Goal: Information Seeking & Learning: Learn about a topic

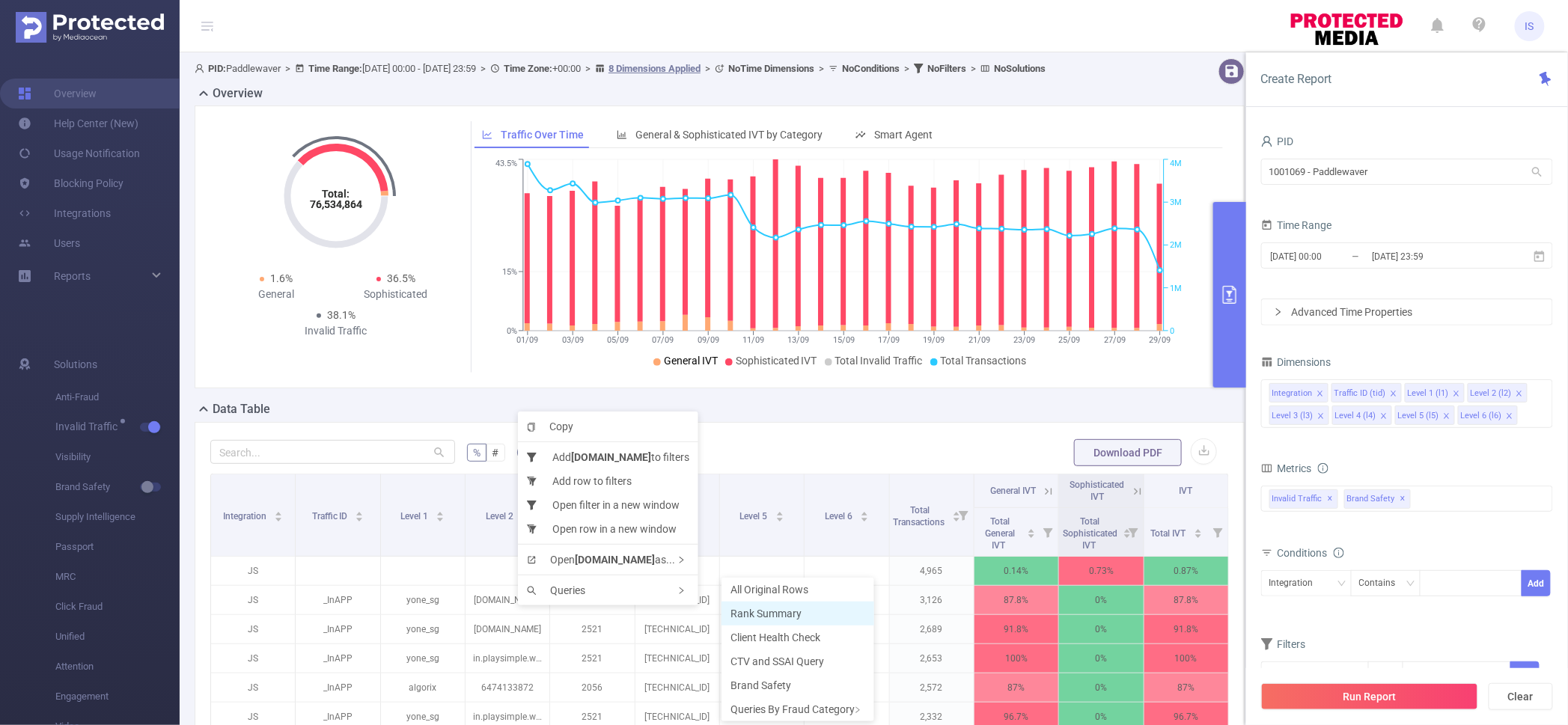
click at [751, 612] on span "Rank Summary" at bounding box center [766, 613] width 71 height 12
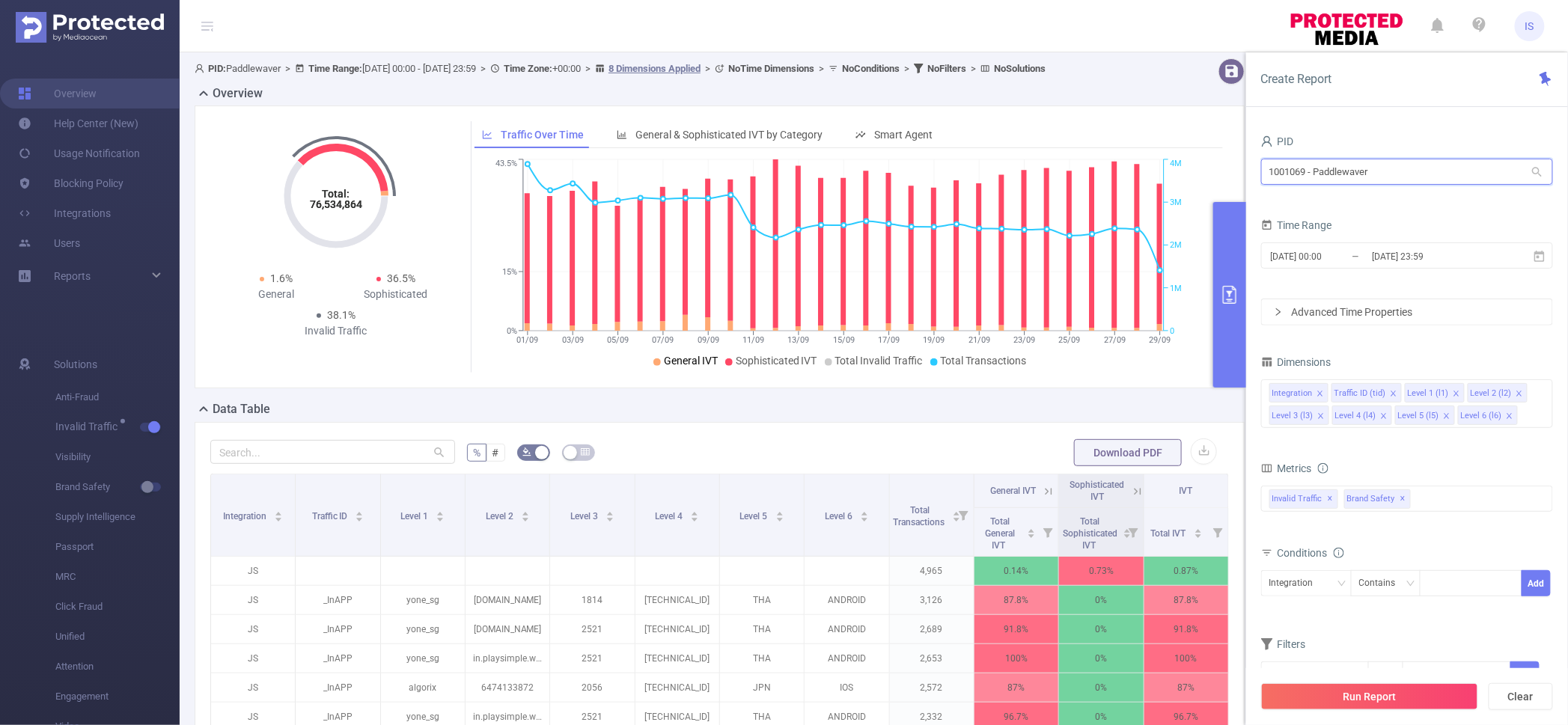
drag, startPoint x: 1387, startPoint y: 168, endPoint x: 1057, endPoint y: 143, distance: 330.9
click at [1057, 143] on section "PID: Paddlewaver > Time Range: [DATE] 00:00 - [DATE] 23:59 > Time Zone: +00:00 …" at bounding box center [873, 517] width 1388 height 929
type input "p"
click at [1361, 256] on input "[DATE] 00:00" at bounding box center [1330, 256] width 121 height 20
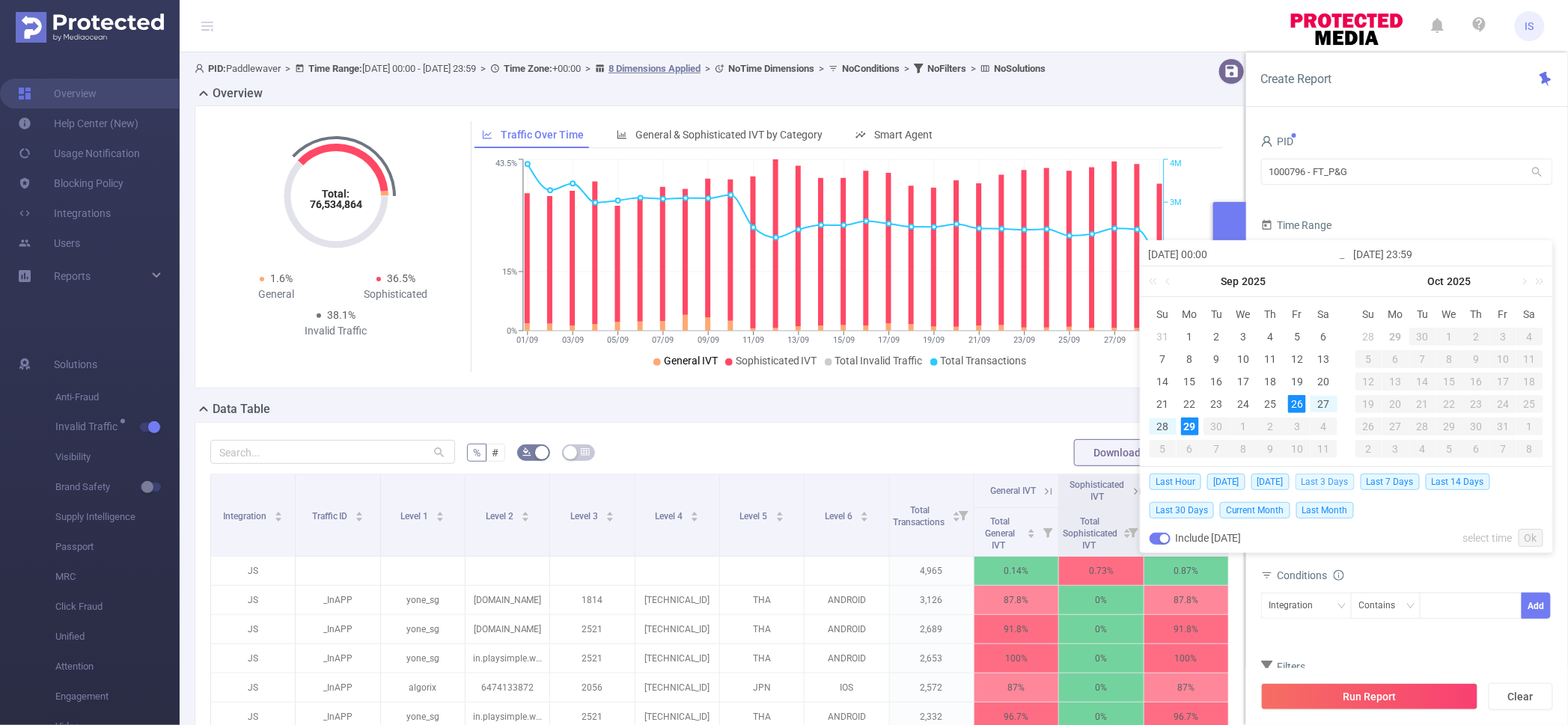
click at [1339, 482] on span "Last 3 Days" at bounding box center [1325, 482] width 59 height 17
type input "[DATE] 00:00"
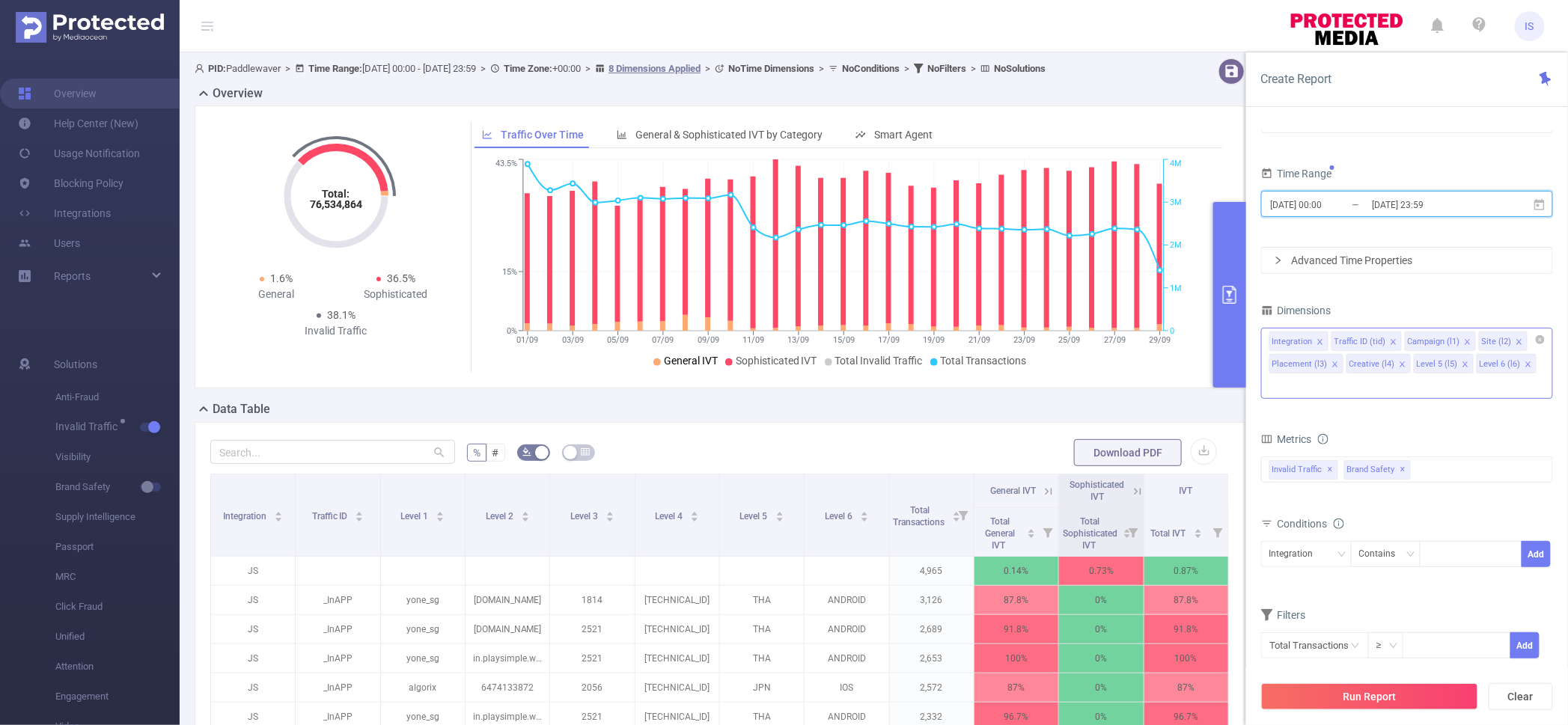
click at [1462, 363] on icon "icon: close" at bounding box center [1465, 364] width 8 height 8
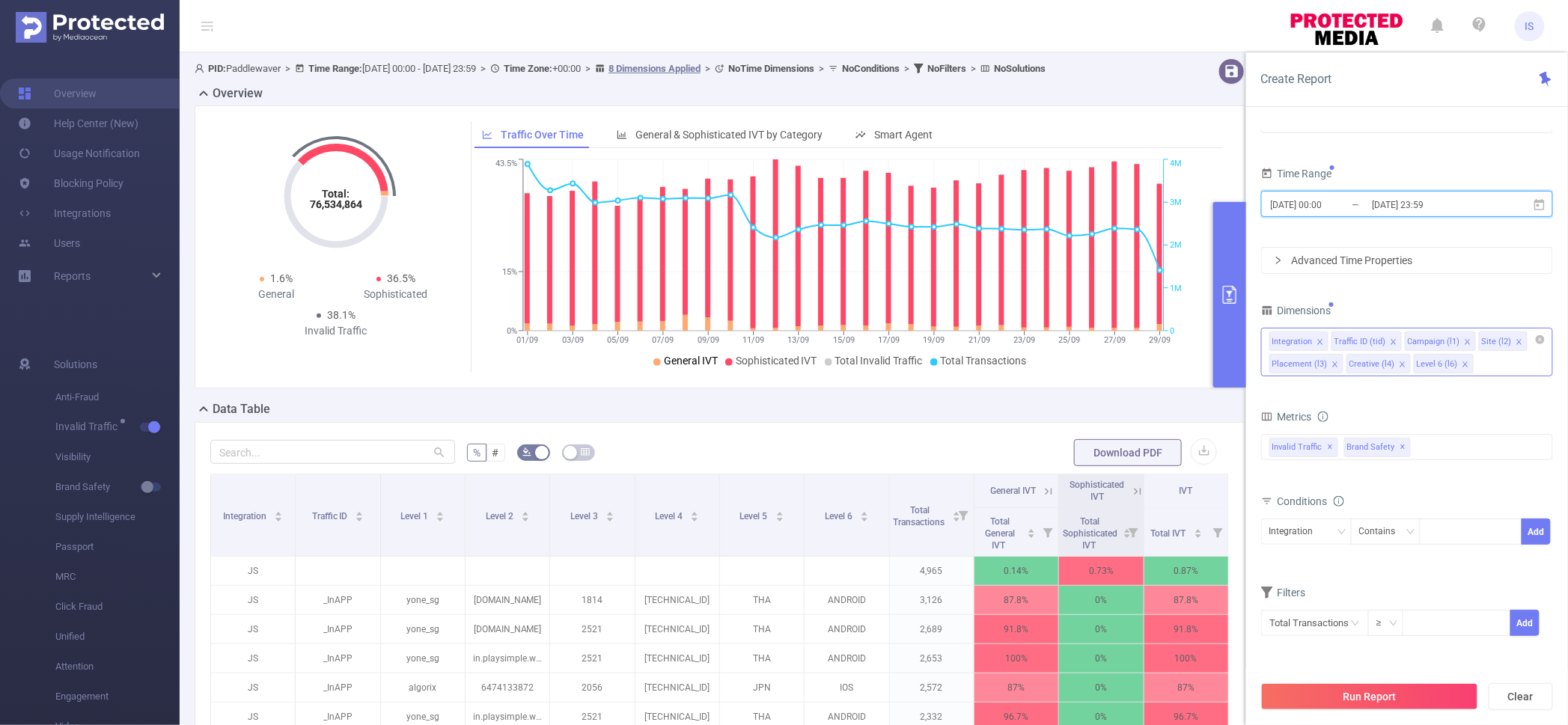
click at [1462, 363] on icon "icon: close" at bounding box center [1465, 364] width 8 height 8
click at [1460, 363] on div "Integration Traffic ID (tid) Campaign (l1) Site (l2) Placement (l3) Creative (l…" at bounding box center [1407, 352] width 292 height 48
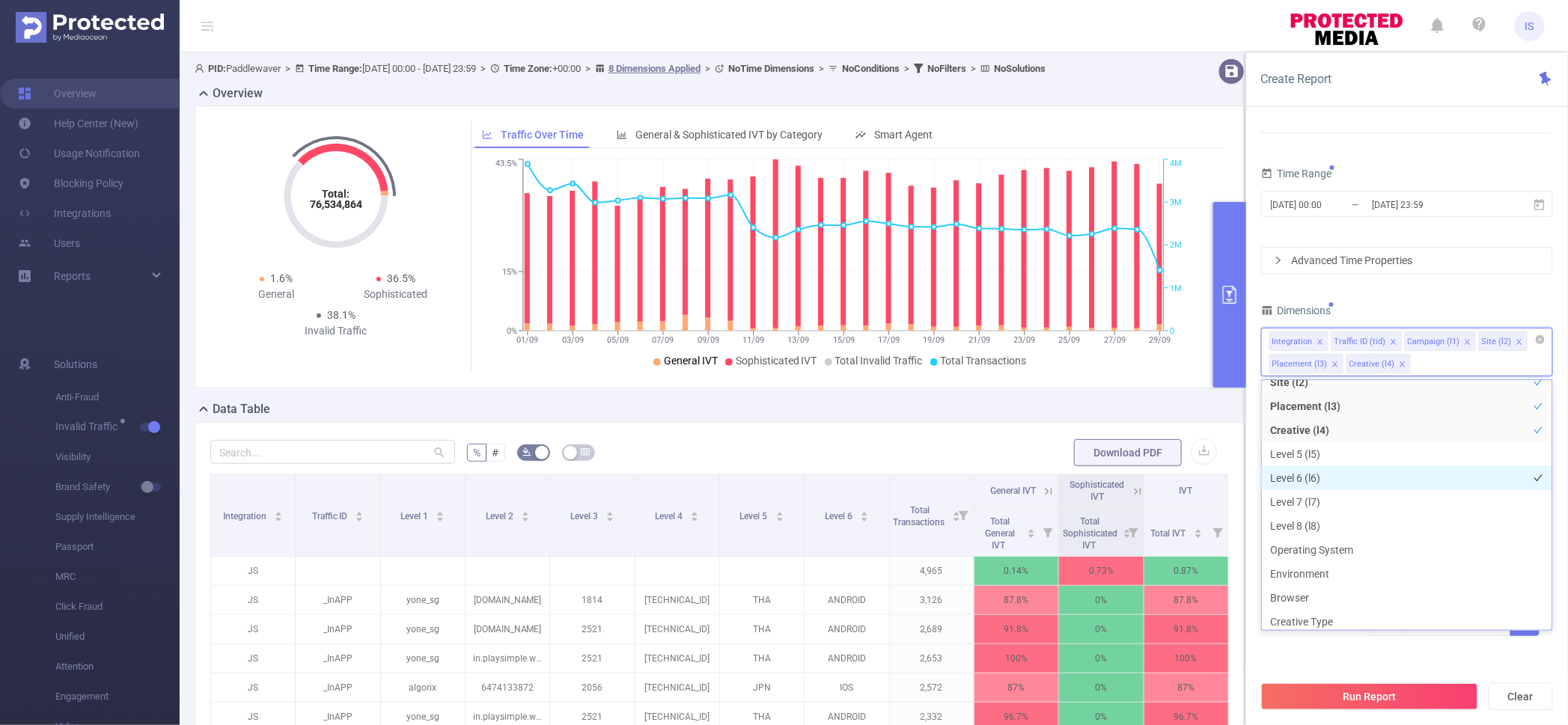
scroll to position [186, 0]
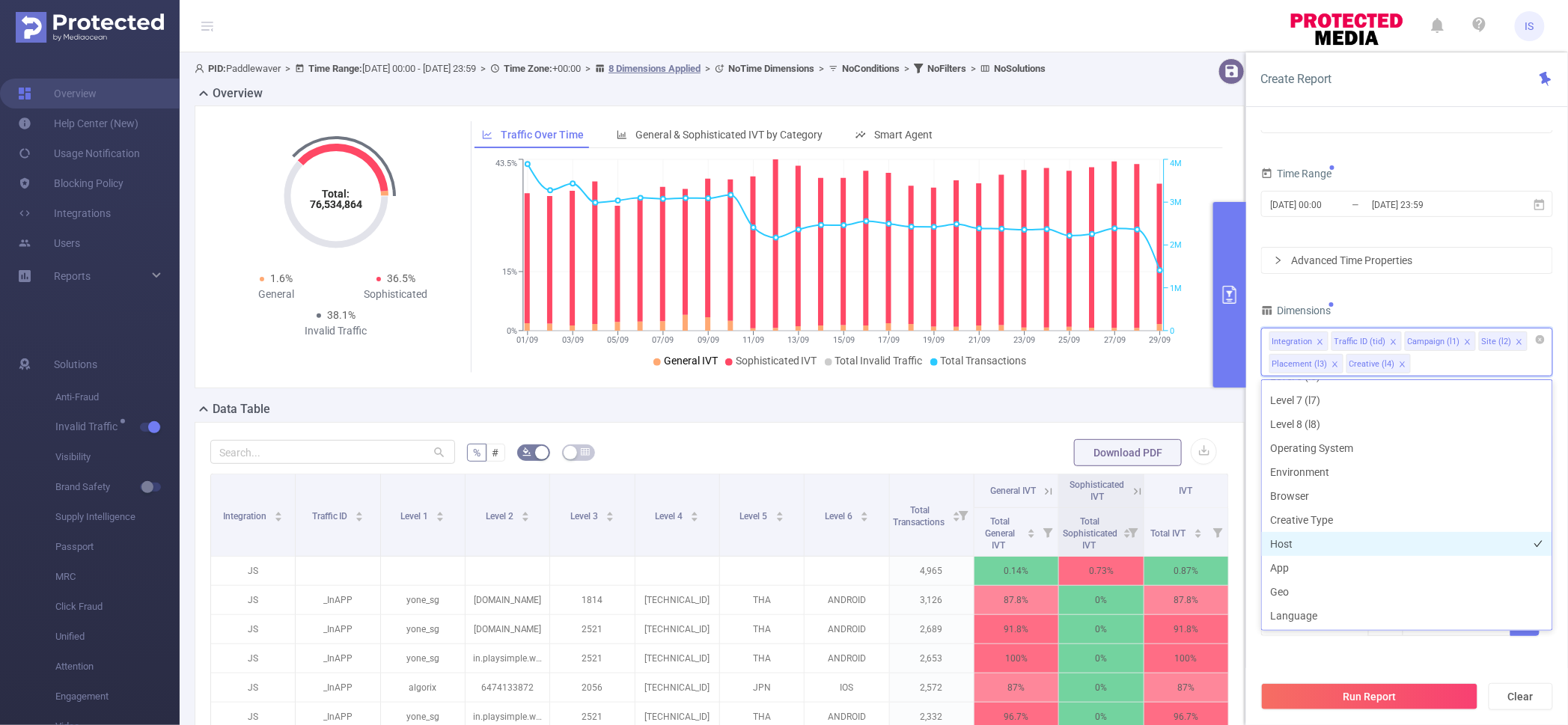
click at [1318, 543] on li "Host" at bounding box center [1406, 543] width 290 height 24
click at [1325, 564] on li "App" at bounding box center [1406, 568] width 290 height 24
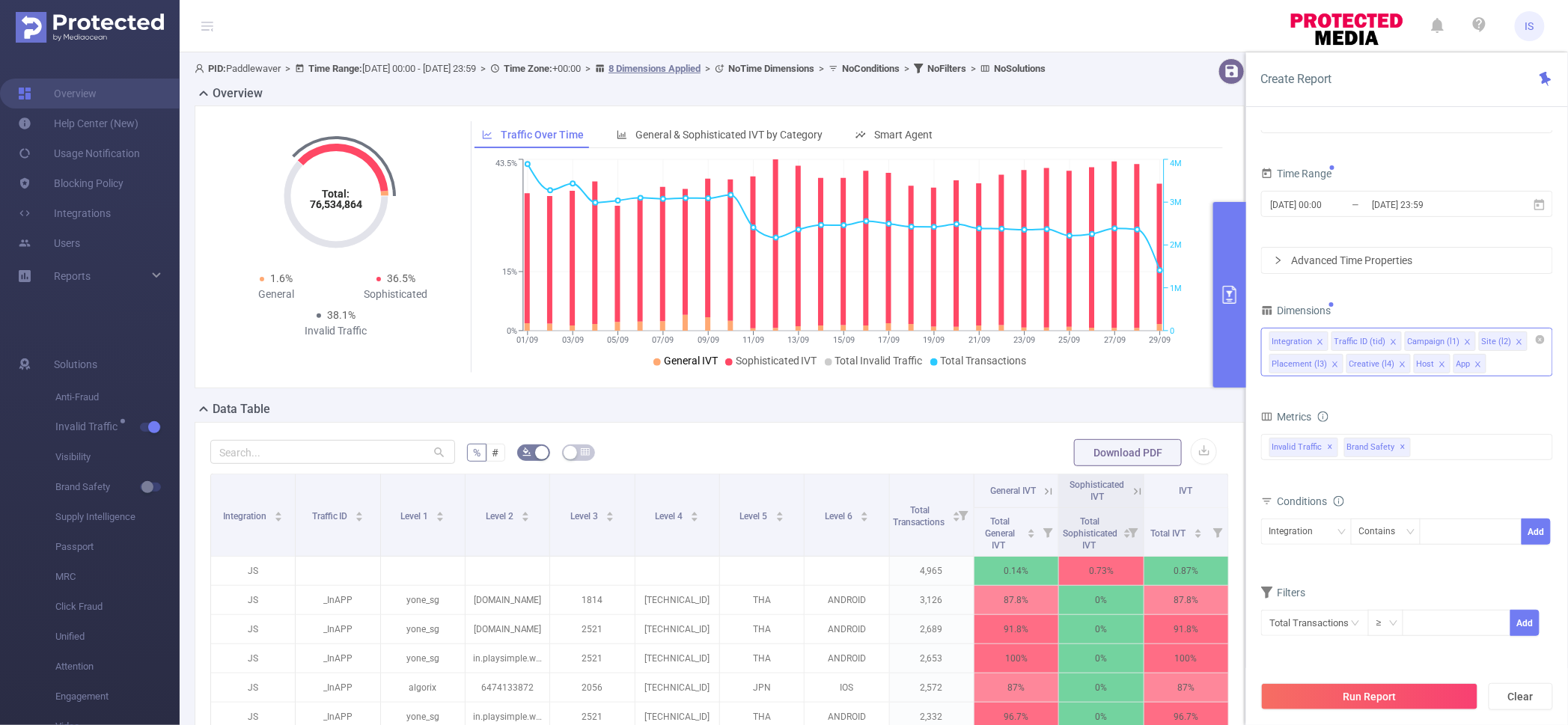
click at [1392, 294] on div "PID 1000796 - FT_P&G 1000796 - FT_P&G Time Range [DATE] 00:00 _ [DATE] 23:59 Ad…" at bounding box center [1407, 367] width 292 height 576
click at [1376, 698] on button "Run Report" at bounding box center [1369, 696] width 217 height 27
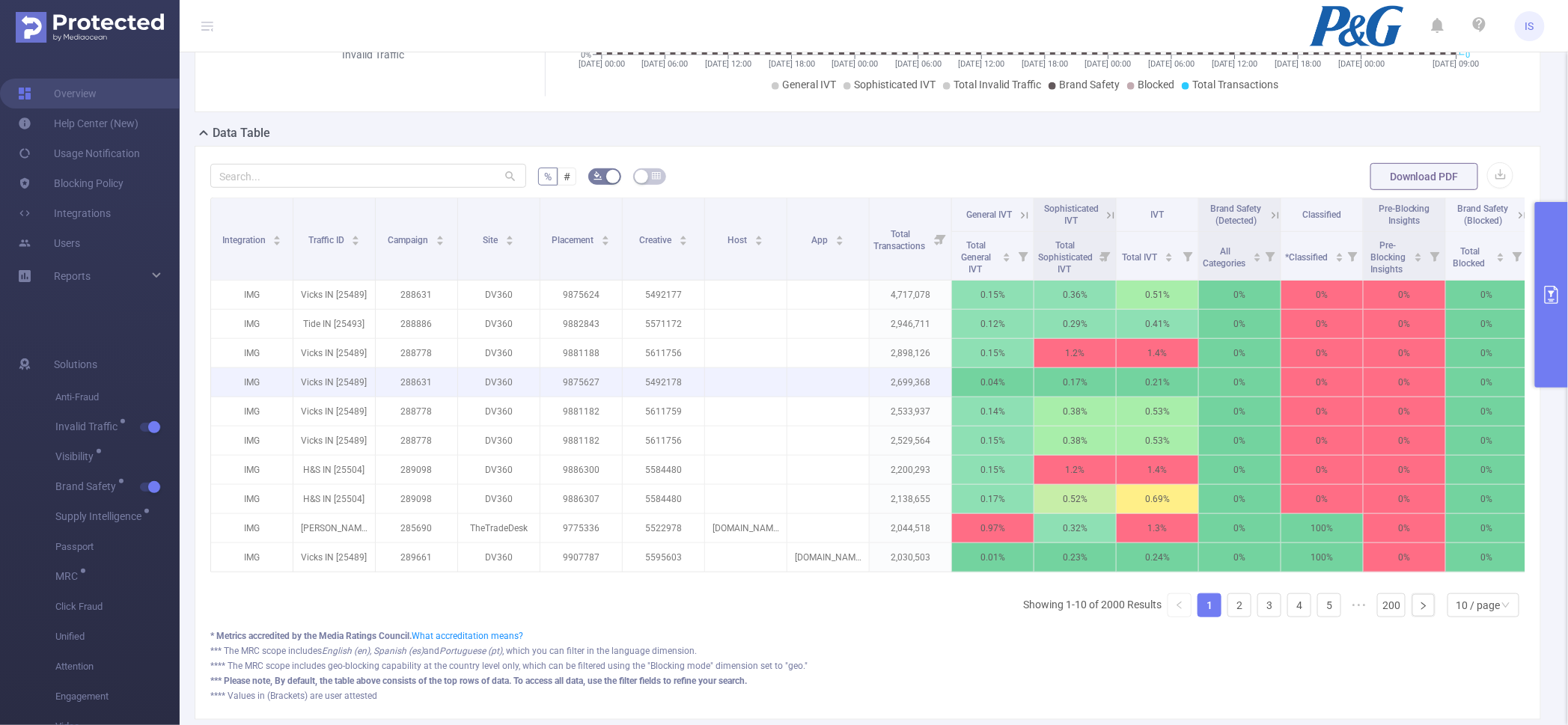
scroll to position [280, 0]
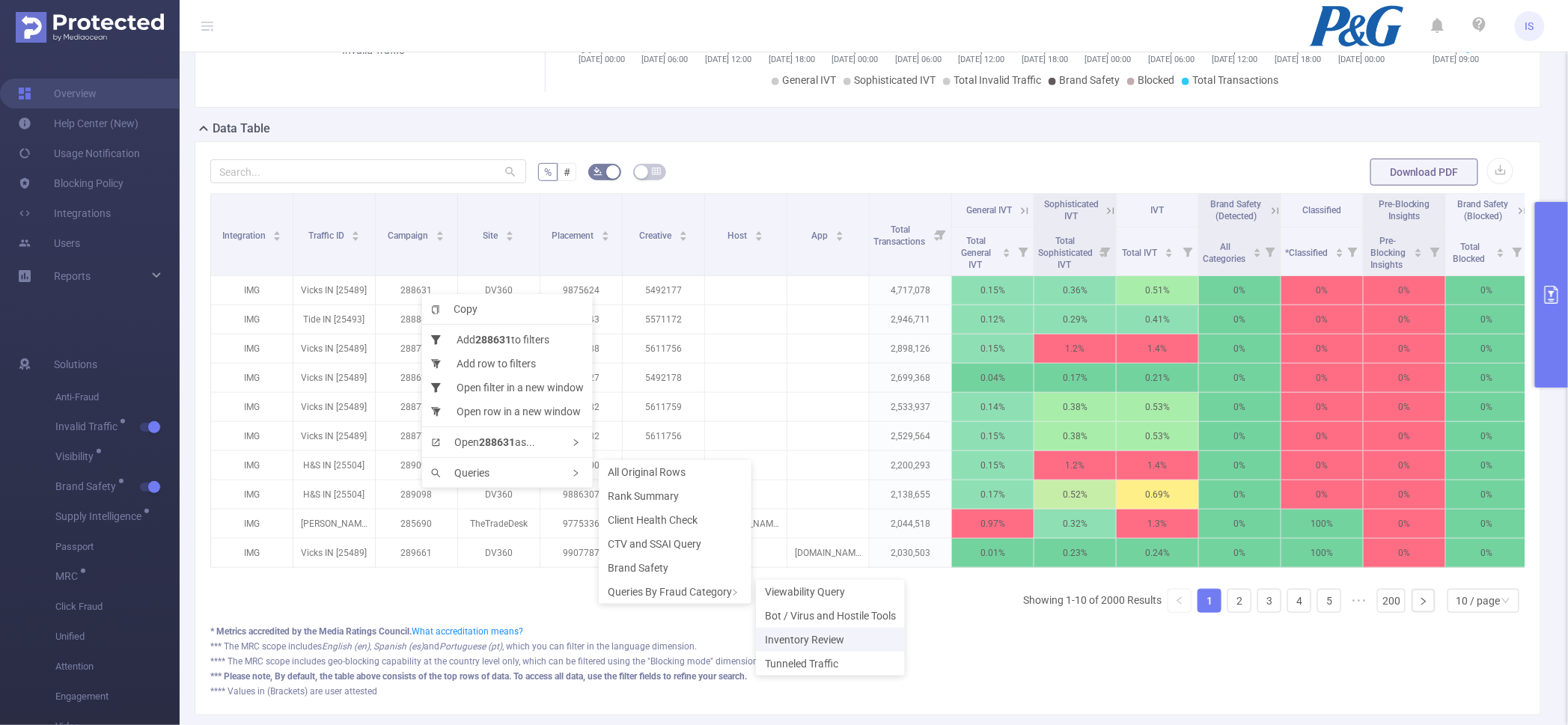
click at [811, 636] on span "Inventory Review" at bounding box center [804, 640] width 79 height 12
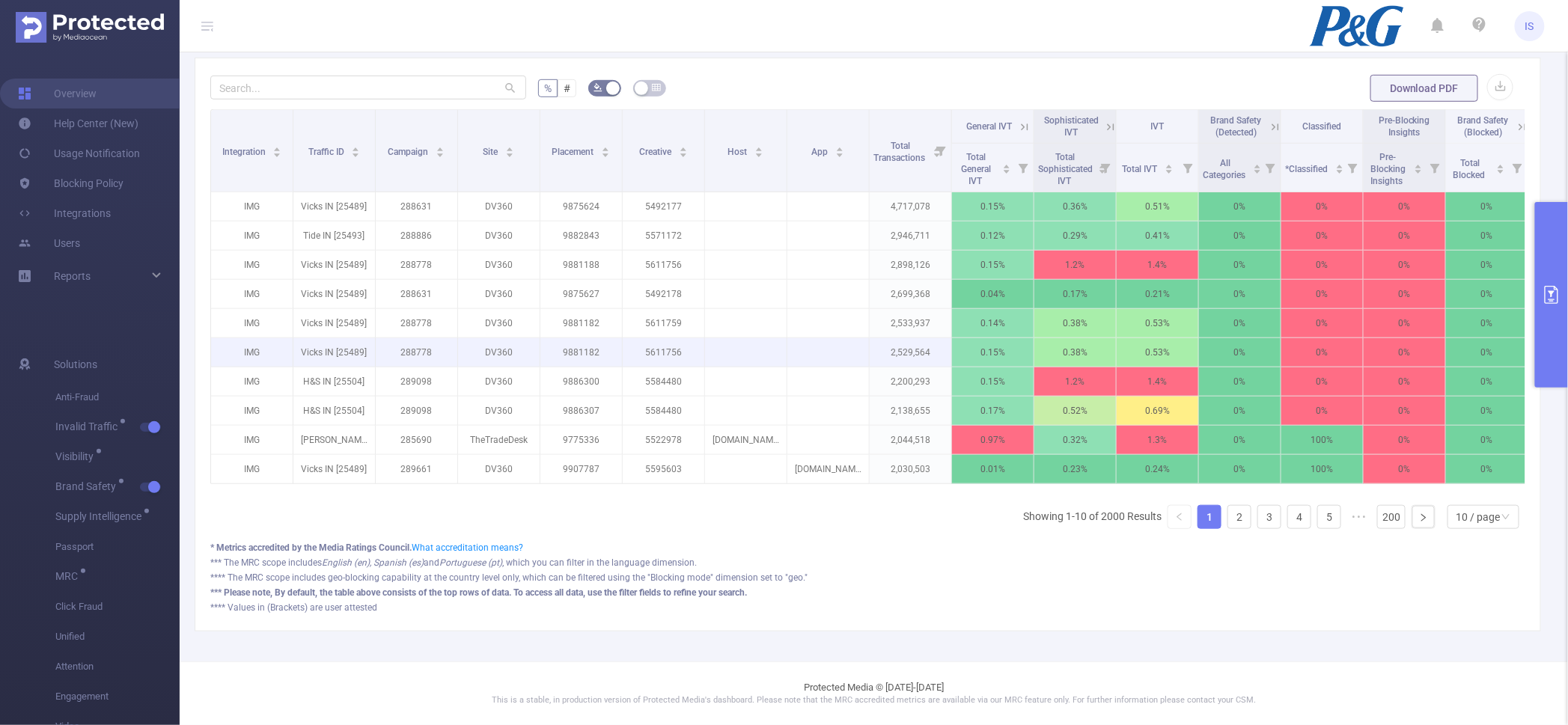
scroll to position [0, 0]
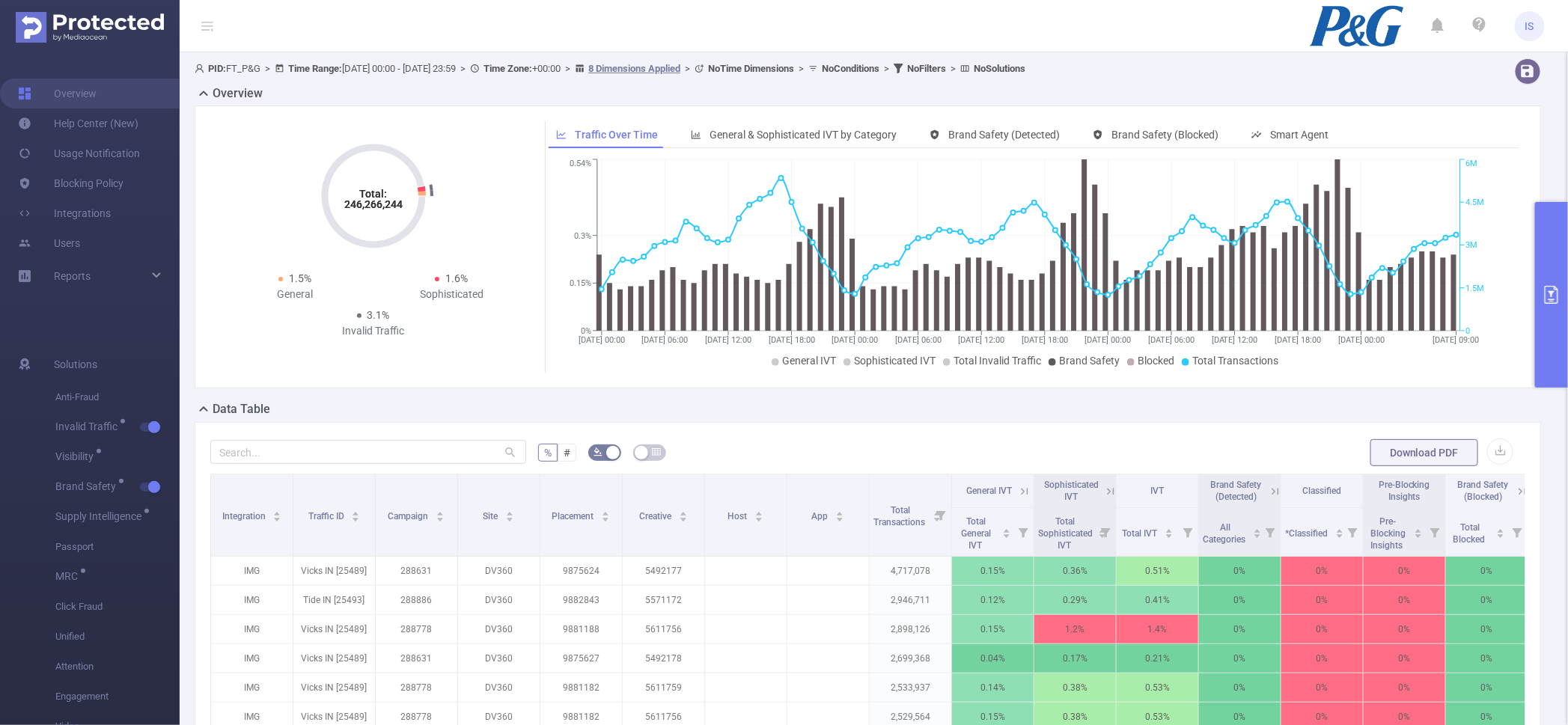
click at [844, 431] on div "% # Download PDF Integration Traffic ID Campaign Site Placement Creative Host A…" at bounding box center [867, 708] width 1347 height 574
click at [1545, 344] on button "primary" at bounding box center [1550, 294] width 33 height 185
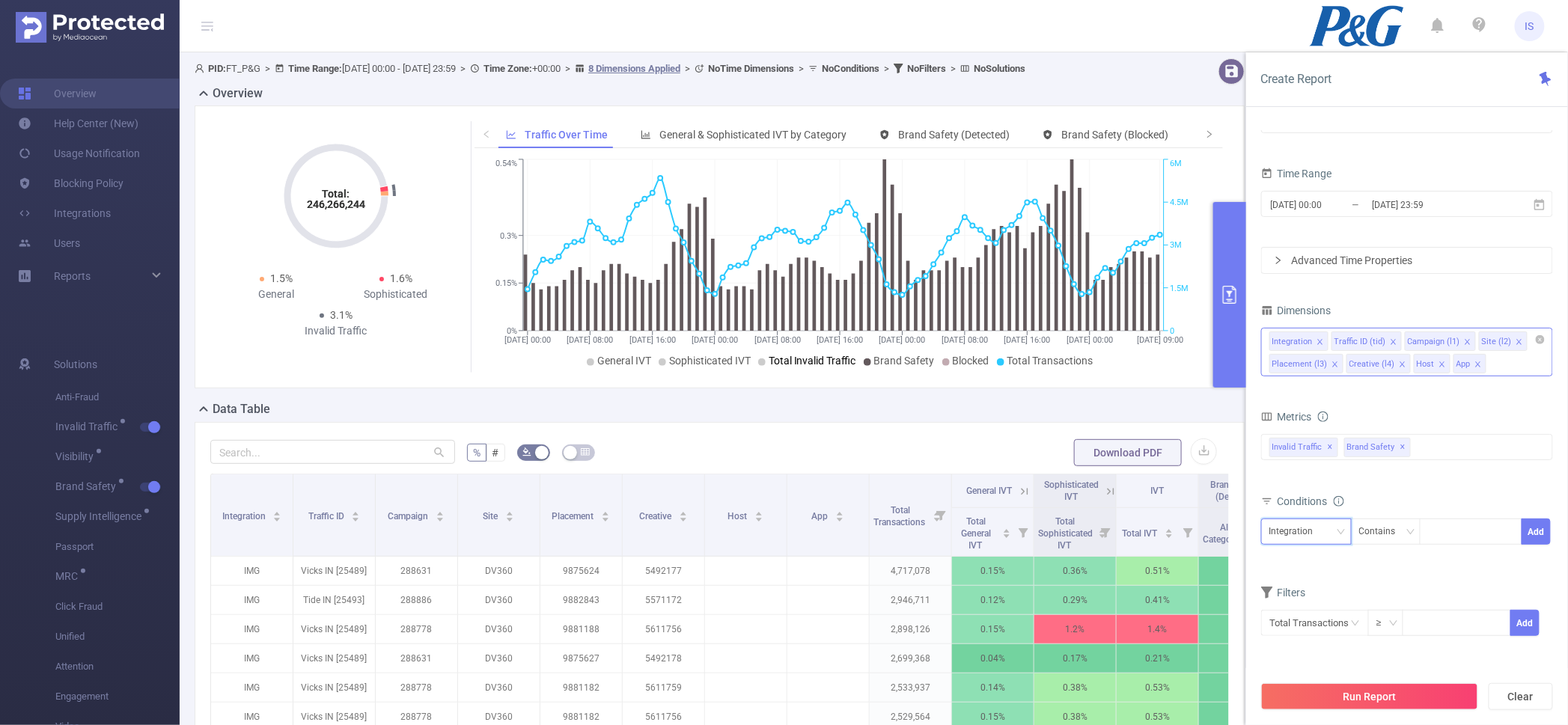
click at [1296, 533] on div "Integration" at bounding box center [1296, 532] width 54 height 25
click at [1296, 475] on li "Host" at bounding box center [1306, 481] width 91 height 24
click at [1468, 540] on div at bounding box center [1470, 532] width 86 height 25
paste input "[DOMAIN_NAME]"
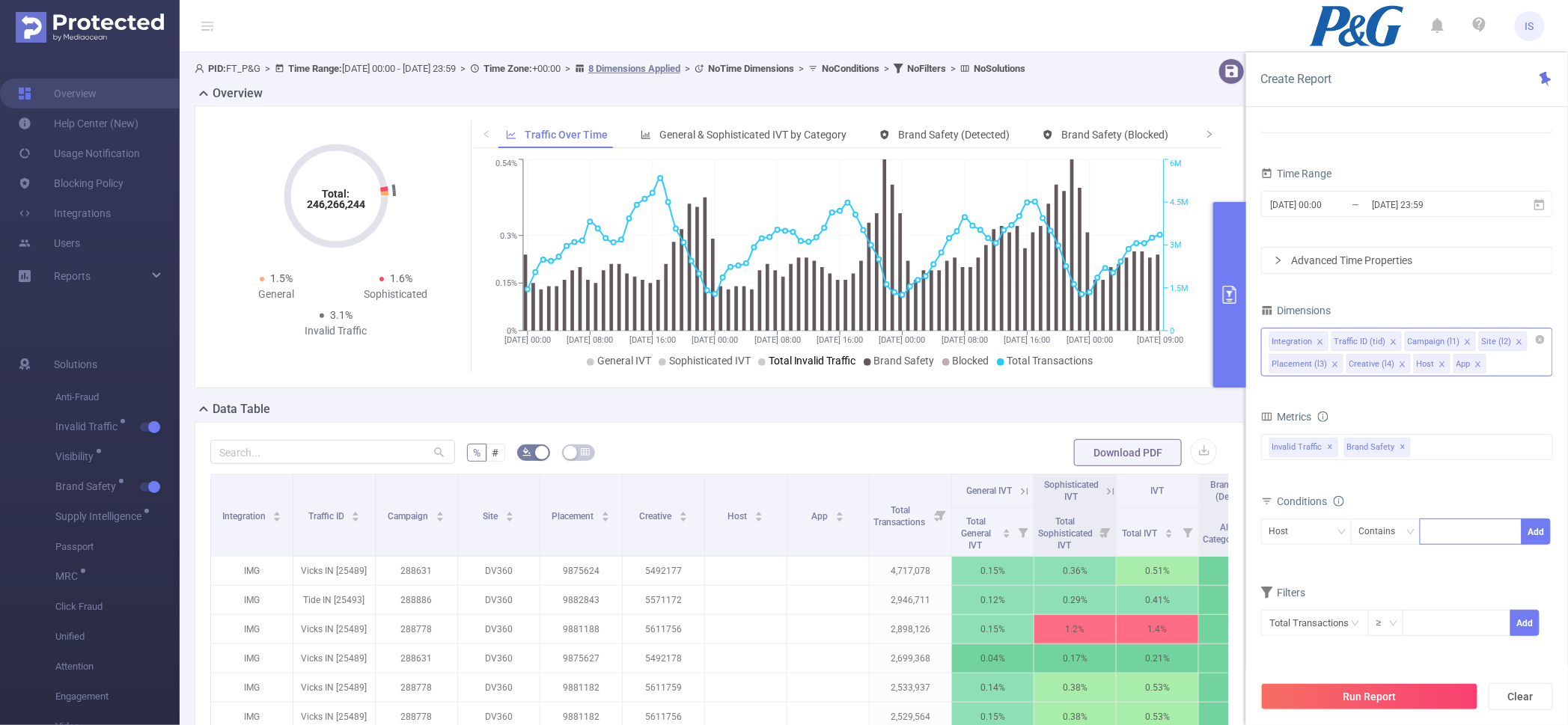
type input "[DOMAIN_NAME]"
click at [1460, 555] on li "[DOMAIN_NAME]" at bounding box center [1477, 562] width 113 height 24
click at [1528, 532] on button "Add" at bounding box center [1535, 532] width 29 height 26
click at [1381, 705] on button "Run Report" at bounding box center [1369, 696] width 217 height 27
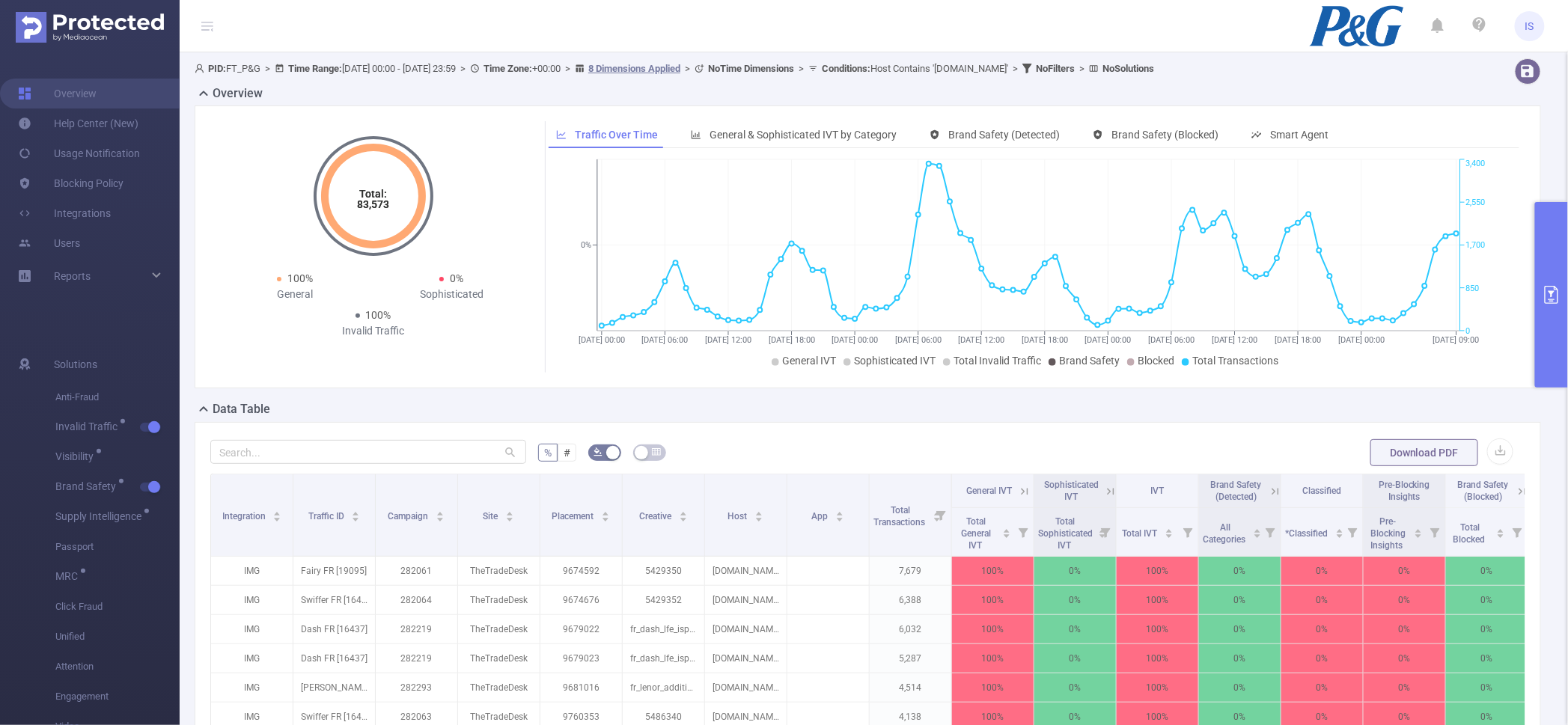
click at [1545, 235] on button "primary" at bounding box center [1550, 294] width 33 height 185
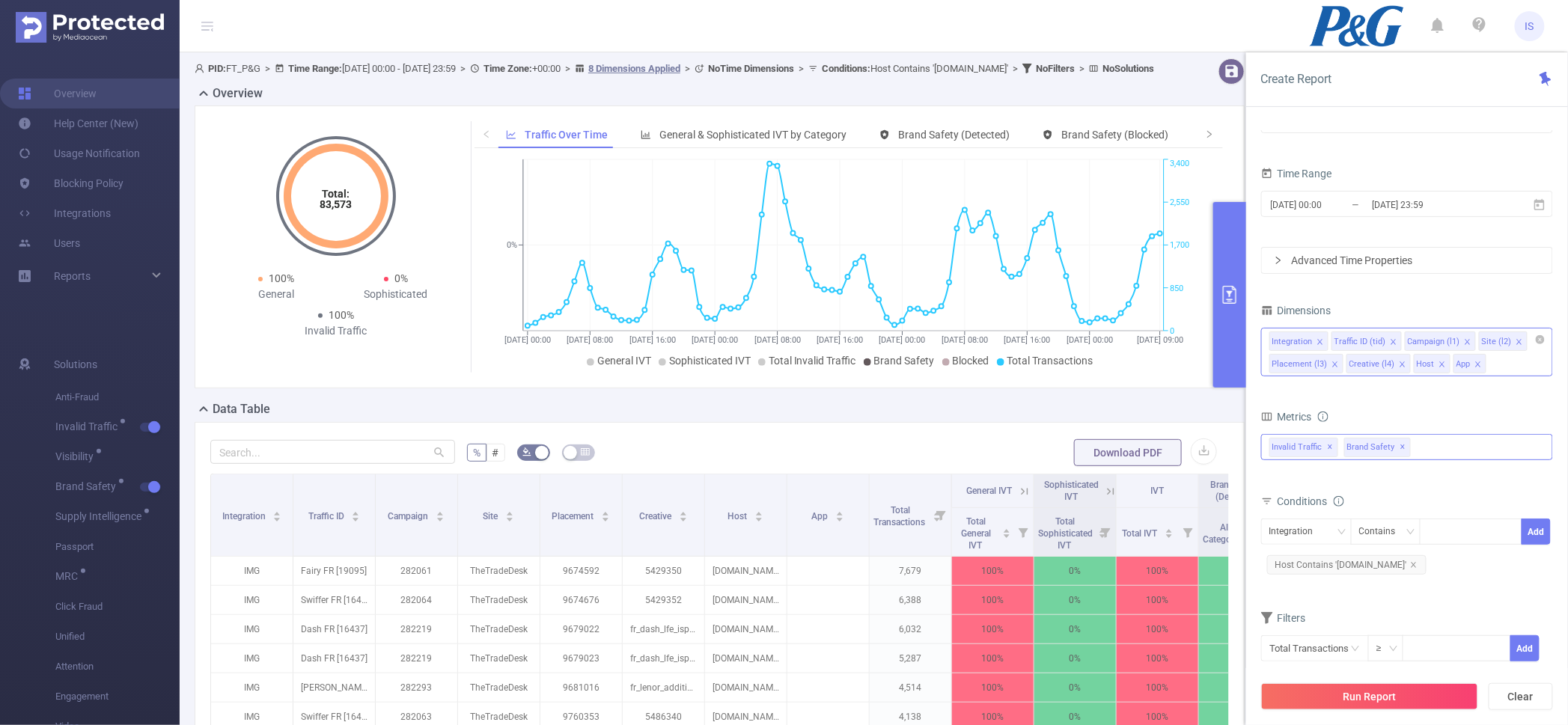
click at [1400, 446] on span "✕" at bounding box center [1403, 447] width 6 height 18
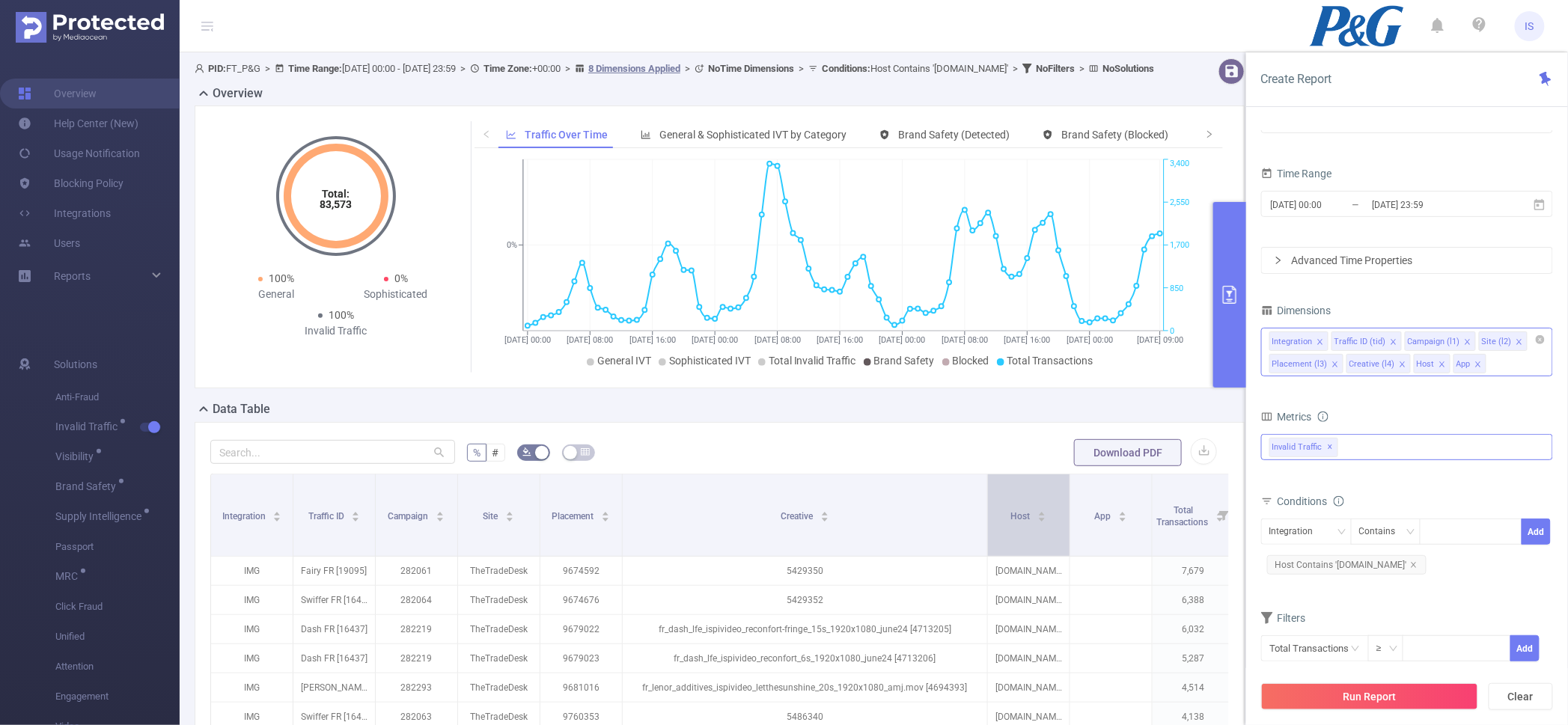
drag, startPoint x: 702, startPoint y: 523, endPoint x: 984, endPoint y: 513, distance: 282.2
click at [984, 513] on span at bounding box center [987, 515] width 8 height 82
click at [1399, 365] on icon "icon: close" at bounding box center [1402, 364] width 8 height 8
click at [1333, 365] on icon "icon: close" at bounding box center [1335, 364] width 8 height 8
click at [1323, 208] on input "[DATE] 00:00" at bounding box center [1330, 204] width 121 height 20
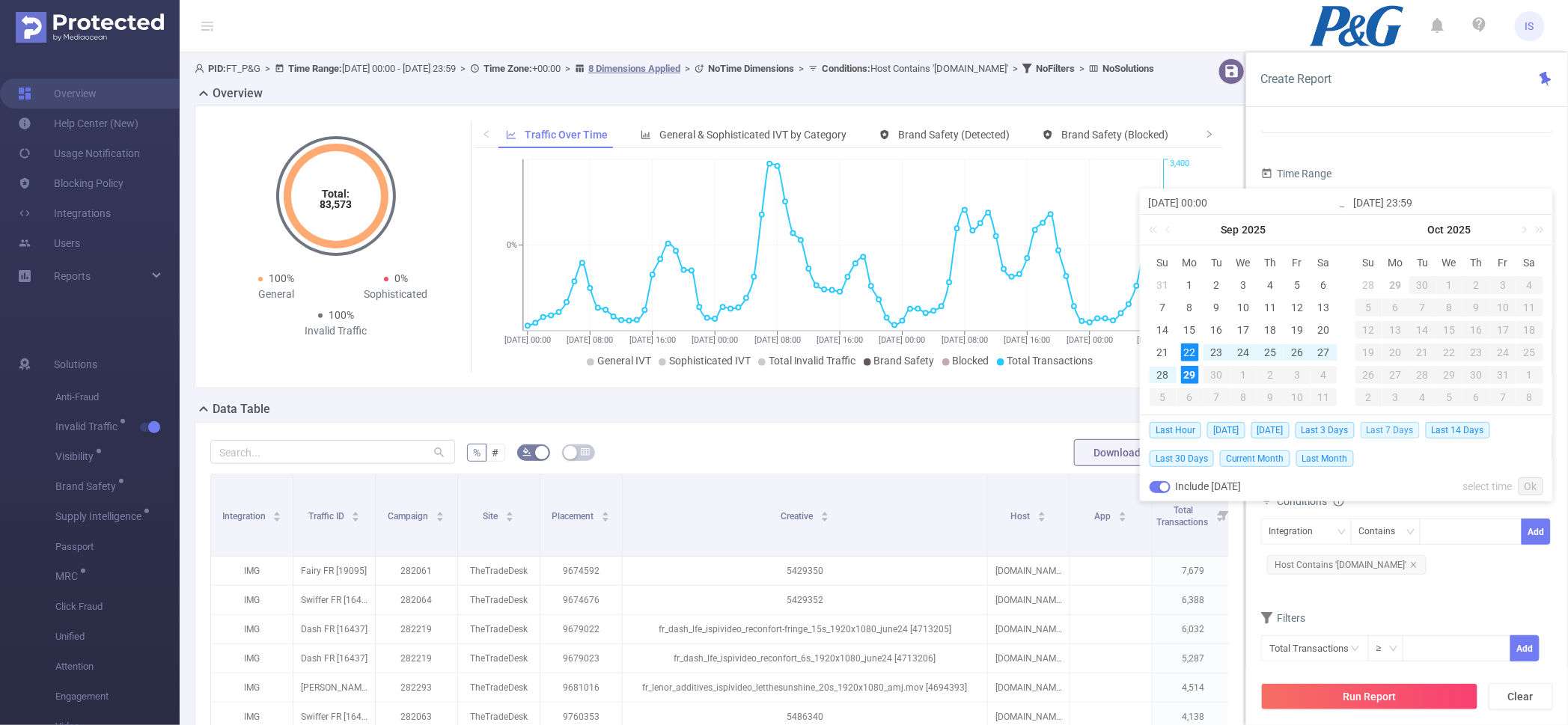
click at [1411, 432] on span "Last 7 Days" at bounding box center [1390, 430] width 59 height 17
type input "[DATE] 00:00"
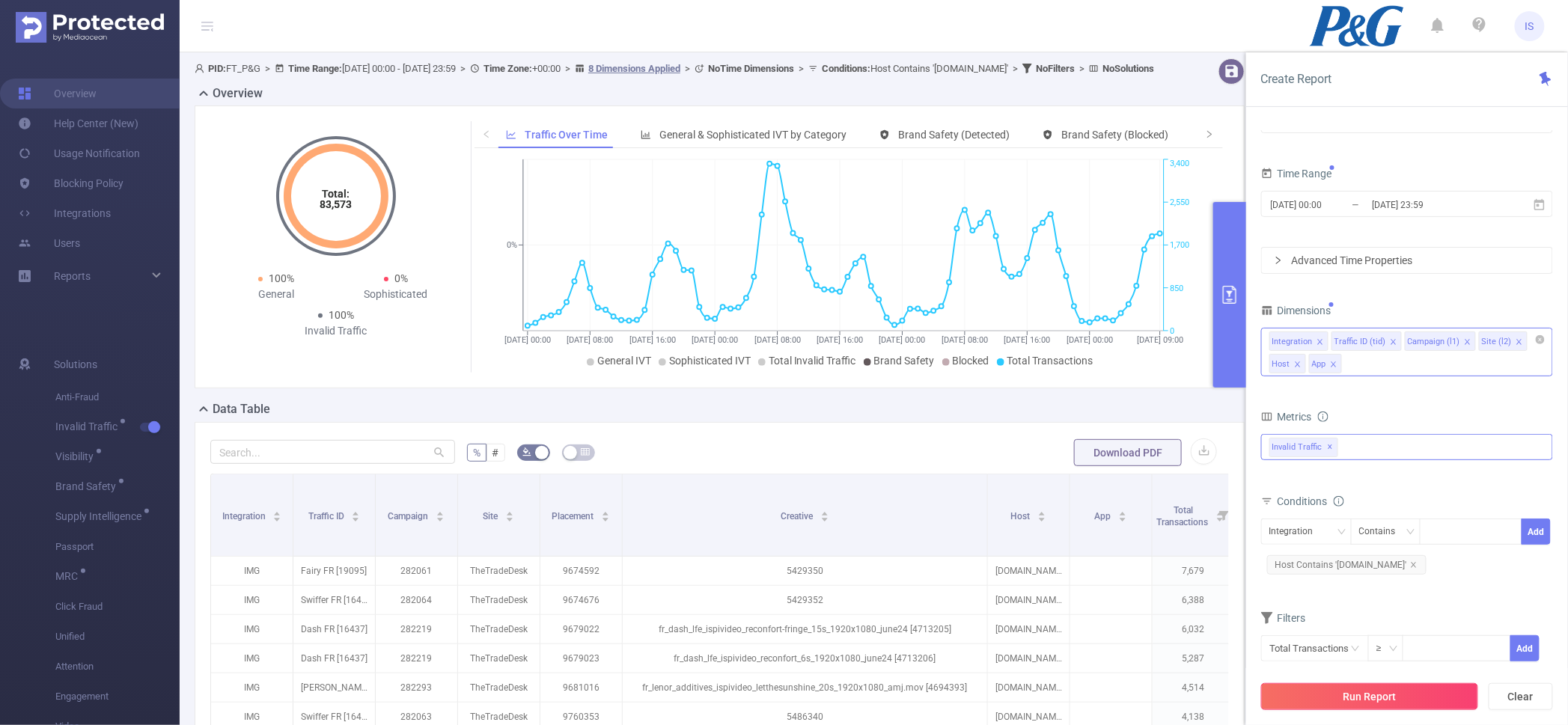
click at [1384, 684] on button "Run Report" at bounding box center [1369, 696] width 217 height 27
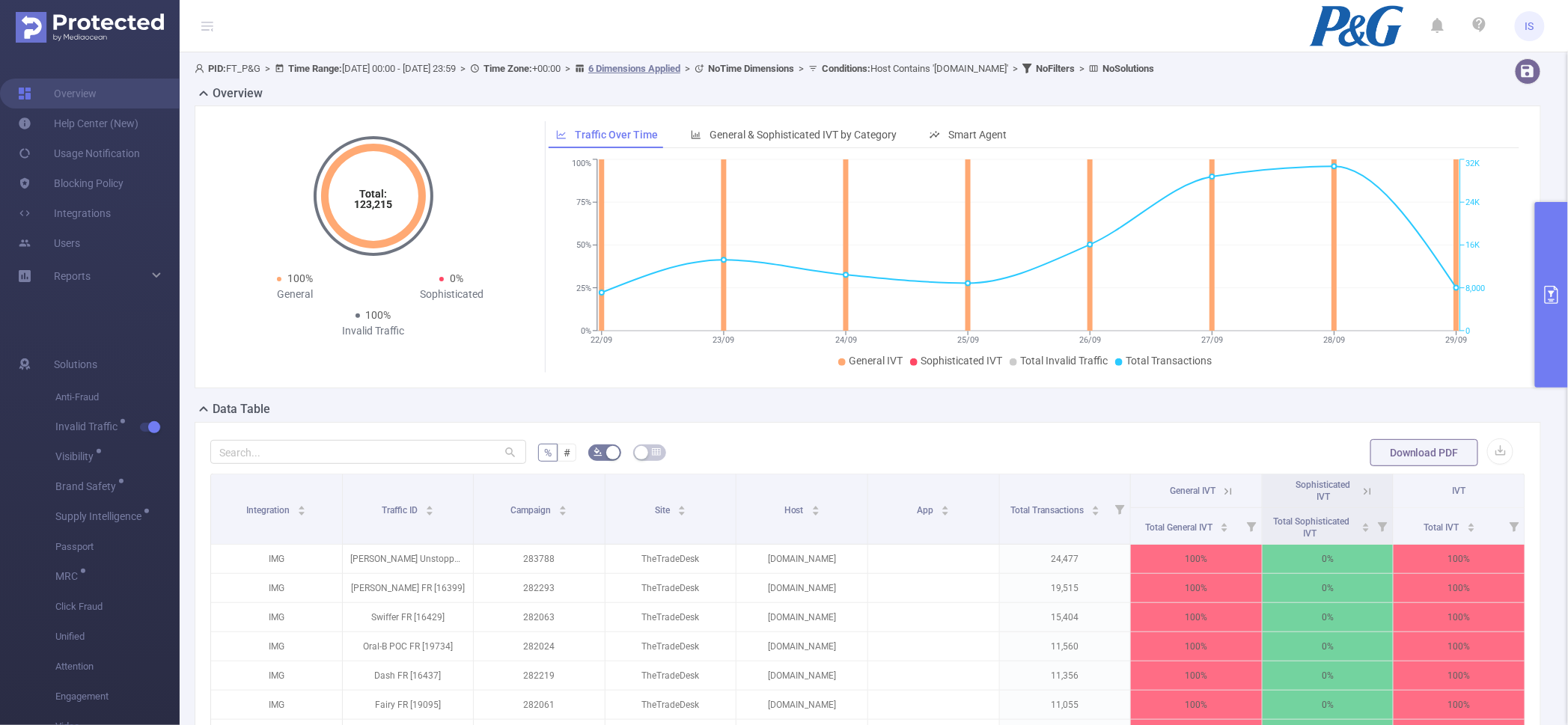
click at [1560, 251] on button "primary" at bounding box center [1550, 294] width 33 height 185
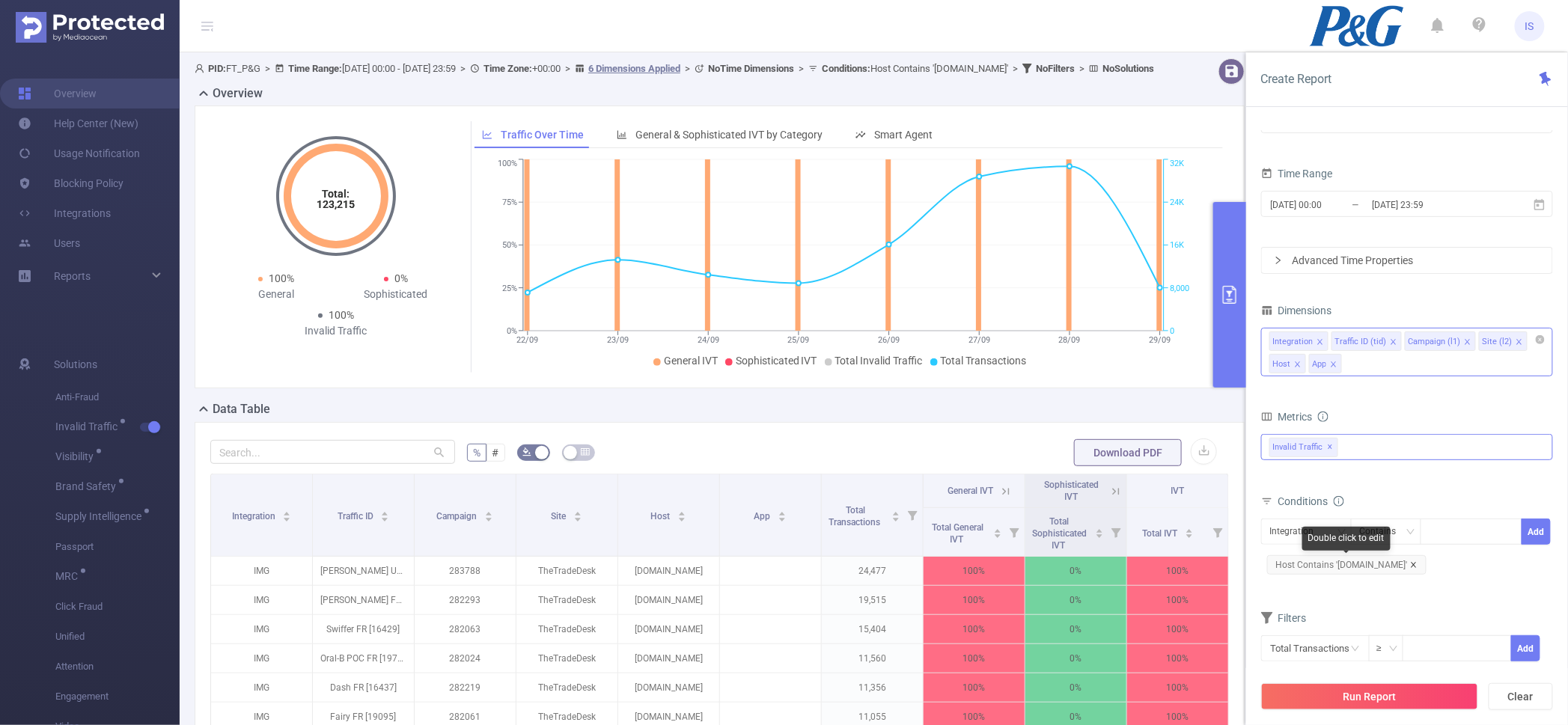
click at [1410, 562] on icon "icon: close" at bounding box center [1413, 565] width 8 height 8
click at [1304, 543] on div "Integration" at bounding box center [1296, 532] width 54 height 25
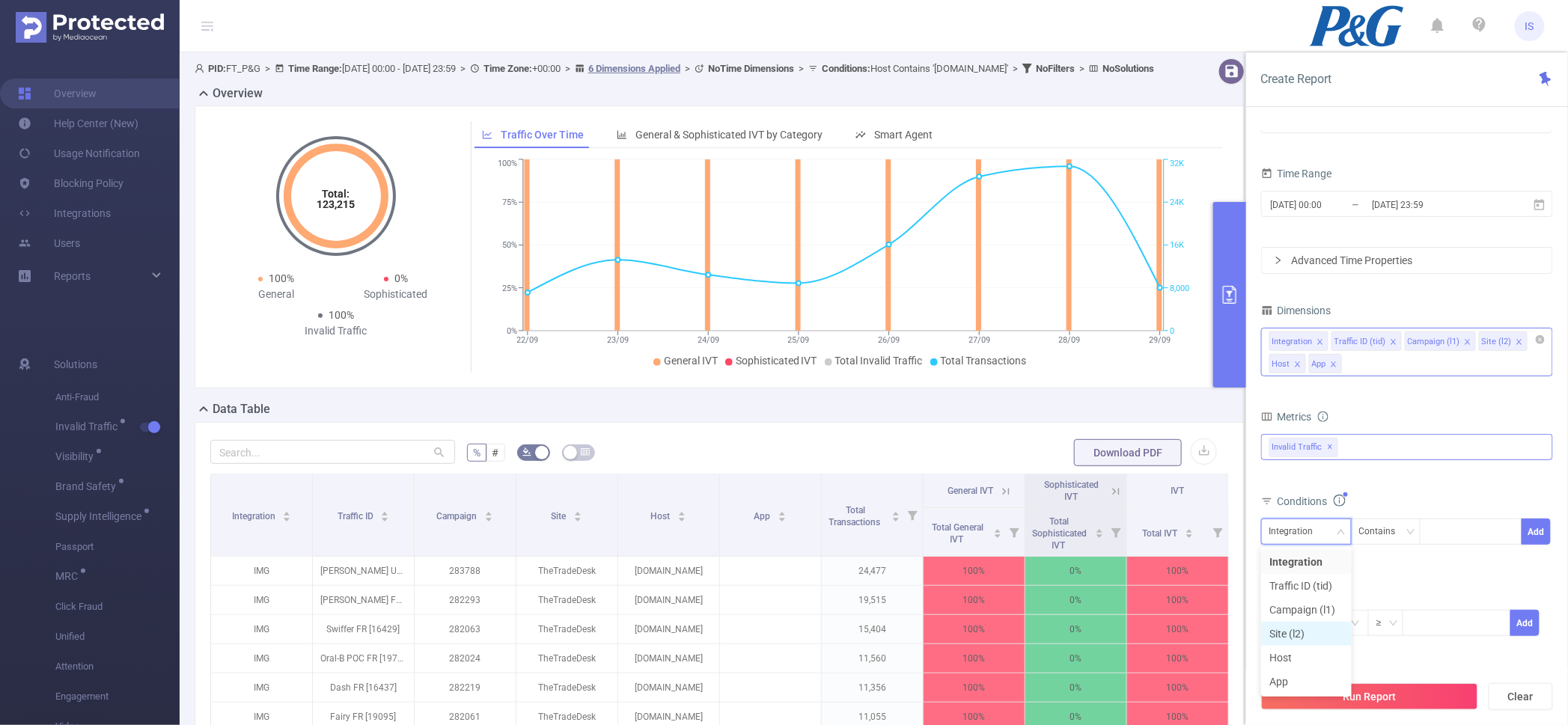
click at [1323, 641] on li "Site (l2)" at bounding box center [1306, 633] width 91 height 24
click at [1456, 531] on div at bounding box center [1470, 532] width 86 height 25
paste input "NKC"
type input "NKC"
click at [1452, 555] on li "NKC" at bounding box center [1471, 562] width 103 height 24
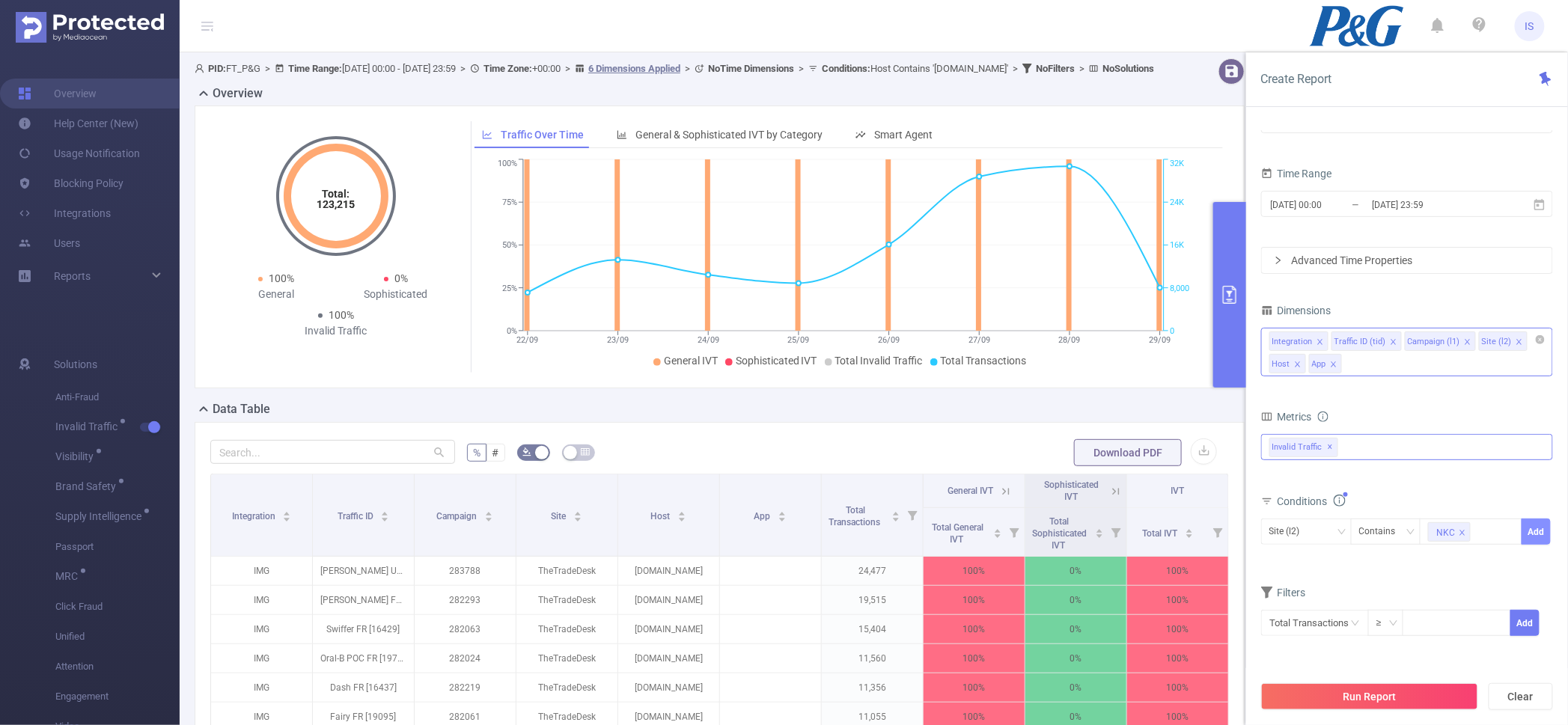
click at [1539, 521] on button "Add" at bounding box center [1535, 532] width 29 height 26
click at [1371, 697] on button "Run Report" at bounding box center [1369, 696] width 217 height 27
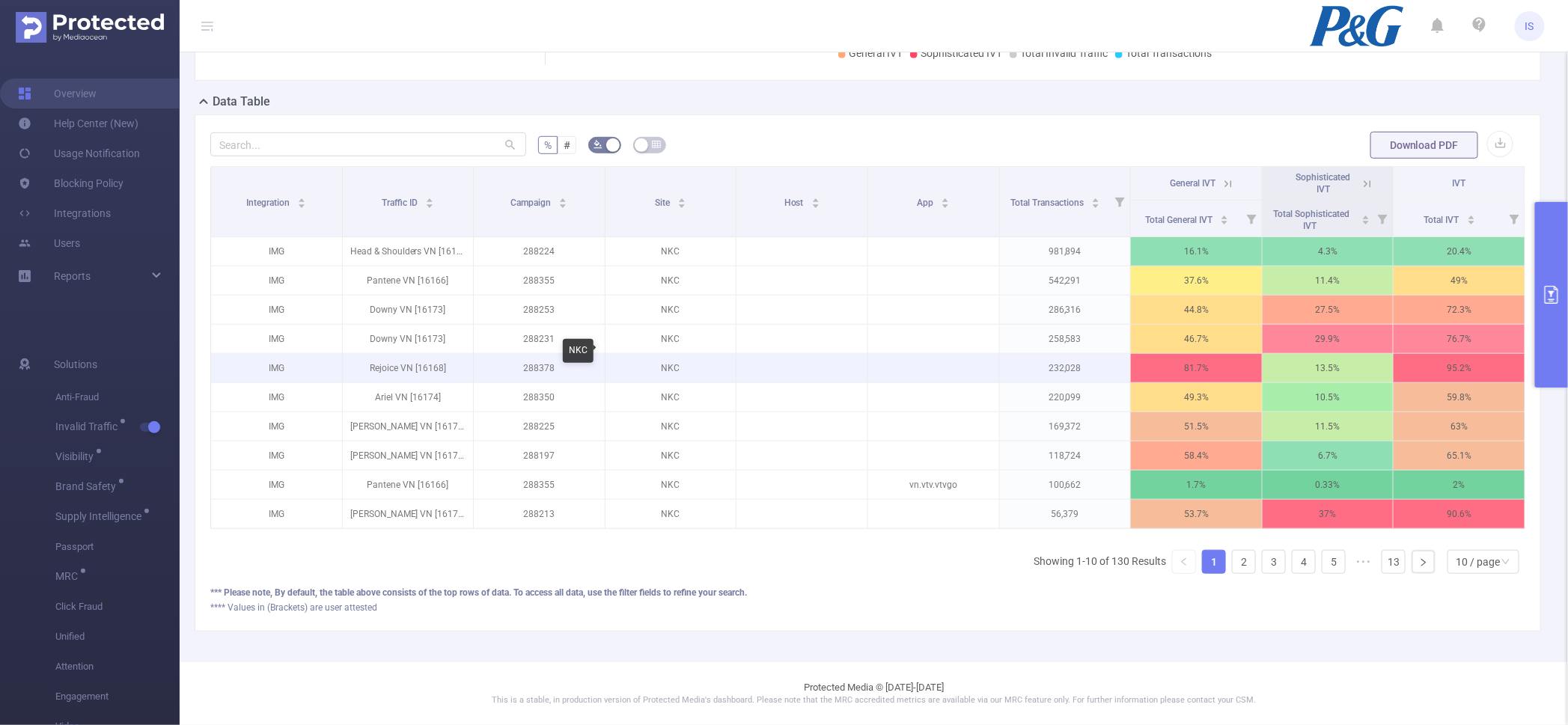
scroll to position [228, 0]
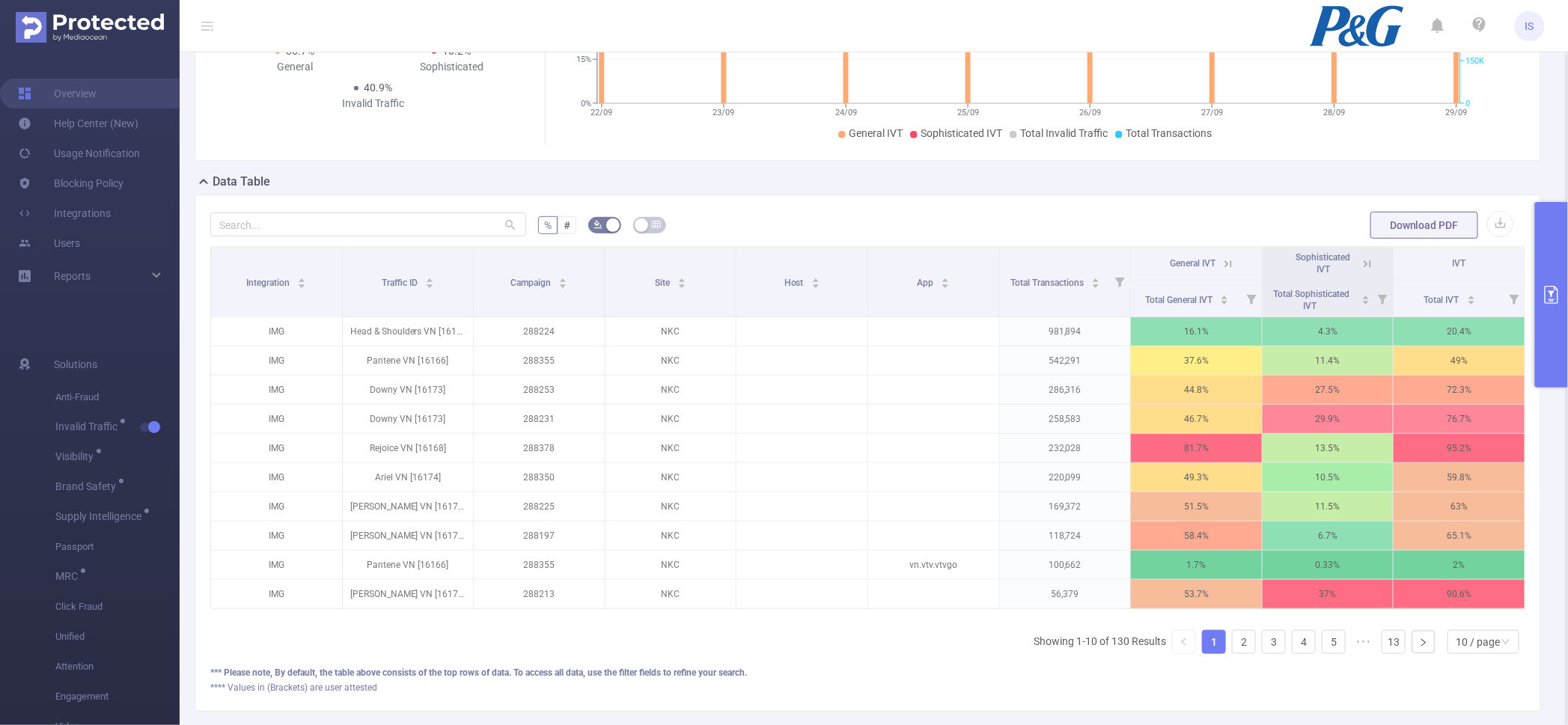
click at [1361, 258] on icon at bounding box center [1367, 264] width 13 height 13
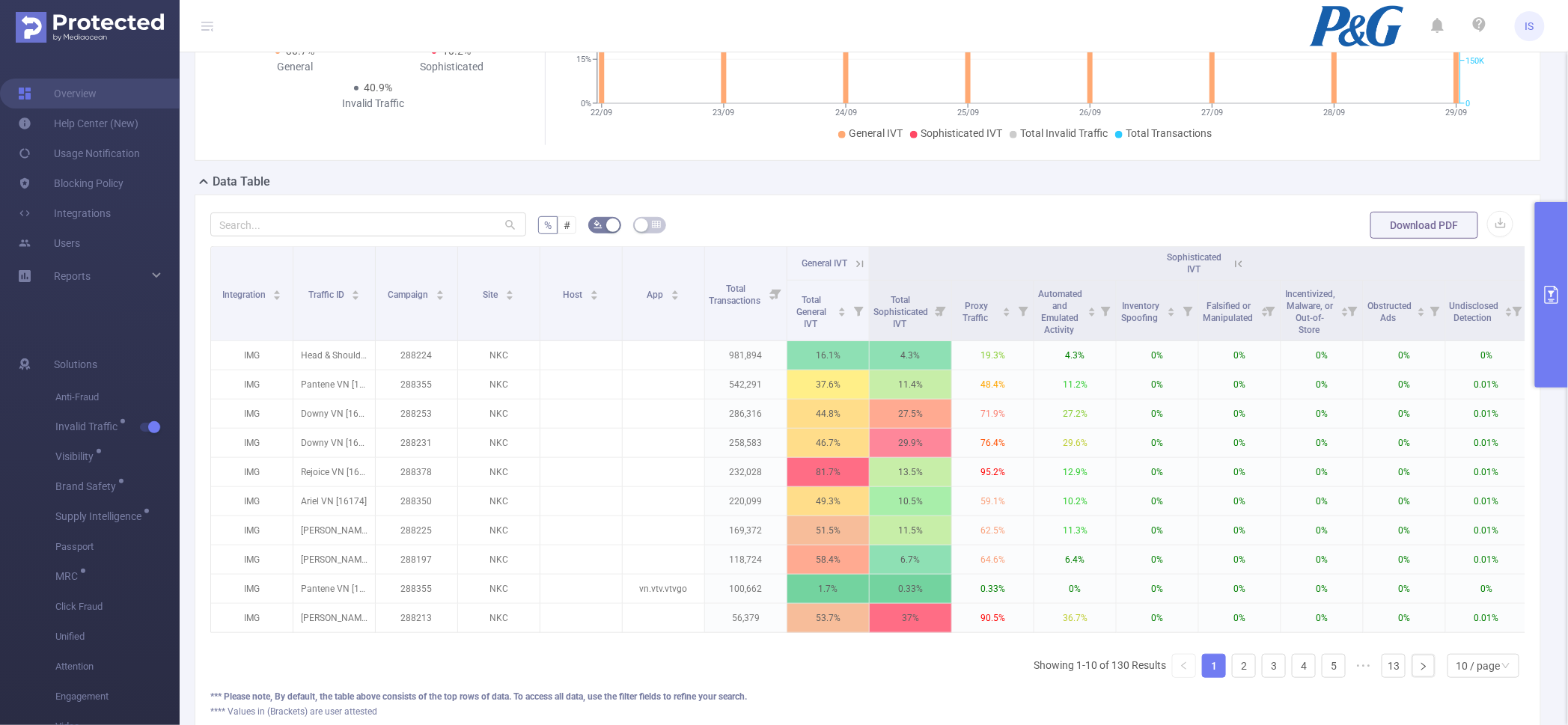
click at [1564, 235] on button "primary" at bounding box center [1550, 294] width 33 height 185
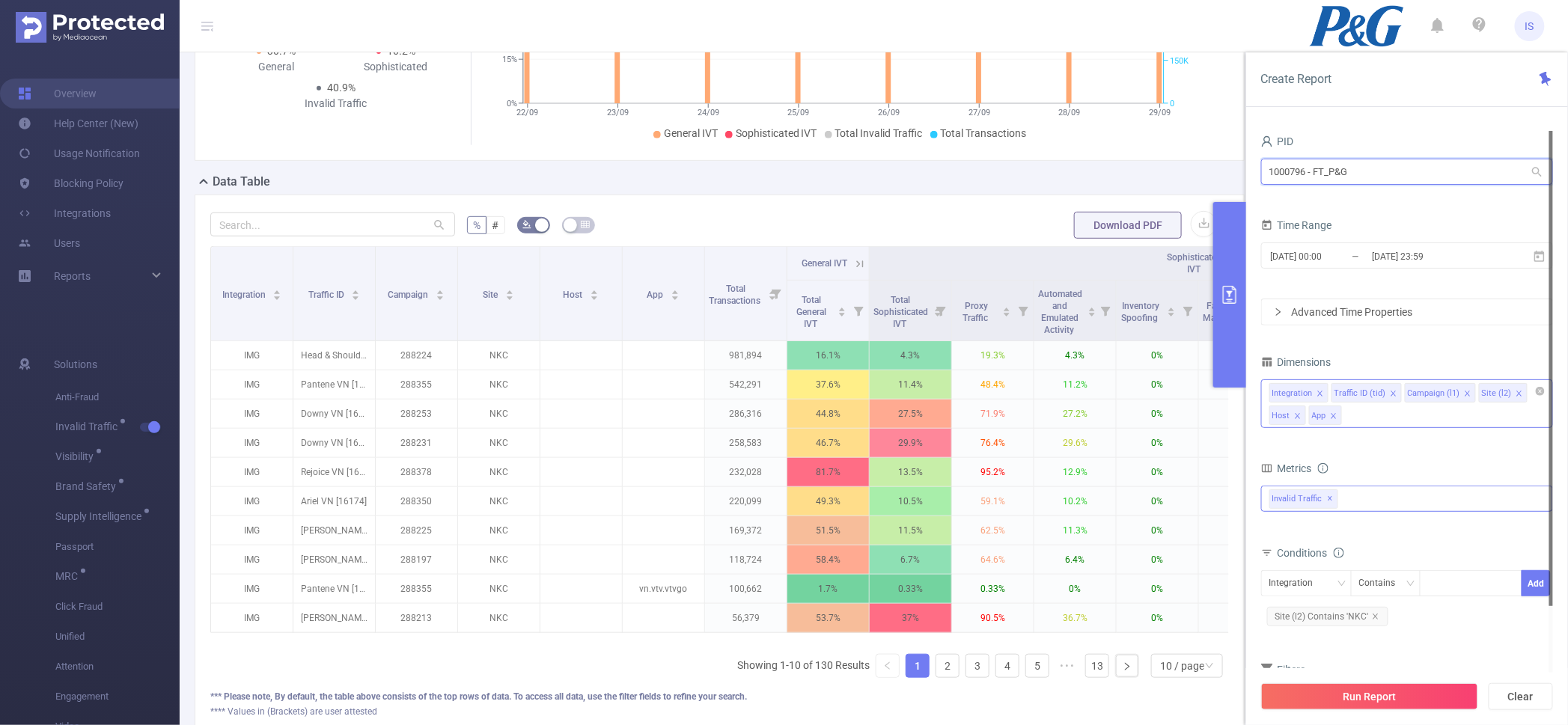
drag, startPoint x: 1397, startPoint y: 173, endPoint x: 1075, endPoint y: 121, distance: 326.2
click at [1075, 121] on section "PID: FT_P&G > Time Range: [DATE] 00:00 - [DATE] 23:59 > Time Zone: +00:00 > 6 D…" at bounding box center [873, 295] width 1388 height 940
type input "wa"
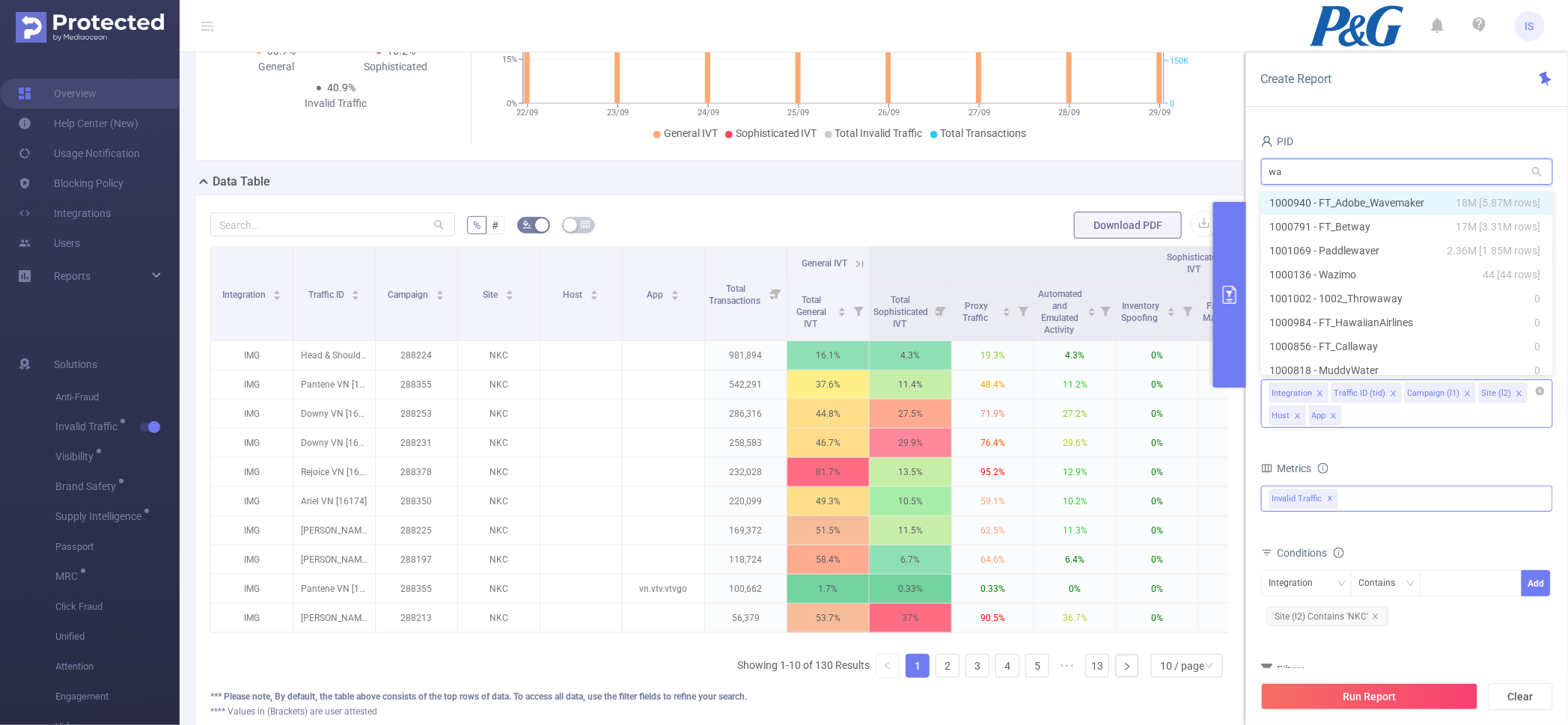
click at [1354, 204] on li "1000940 - FT_Adobe_Wavemaker 18M [5.87M rows]" at bounding box center [1407, 202] width 292 height 24
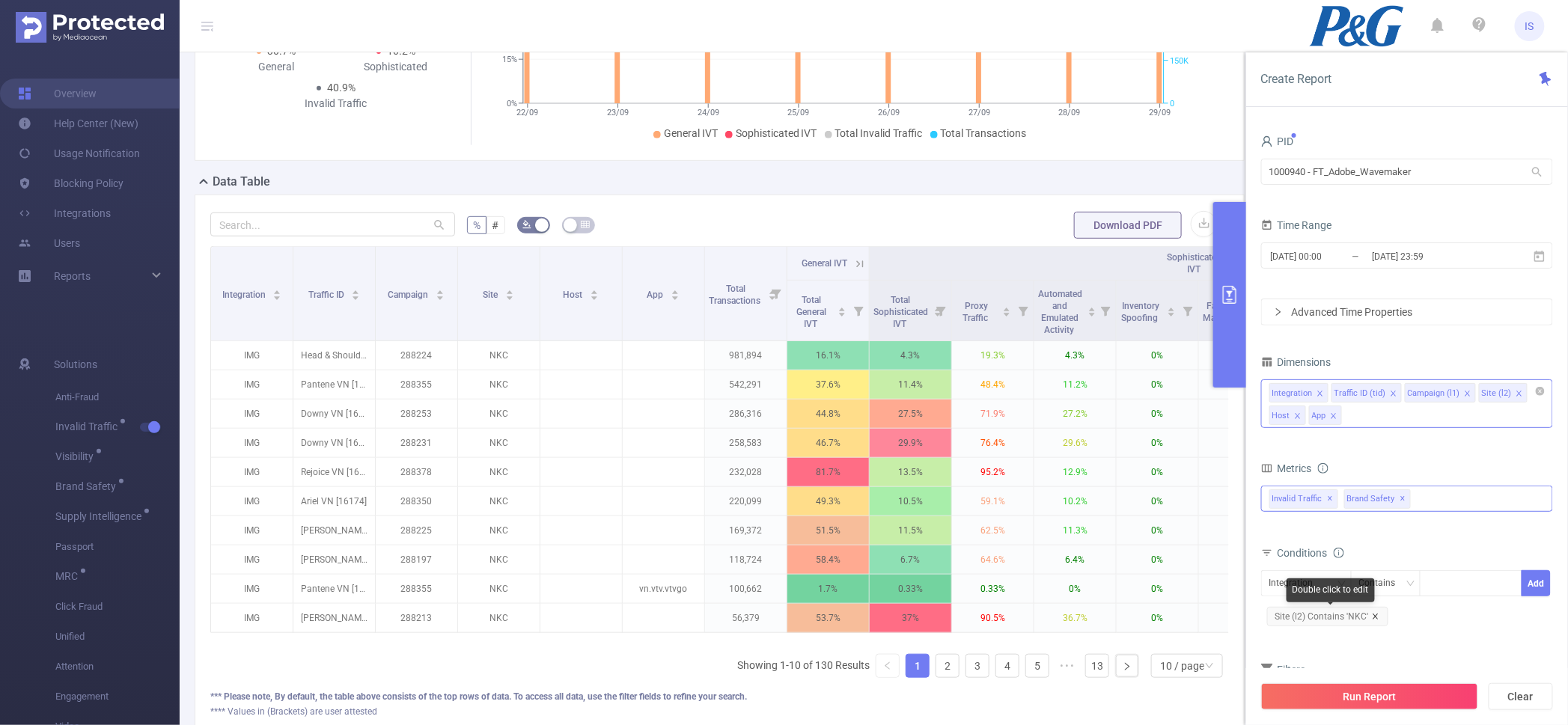
click at [1372, 619] on icon "icon: close" at bounding box center [1376, 616] width 8 height 8
click at [1303, 595] on div "Integration" at bounding box center [1296, 584] width 54 height 25
click at [1310, 510] on li "Site (l2)" at bounding box center [1306, 504] width 91 height 24
click at [1442, 583] on div at bounding box center [1470, 584] width 86 height 25
paste input "21864"
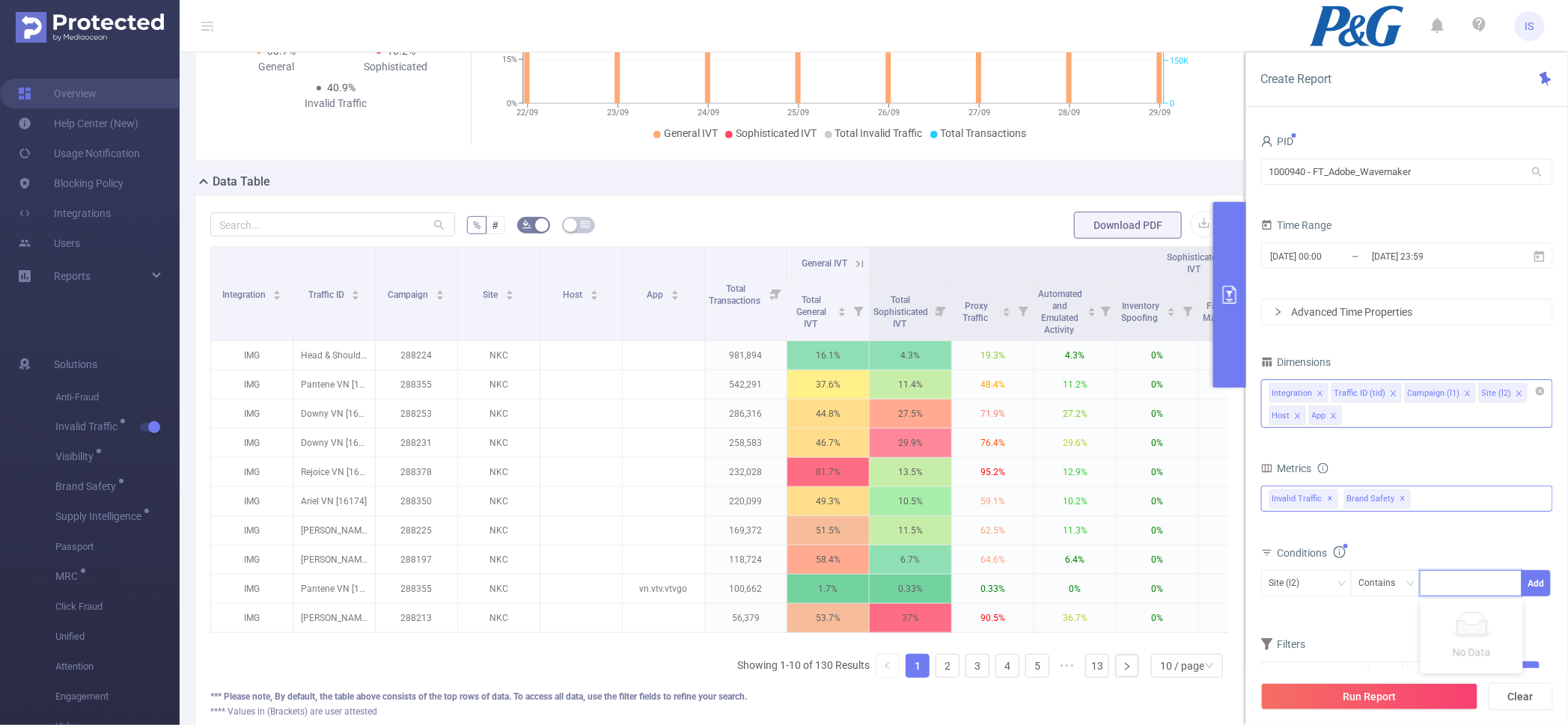
type input "21864"
click at [1467, 609] on li "21864" at bounding box center [1471, 613] width 103 height 24
click at [1535, 582] on button "Add" at bounding box center [1535, 584] width 29 height 26
click at [1400, 501] on span "✕" at bounding box center [1403, 499] width 6 height 18
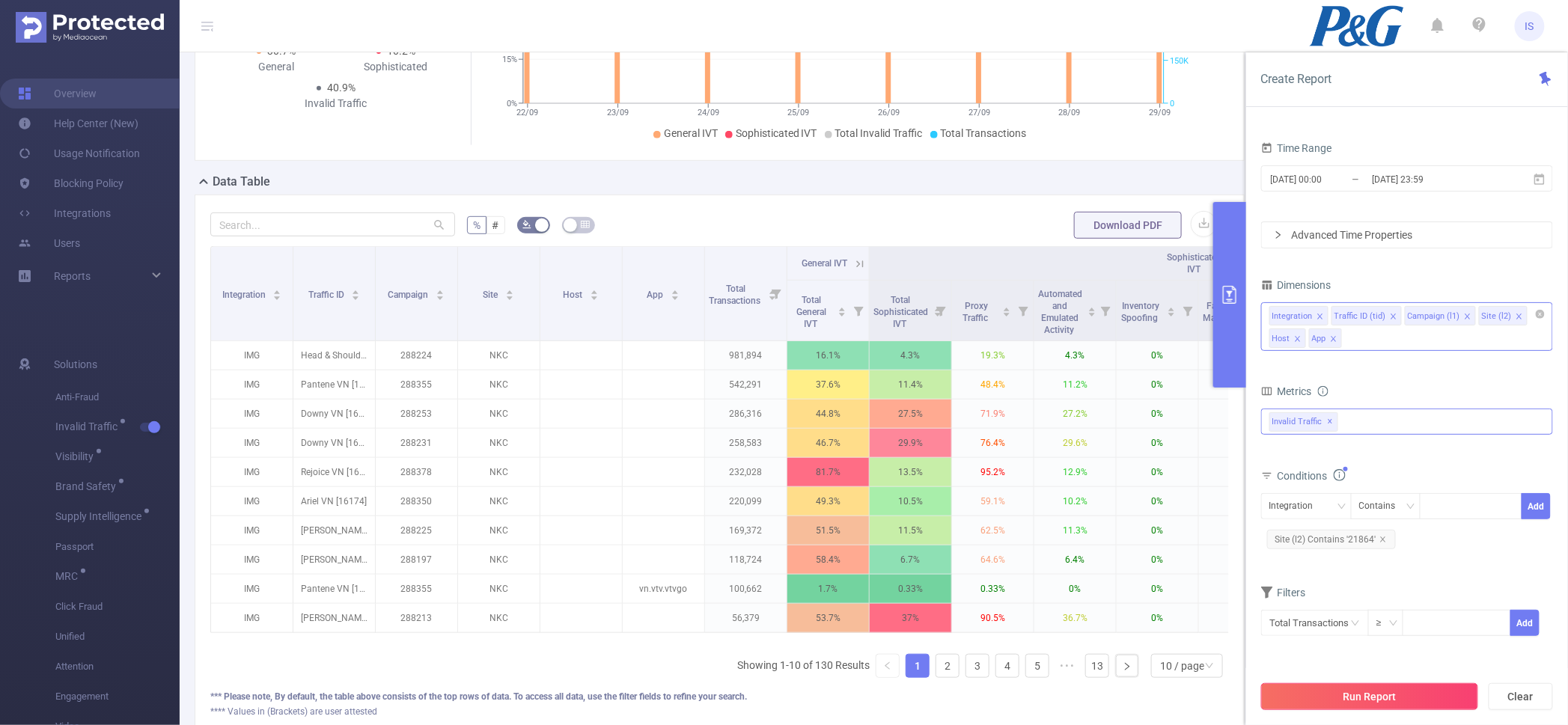
click at [1380, 694] on button "Run Report" at bounding box center [1369, 696] width 217 height 27
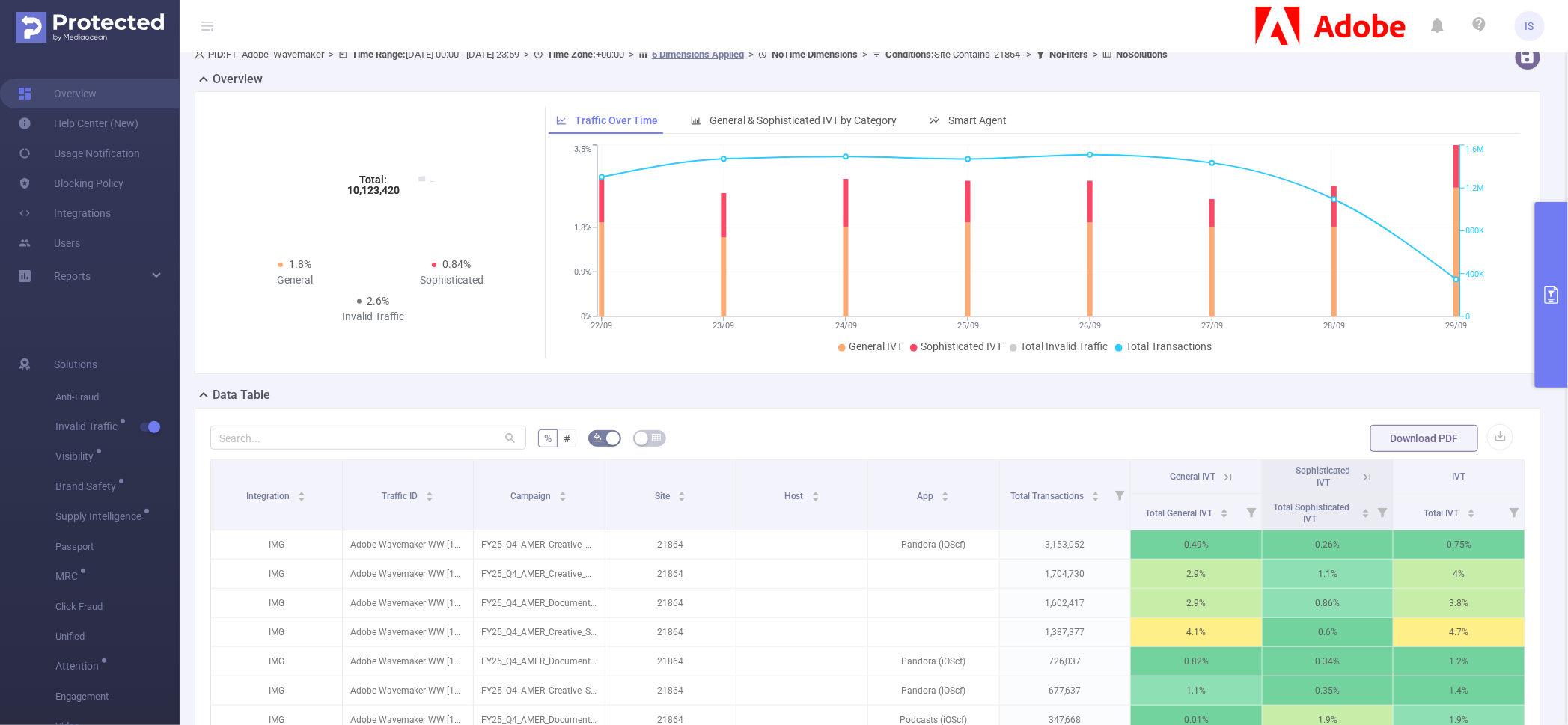
scroll to position [294, 0]
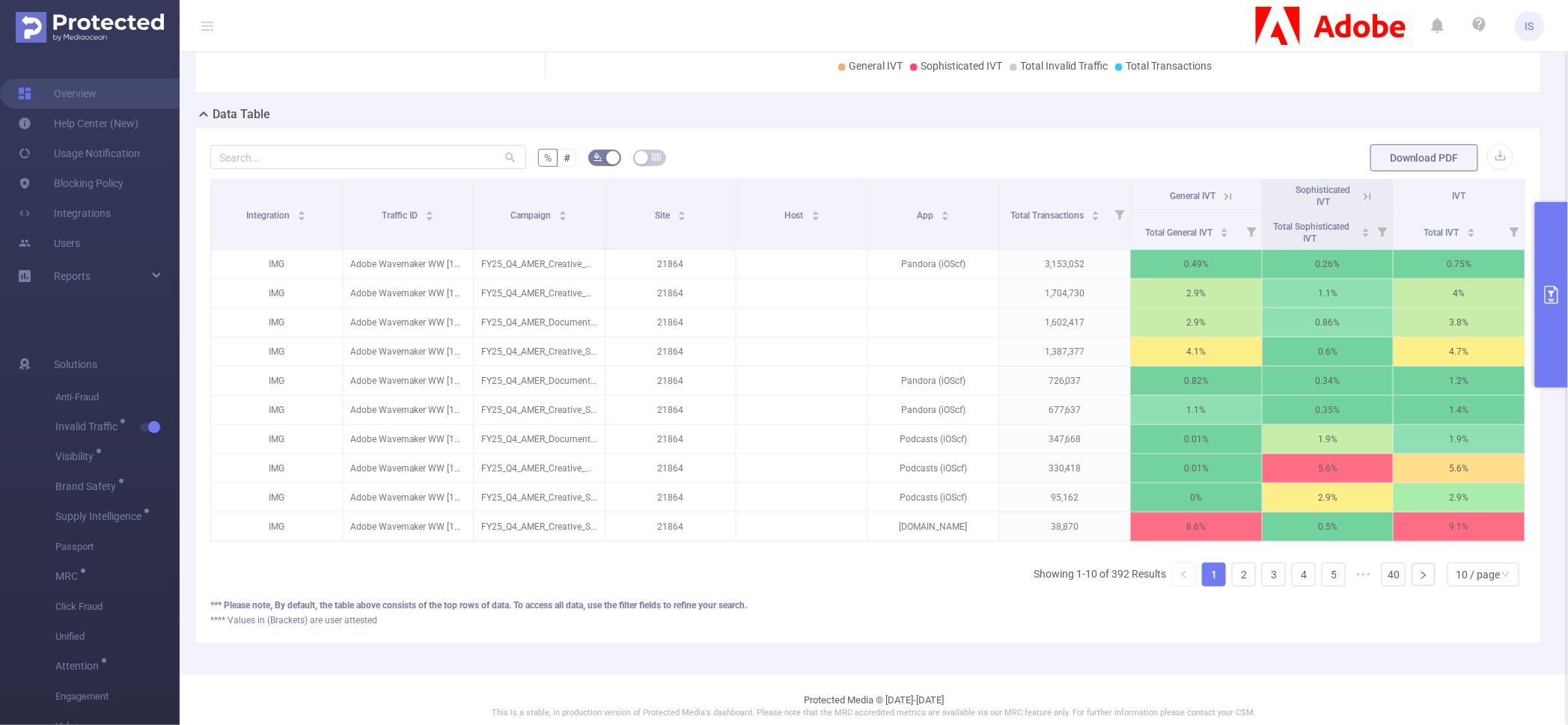
click at [1221, 195] on icon at bounding box center [1227, 196] width 13 height 13
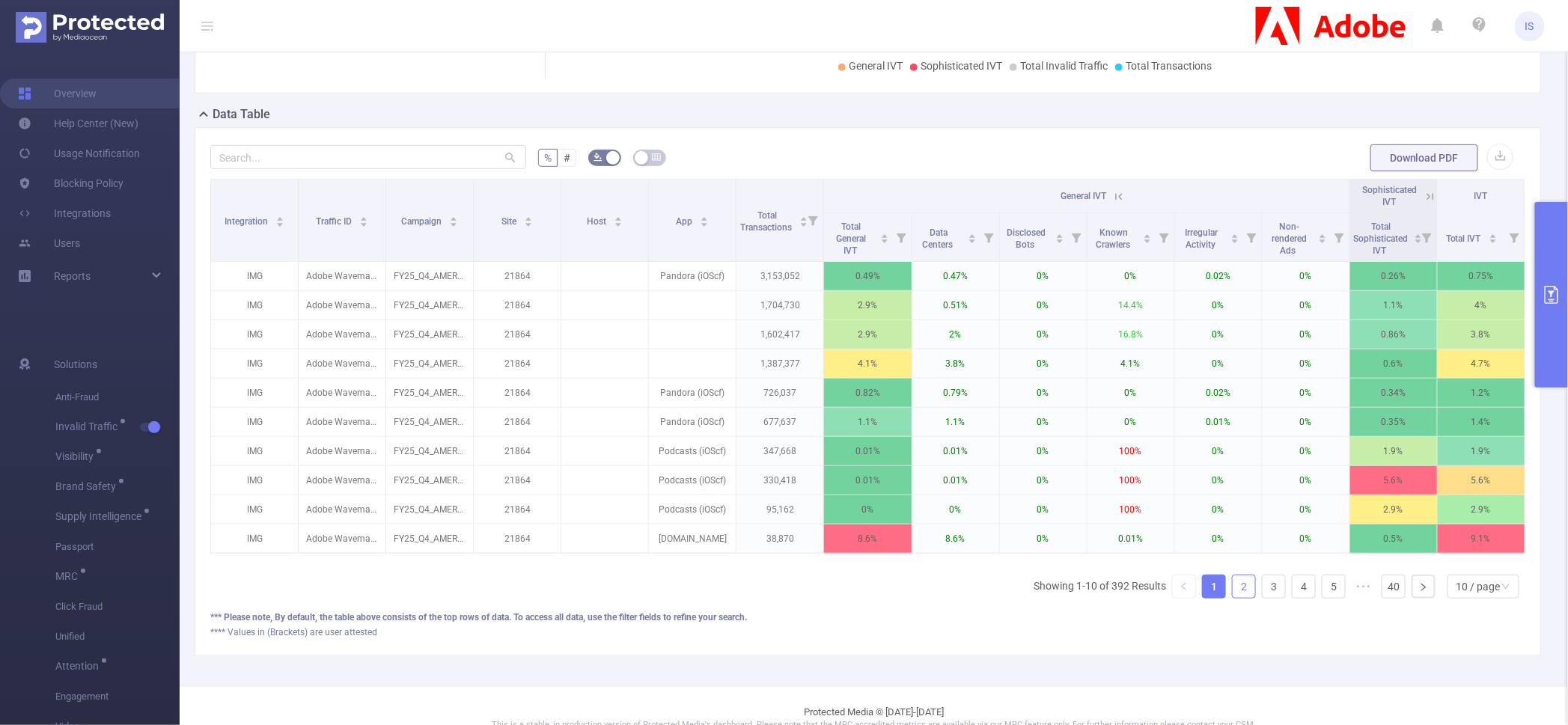
click at [1232, 598] on link "2" at bounding box center [1244, 587] width 23 height 23
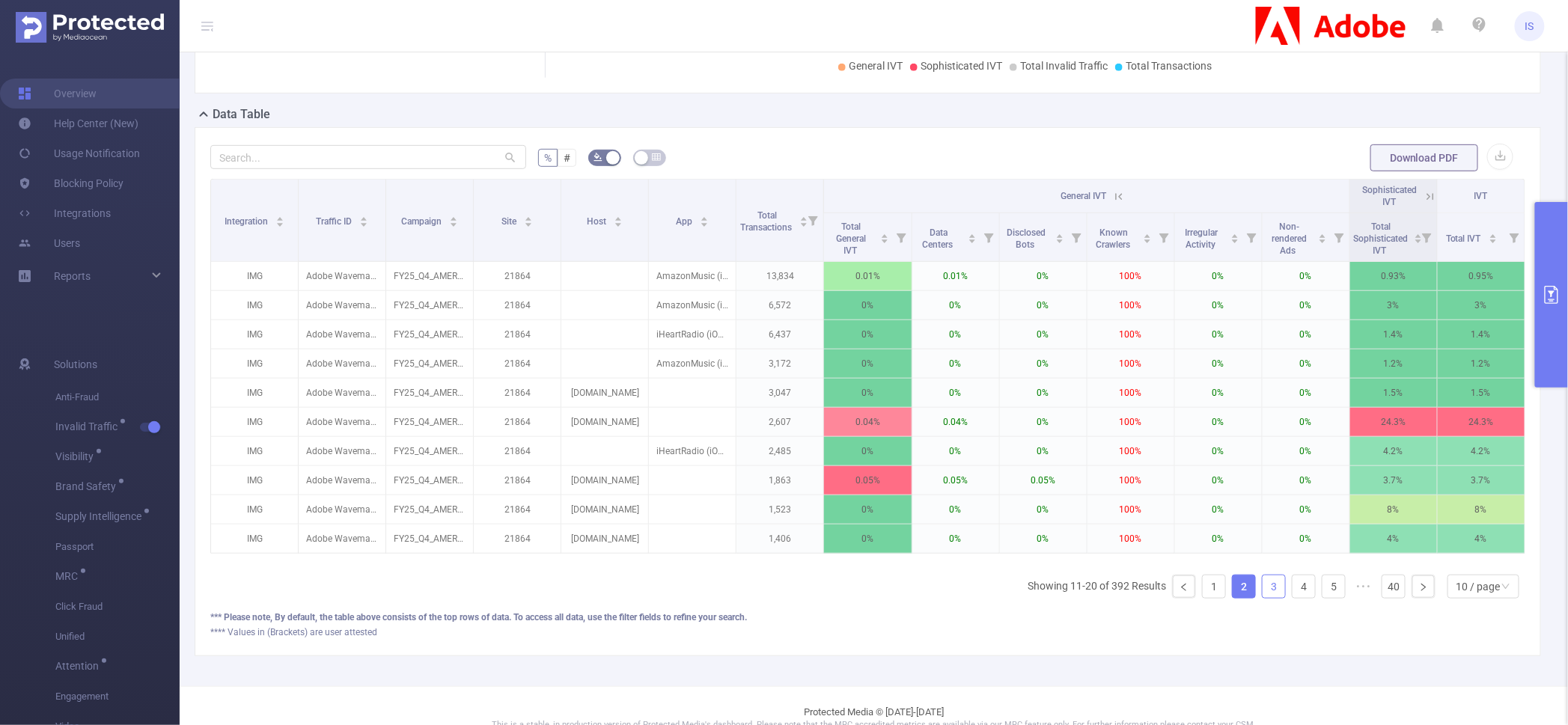
click at [1262, 598] on link "3" at bounding box center [1274, 587] width 23 height 23
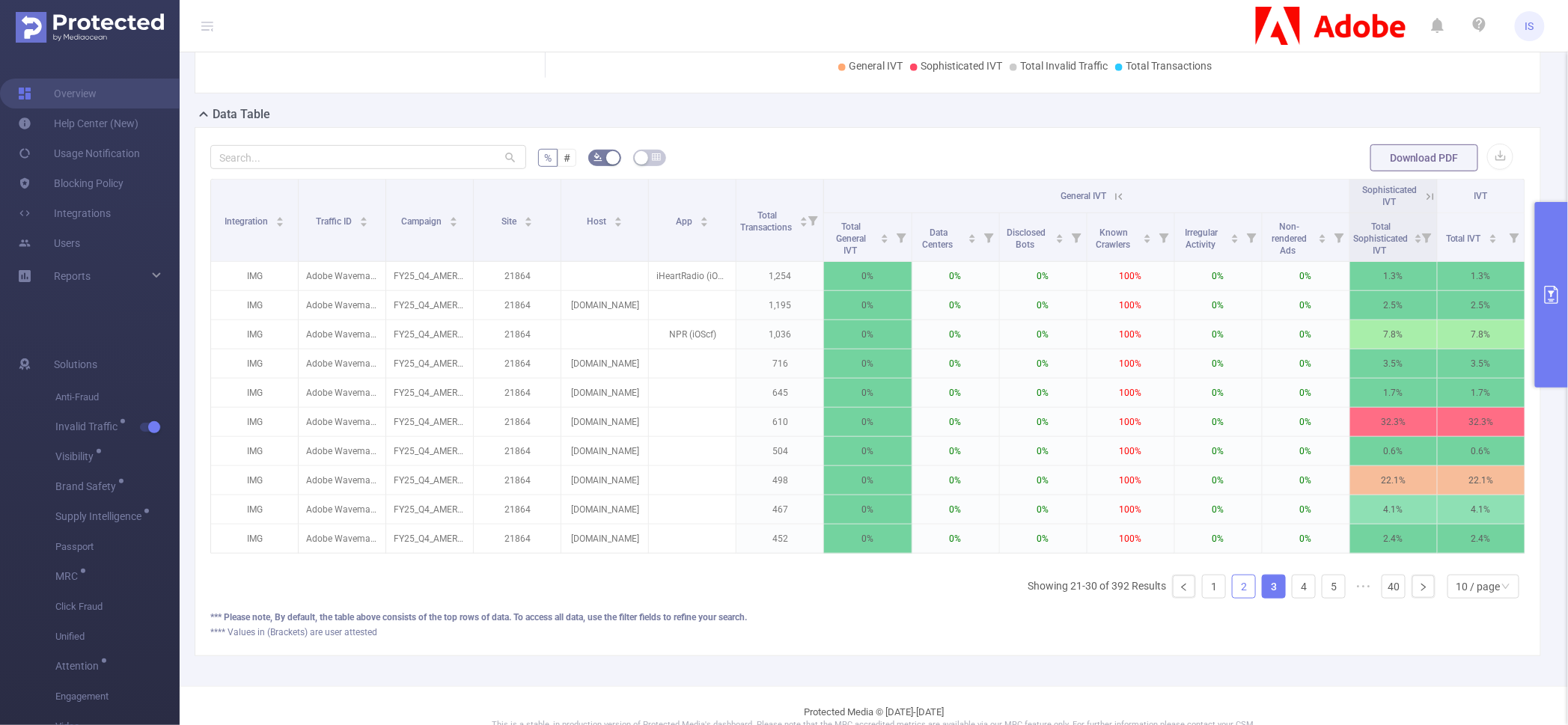
click at [1232, 598] on link "2" at bounding box center [1244, 587] width 23 height 23
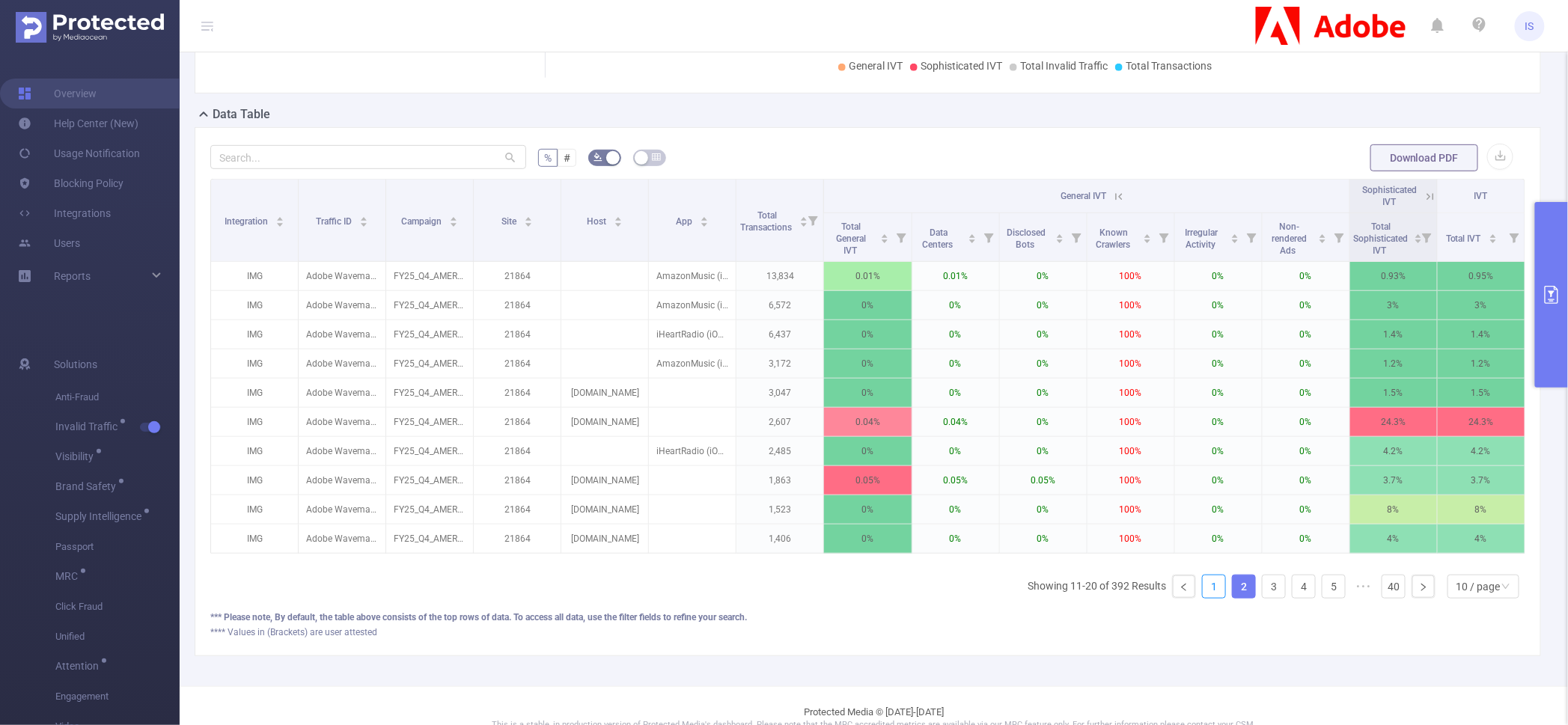
click at [1210, 596] on li "1" at bounding box center [1213, 586] width 24 height 24
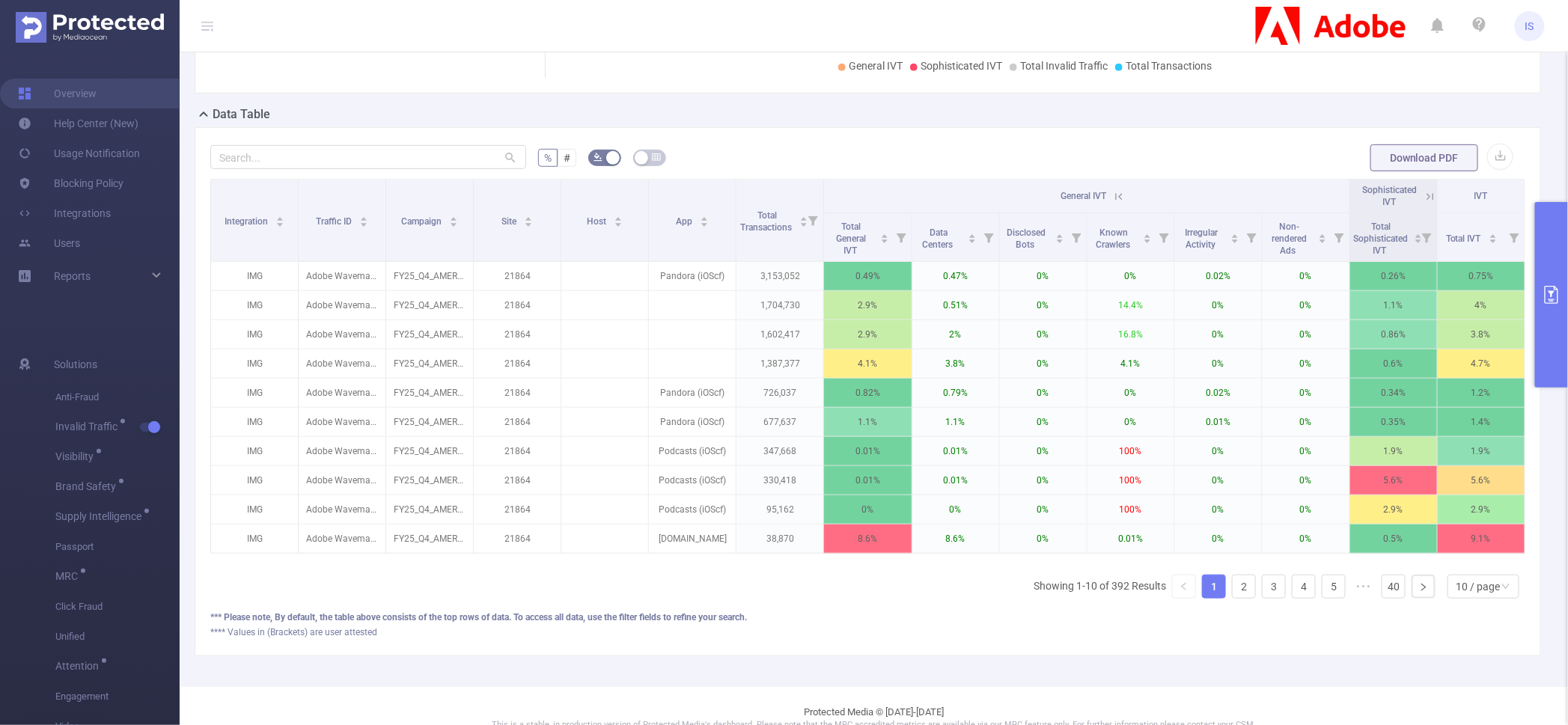
click at [1561, 315] on button "primary" at bounding box center [1550, 294] width 33 height 185
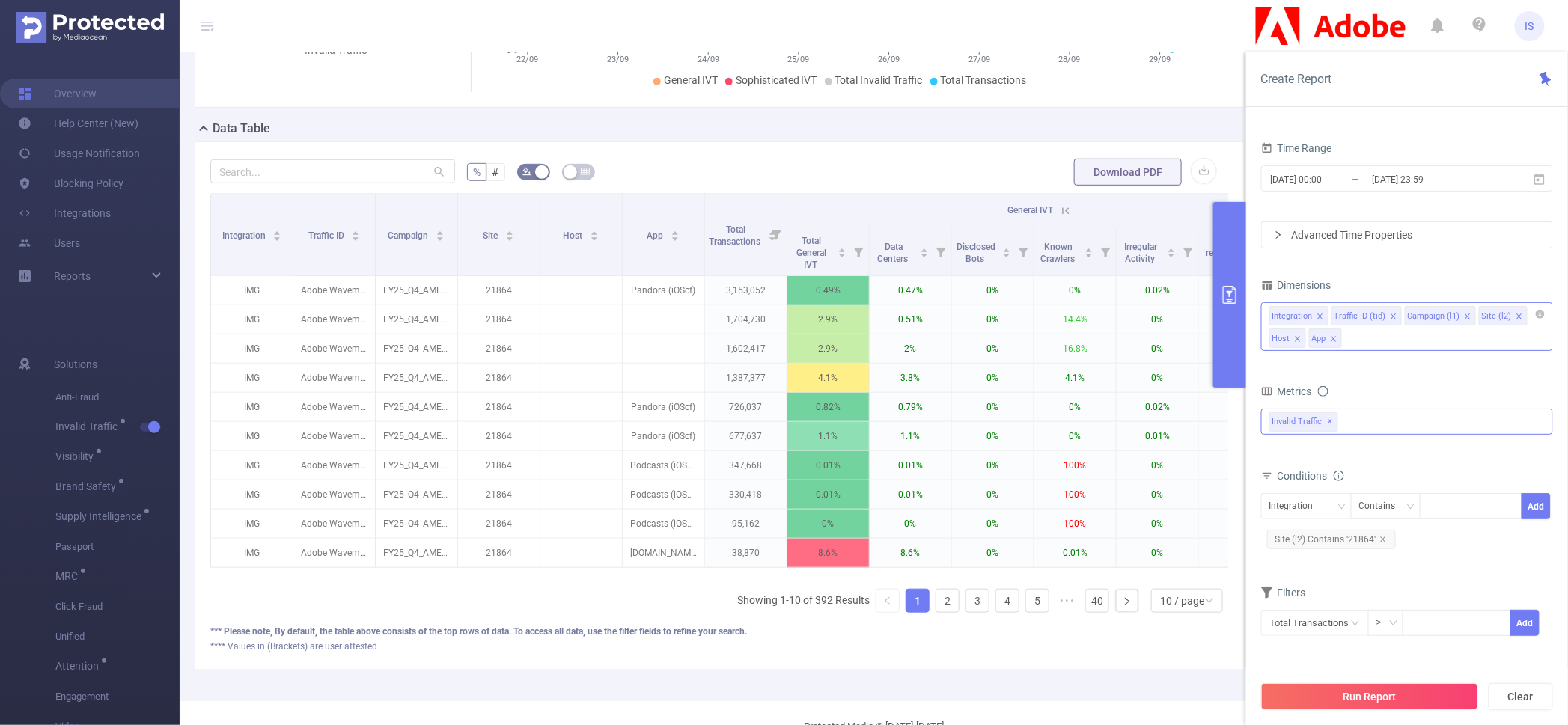
click at [1387, 340] on div "Integration Traffic ID (tid) Campaign (l1) Site (l2) Host App" at bounding box center [1407, 326] width 292 height 48
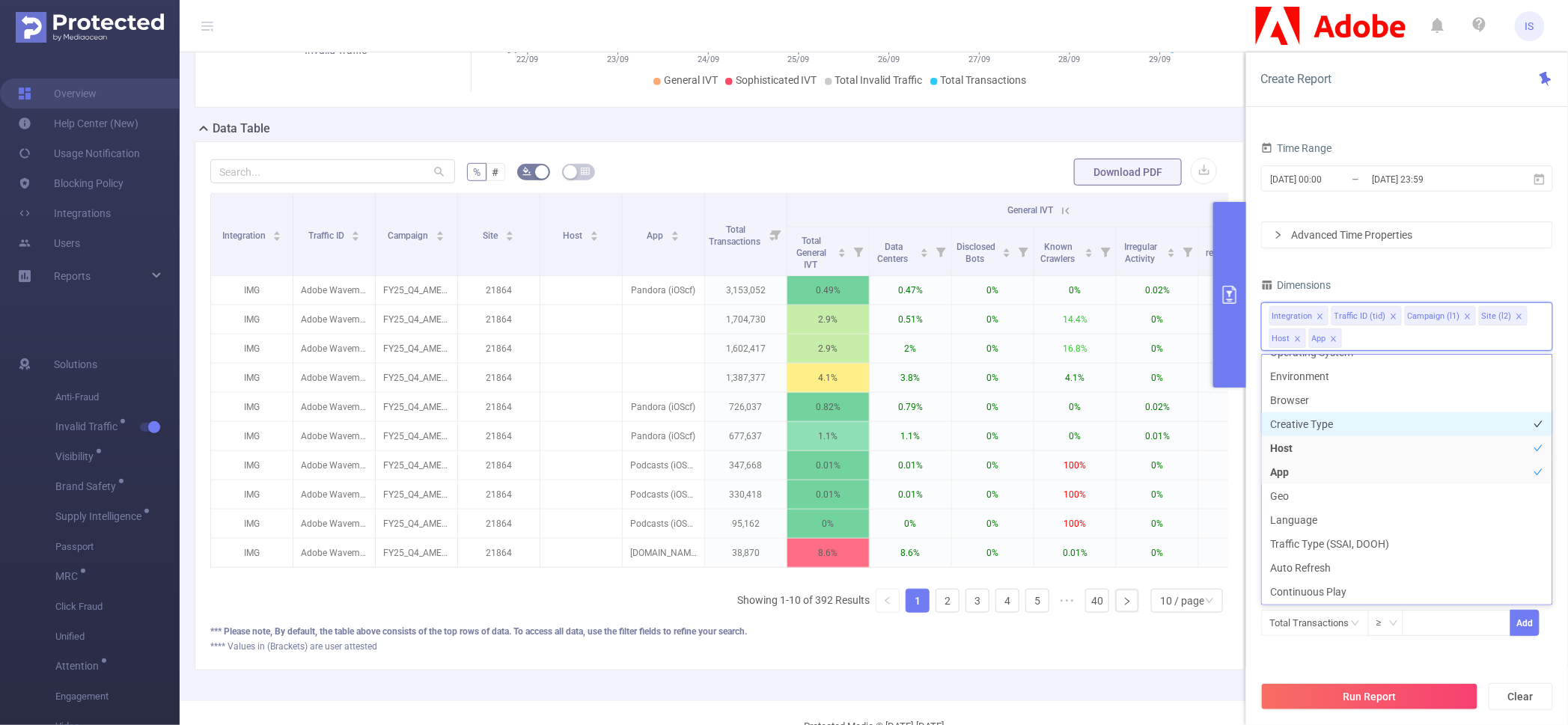
scroll to position [284, 0]
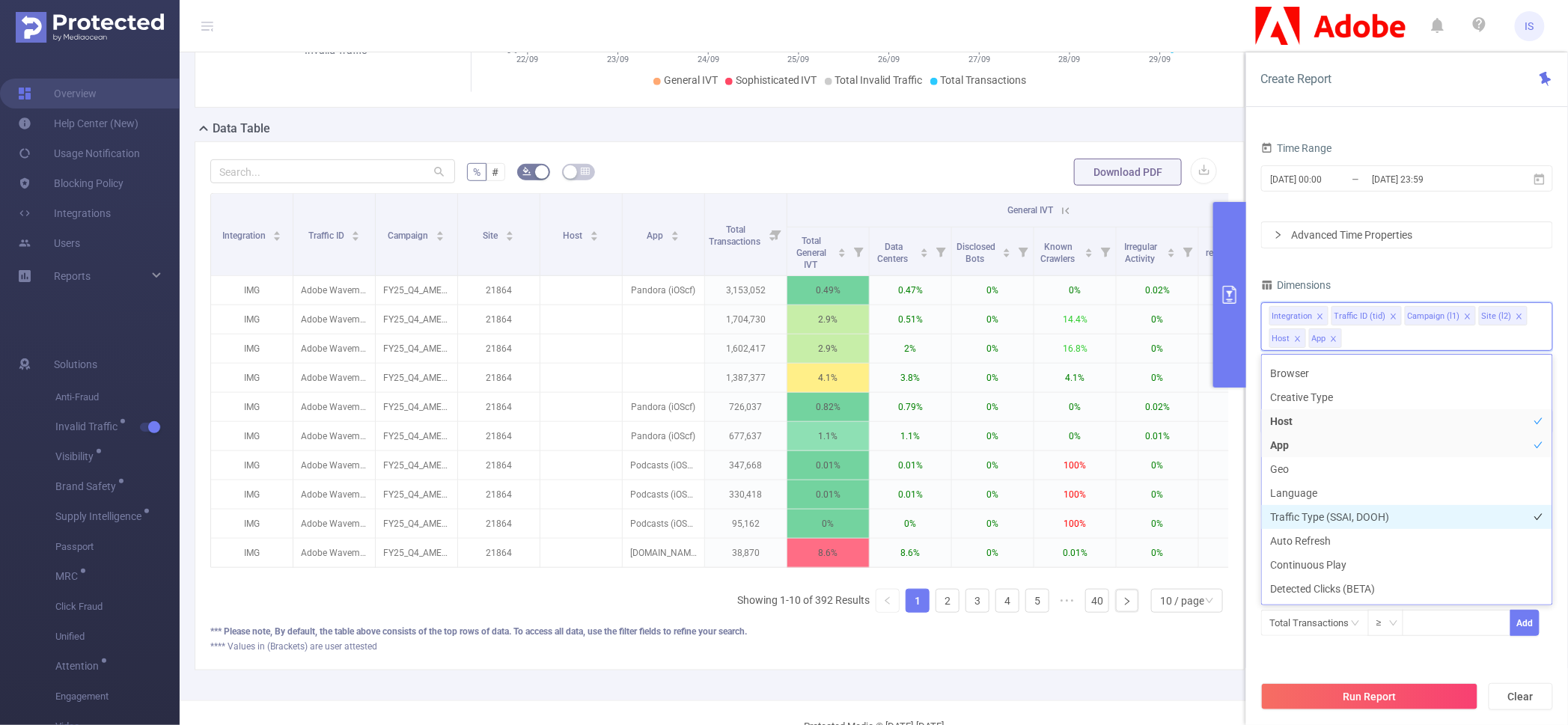
click at [1317, 521] on li "Traffic Type (SSAI, DOOH)" at bounding box center [1406, 517] width 290 height 24
click at [1380, 272] on div "PID 1000940 - FT_Adobe_Wavemaker 1000940 - FT_Adobe_Wavemaker Time Range [DATE]…" at bounding box center [1407, 354] width 292 height 601
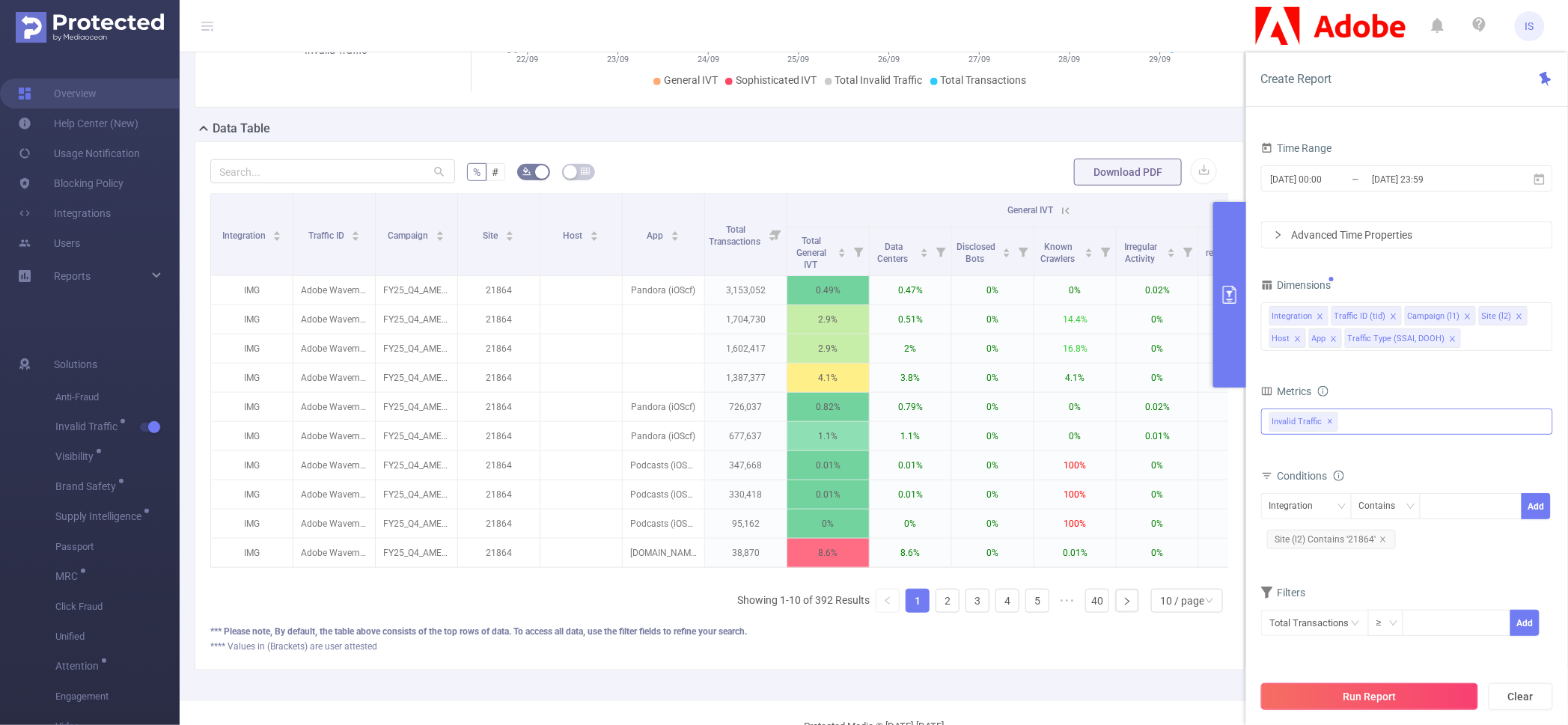
click at [1412, 692] on button "Run Report" at bounding box center [1369, 696] width 217 height 27
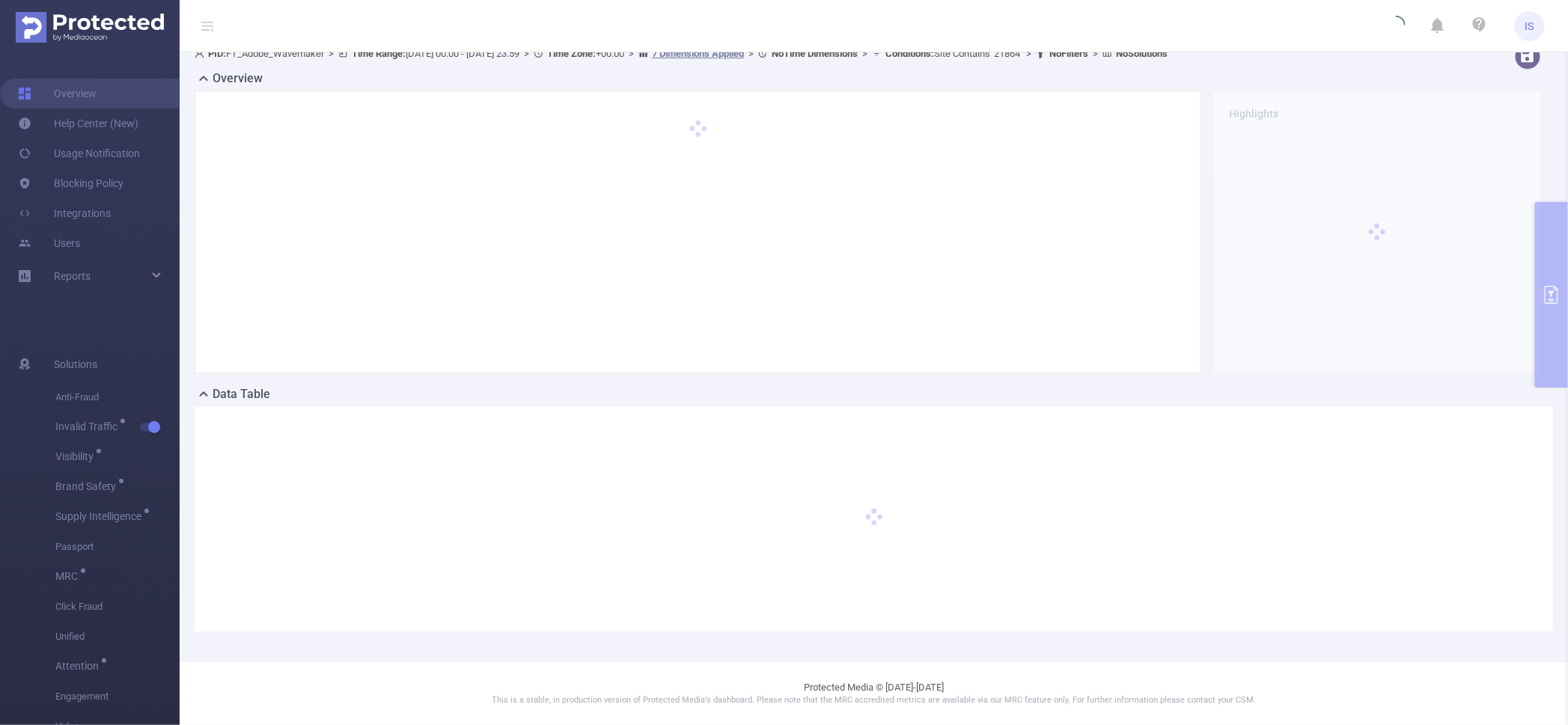
scroll to position [14, 0]
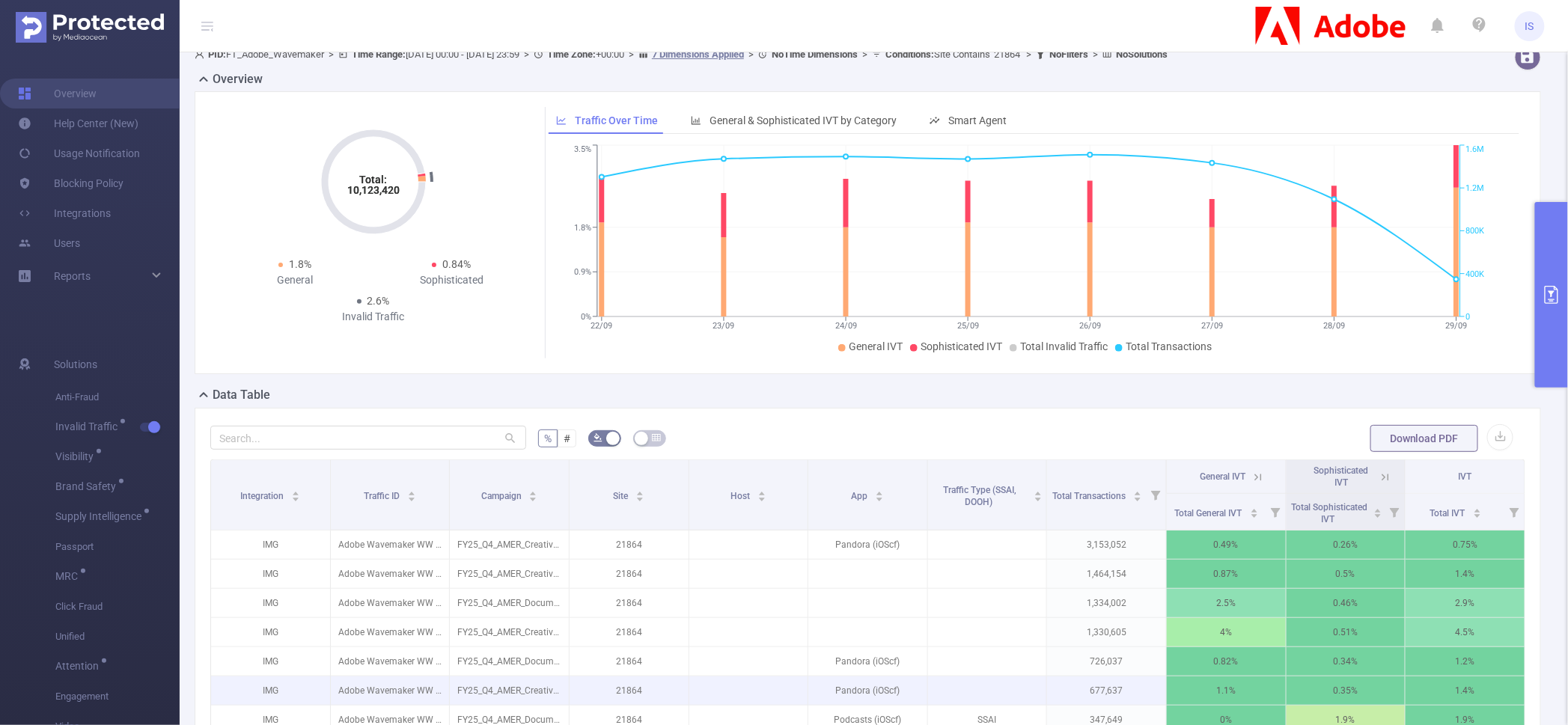
scroll to position [201, 0]
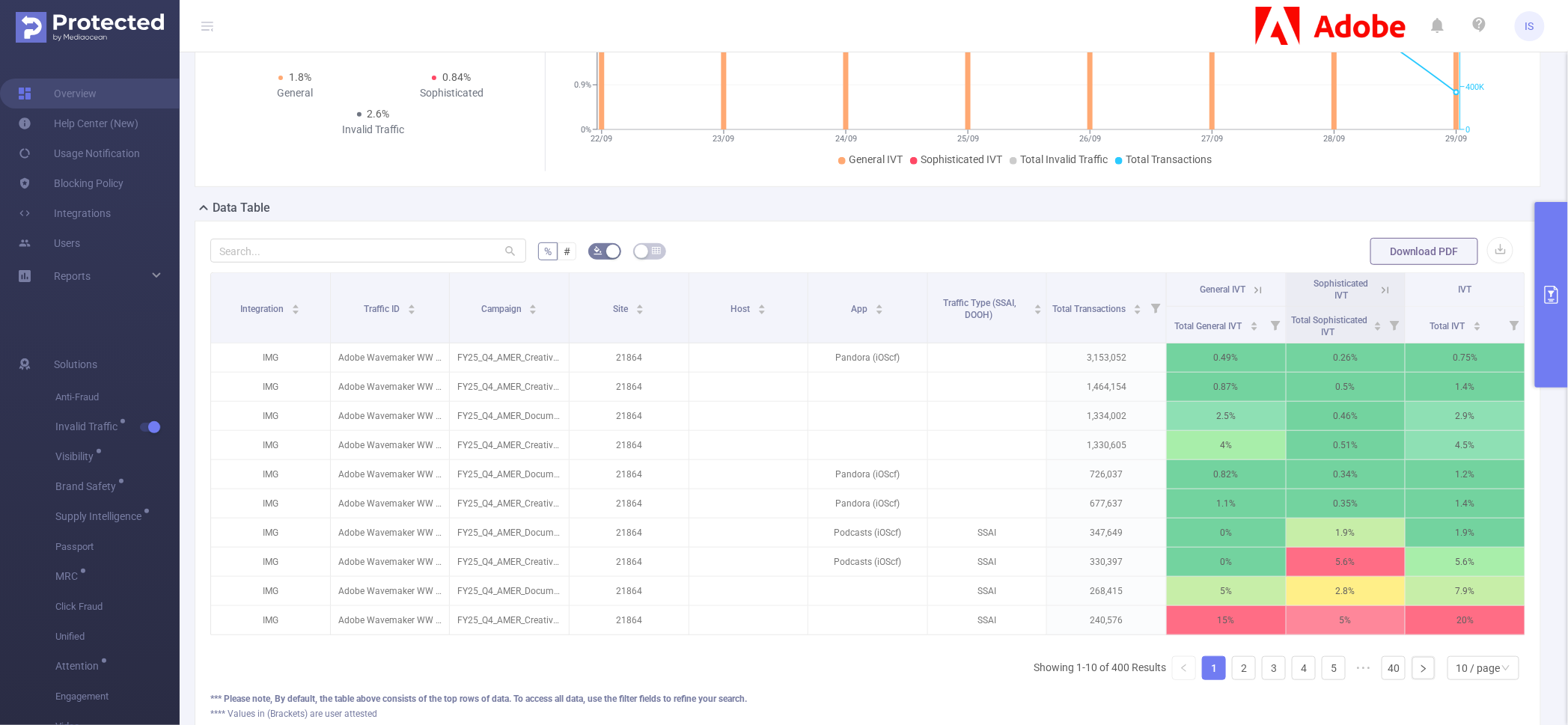
click at [1251, 290] on icon at bounding box center [1257, 290] width 13 height 13
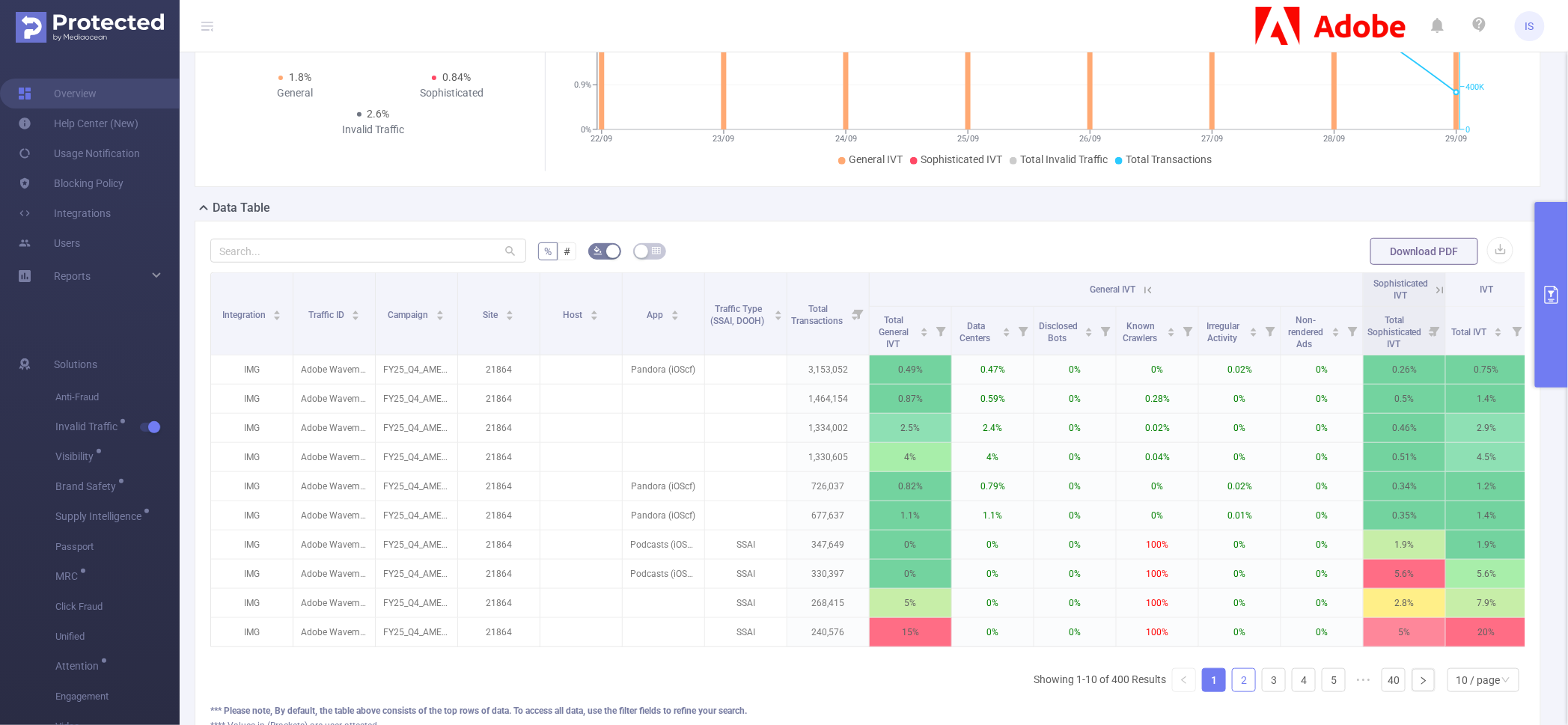
click at [1232, 691] on link "2" at bounding box center [1244, 680] width 23 height 23
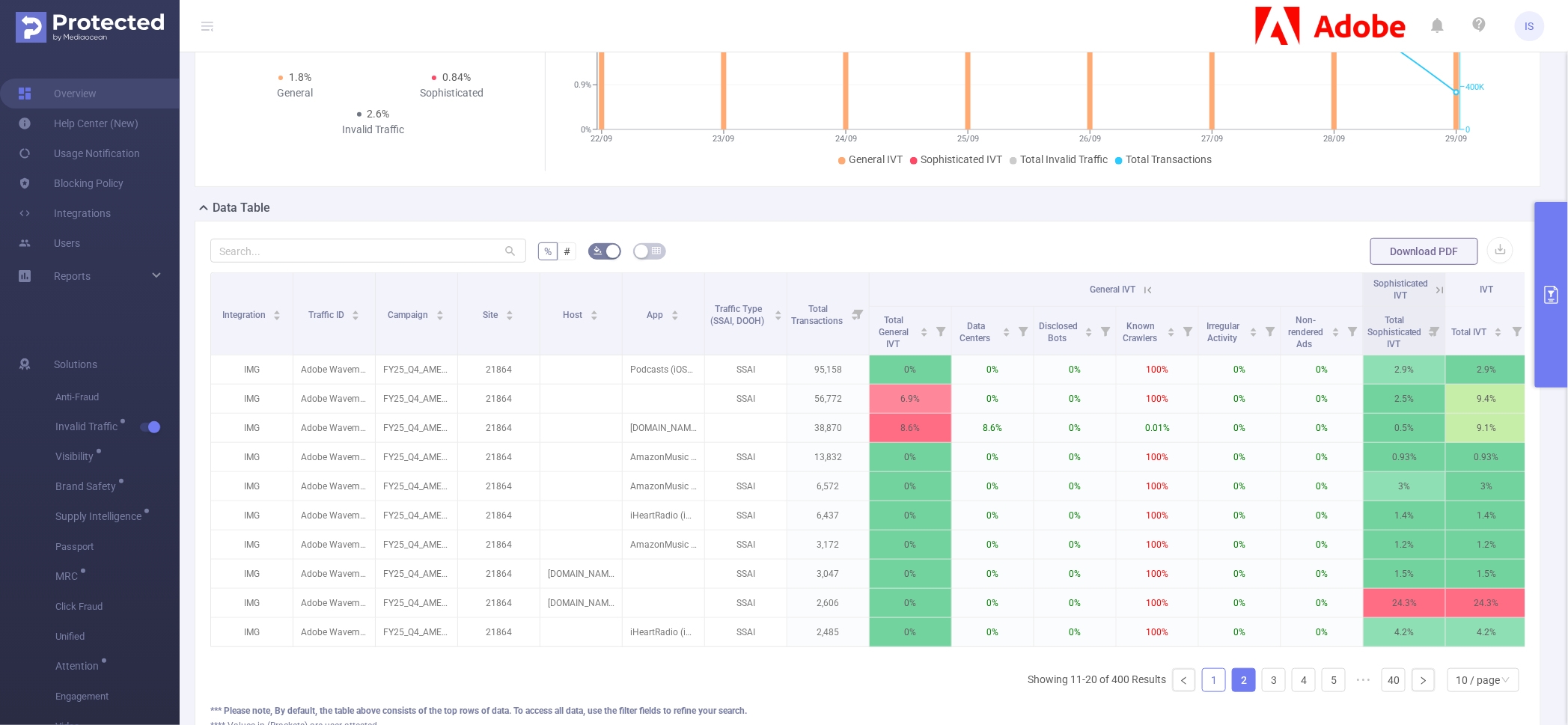
click at [1202, 691] on link "1" at bounding box center [1214, 680] width 23 height 23
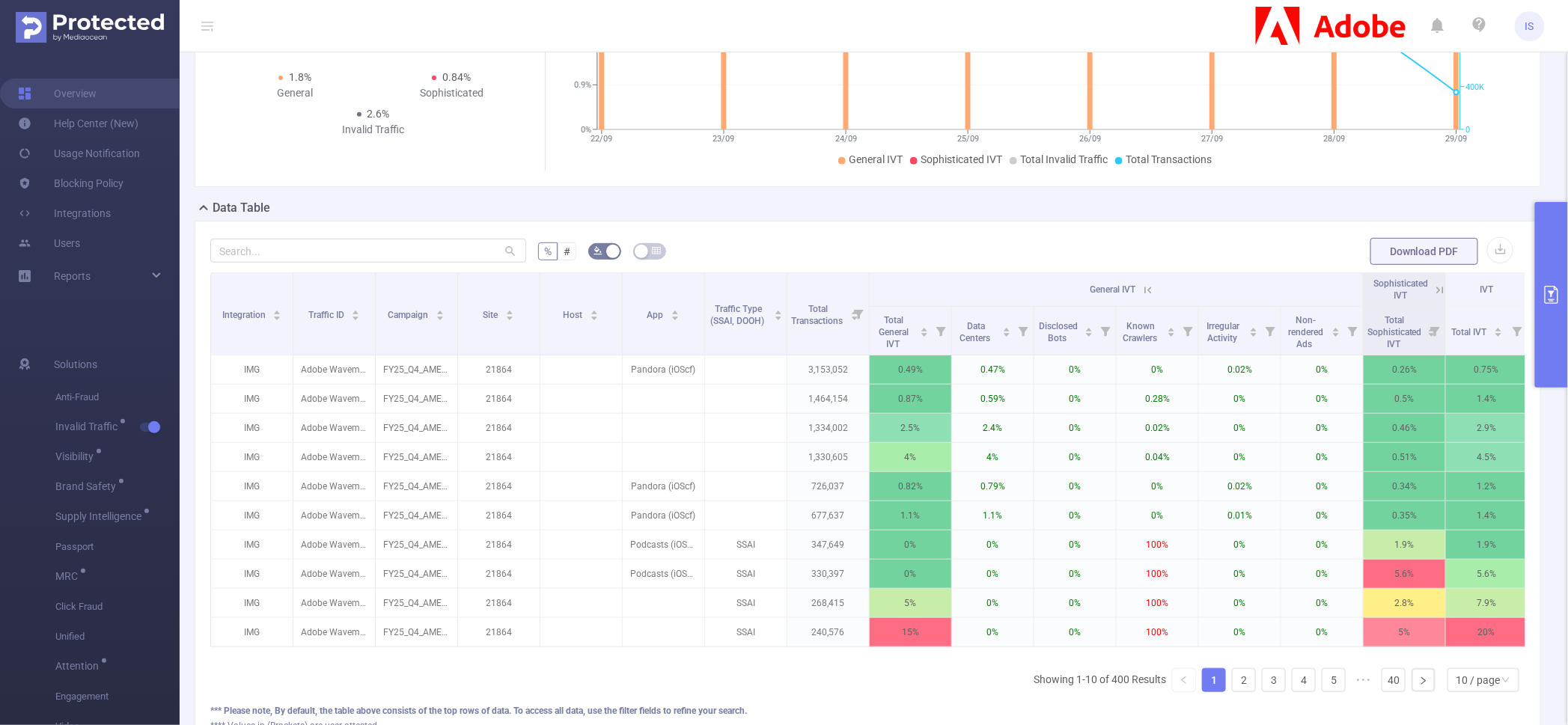
click at [1545, 224] on button "primary" at bounding box center [1550, 294] width 33 height 185
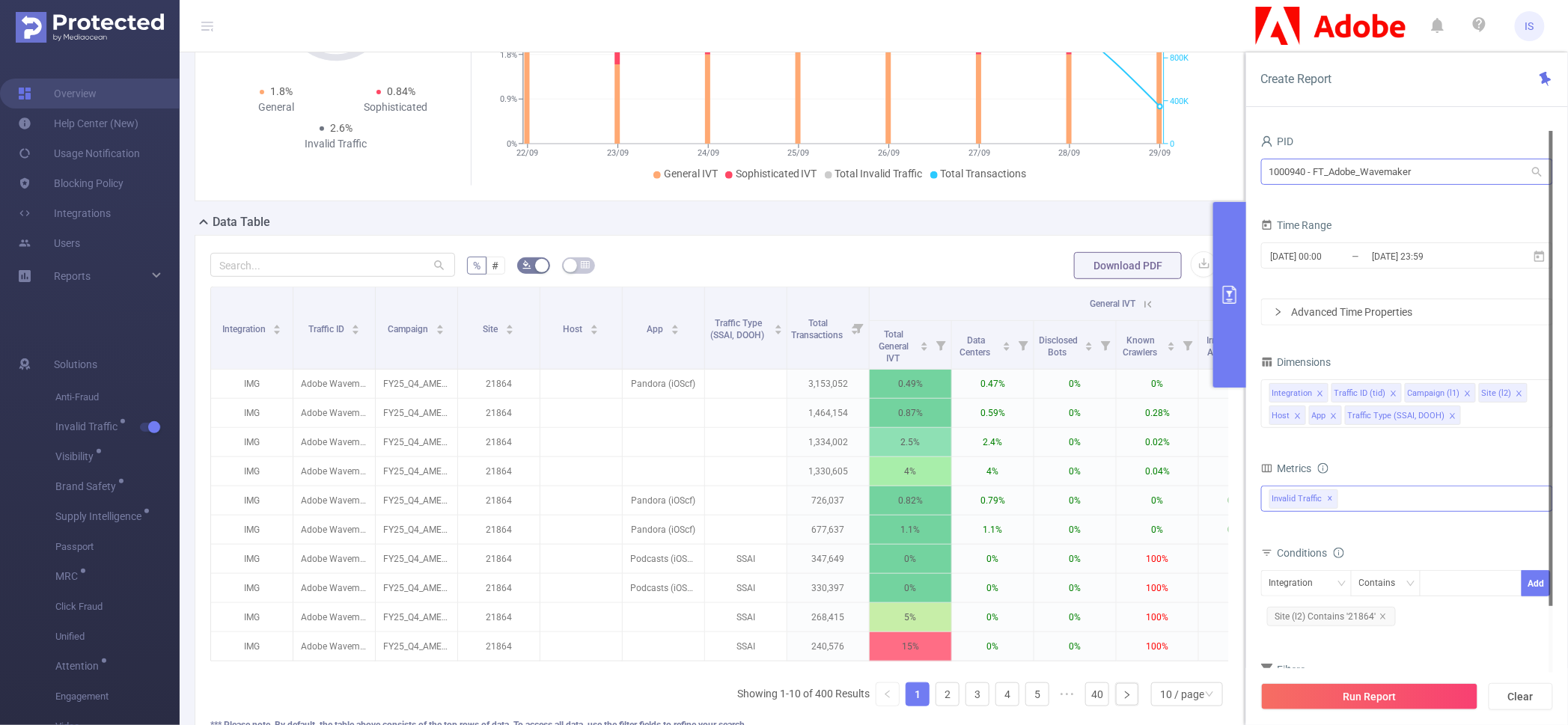
click at [1413, 158] on div "1000940 - FT_Adobe_Wavemaker 1000940 - FT_Adobe_Wavemaker" at bounding box center [1407, 173] width 292 height 35
drag, startPoint x: 1428, startPoint y: 172, endPoint x: 1165, endPoint y: 166, distance: 263.1
click at [1165, 166] on section "PID: FT_Adobe_Wavemaker > Time Range: [DATE] 00:00 - [DATE] 23:59 > Time Zone: …" at bounding box center [873, 323] width 1388 height 943
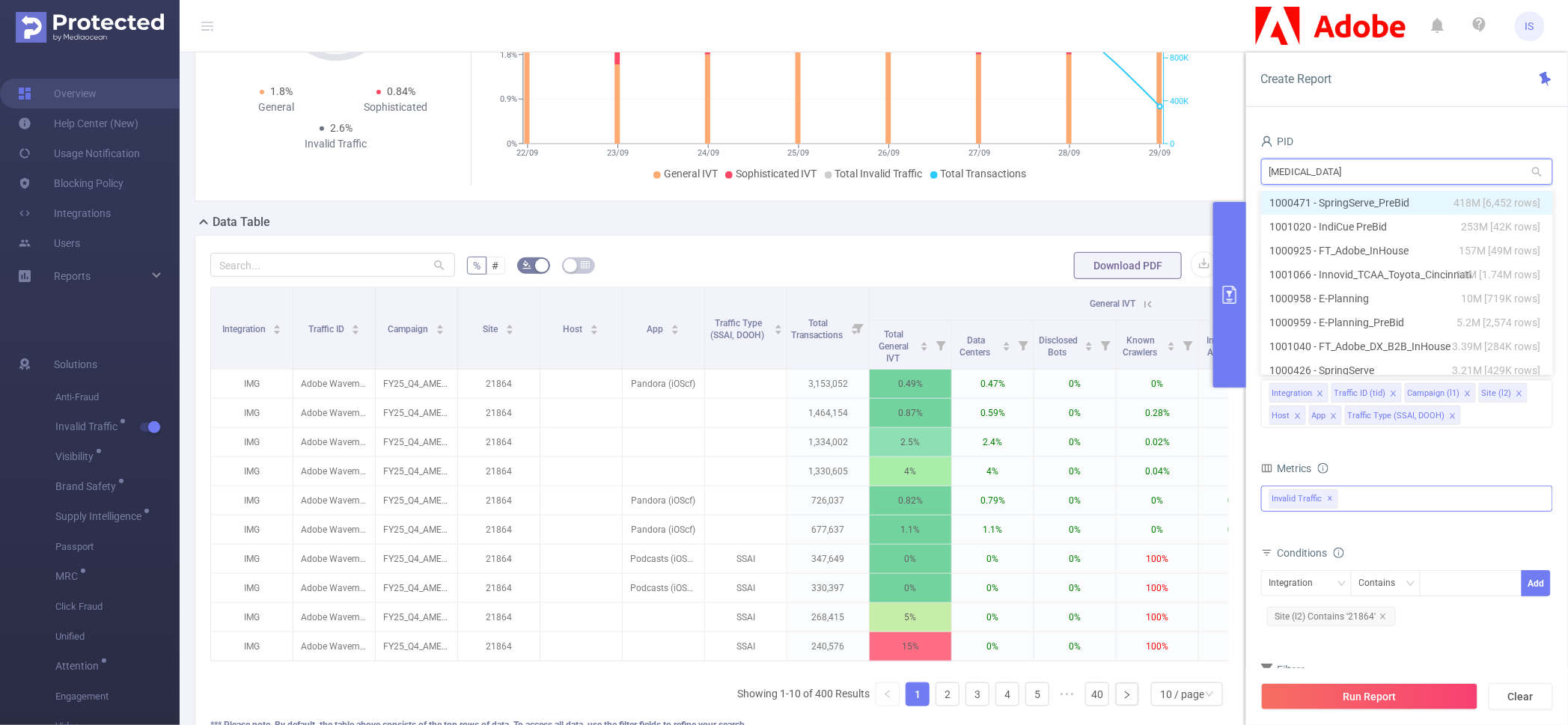
type input "[PERSON_NAME]"
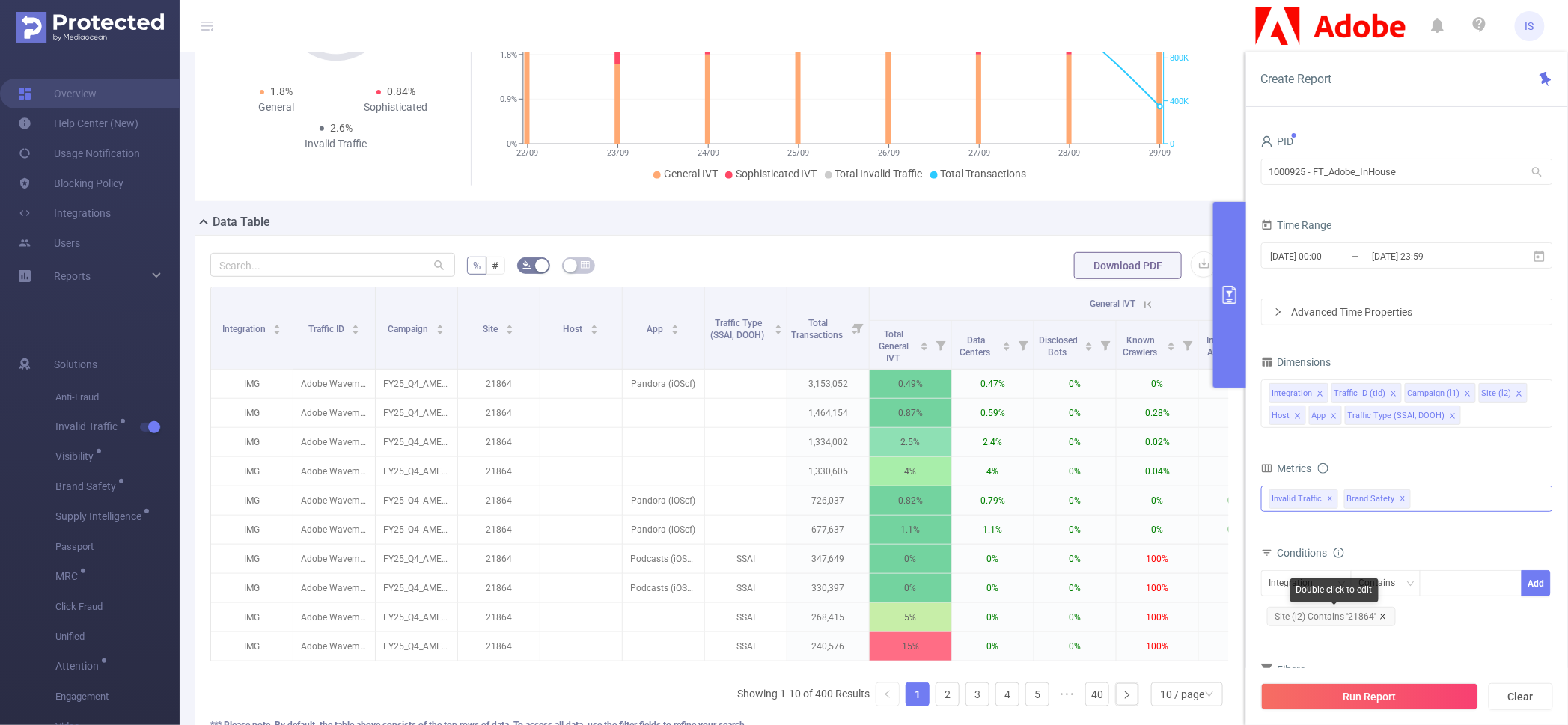
click at [1385, 613] on icon "icon: close" at bounding box center [1383, 616] width 8 height 8
click at [1449, 412] on icon "icon: close" at bounding box center [1452, 416] width 8 height 8
click at [1307, 577] on div "Integration" at bounding box center [1296, 584] width 54 height 25
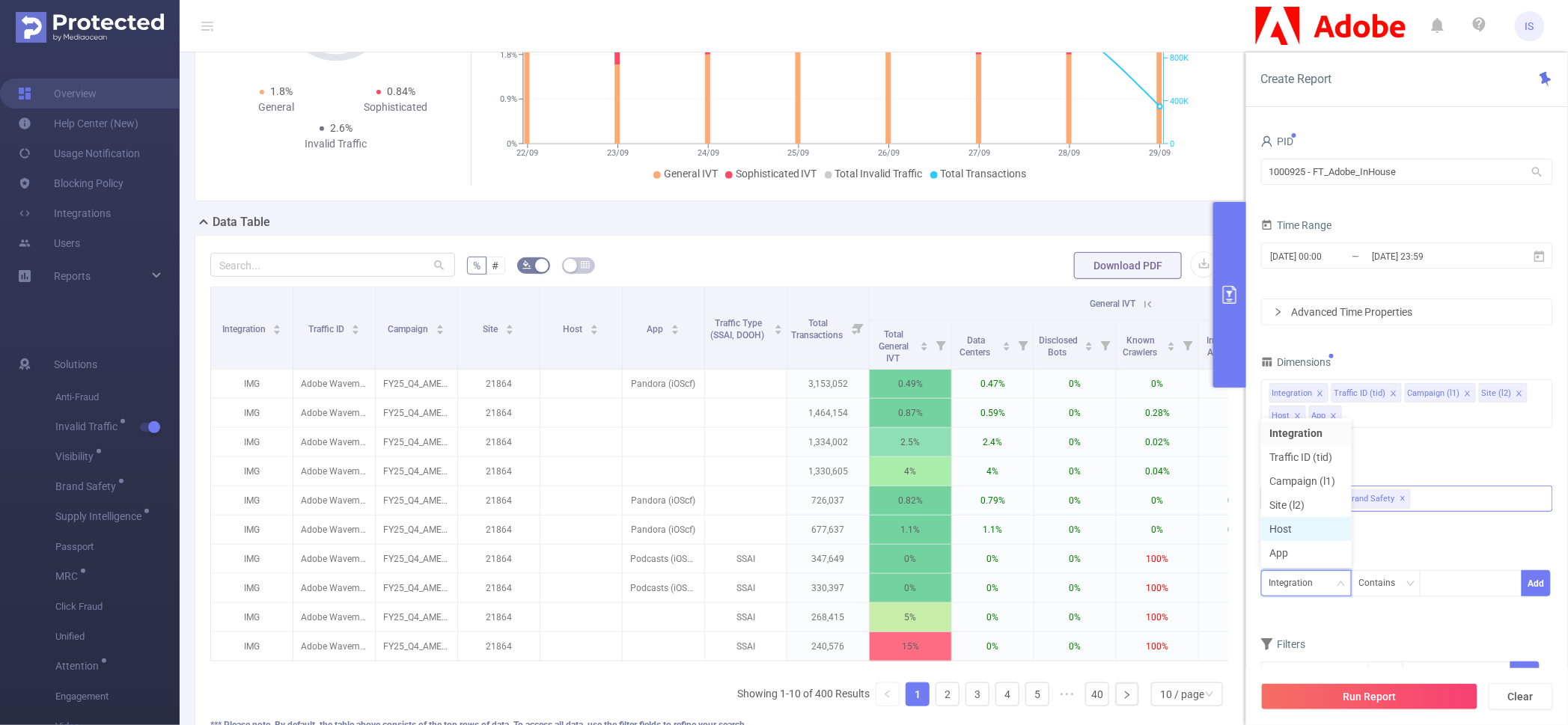
click at [1300, 525] on li "Host" at bounding box center [1306, 528] width 91 height 24
click at [1452, 578] on div at bounding box center [1470, 584] width 86 height 25
paste input "rainberrytv"
type input "rainberrytv"
click at [1463, 603] on li "rainberrytv" at bounding box center [1471, 613] width 103 height 24
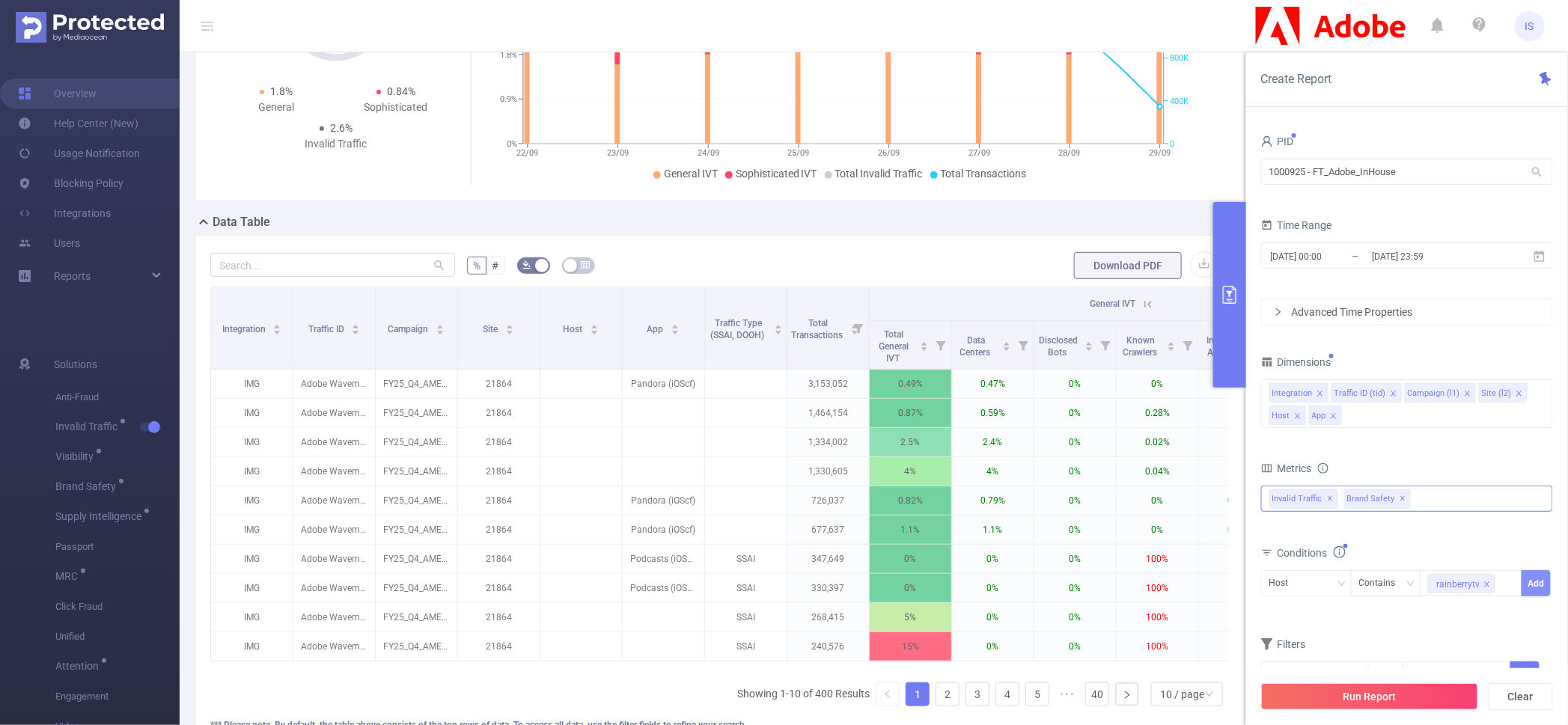
click at [1530, 581] on button "Add" at bounding box center [1535, 584] width 29 height 26
click at [1387, 698] on button "Run Report" at bounding box center [1369, 696] width 217 height 27
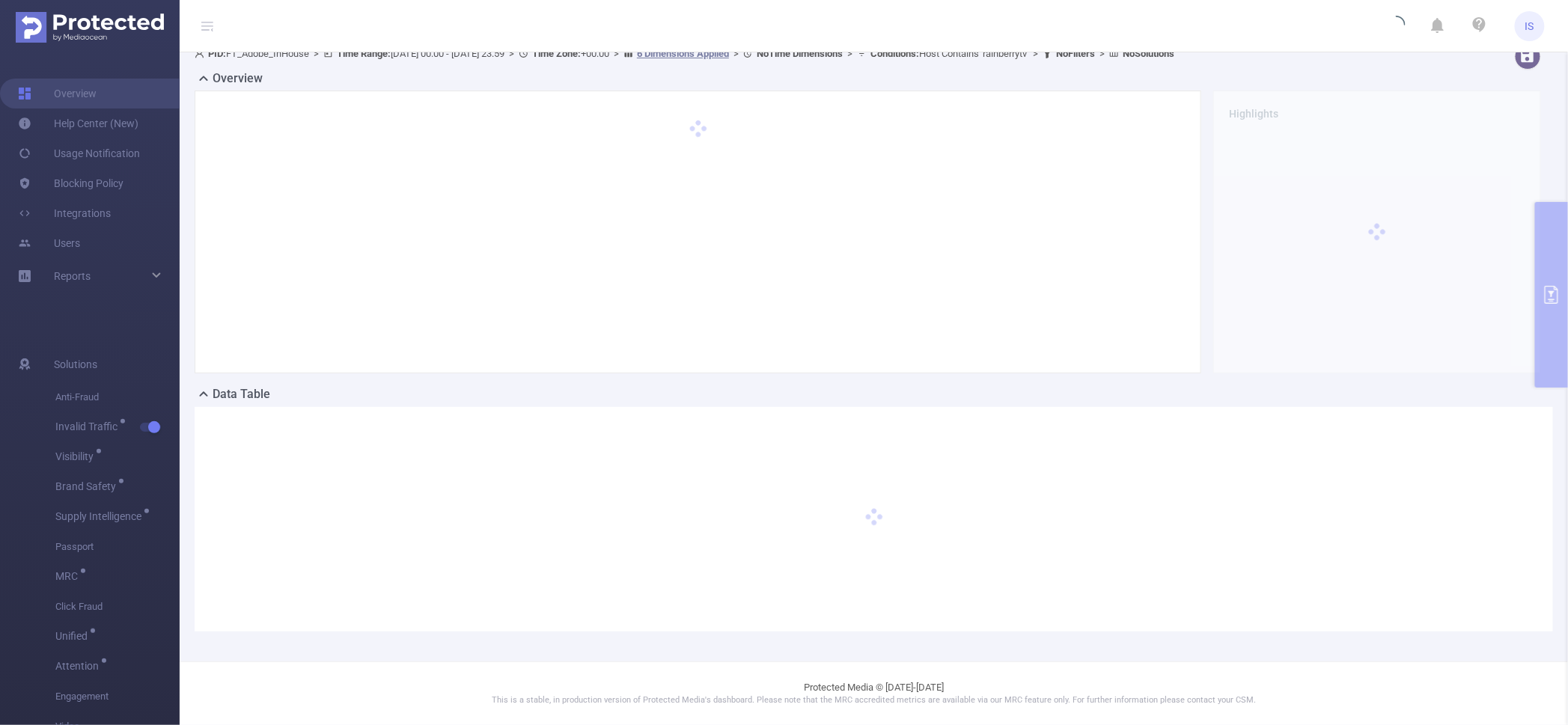
scroll to position [14, 0]
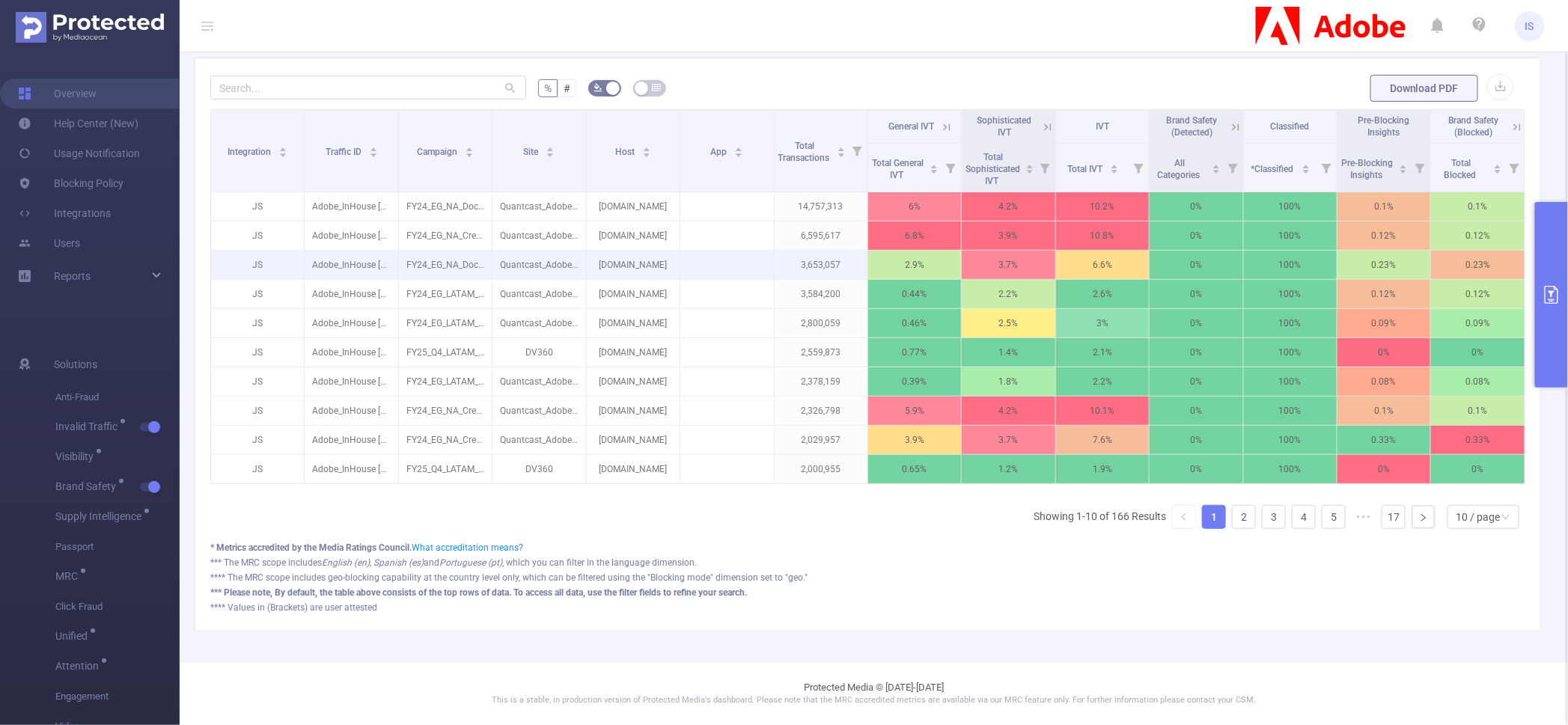
scroll to position [176, 0]
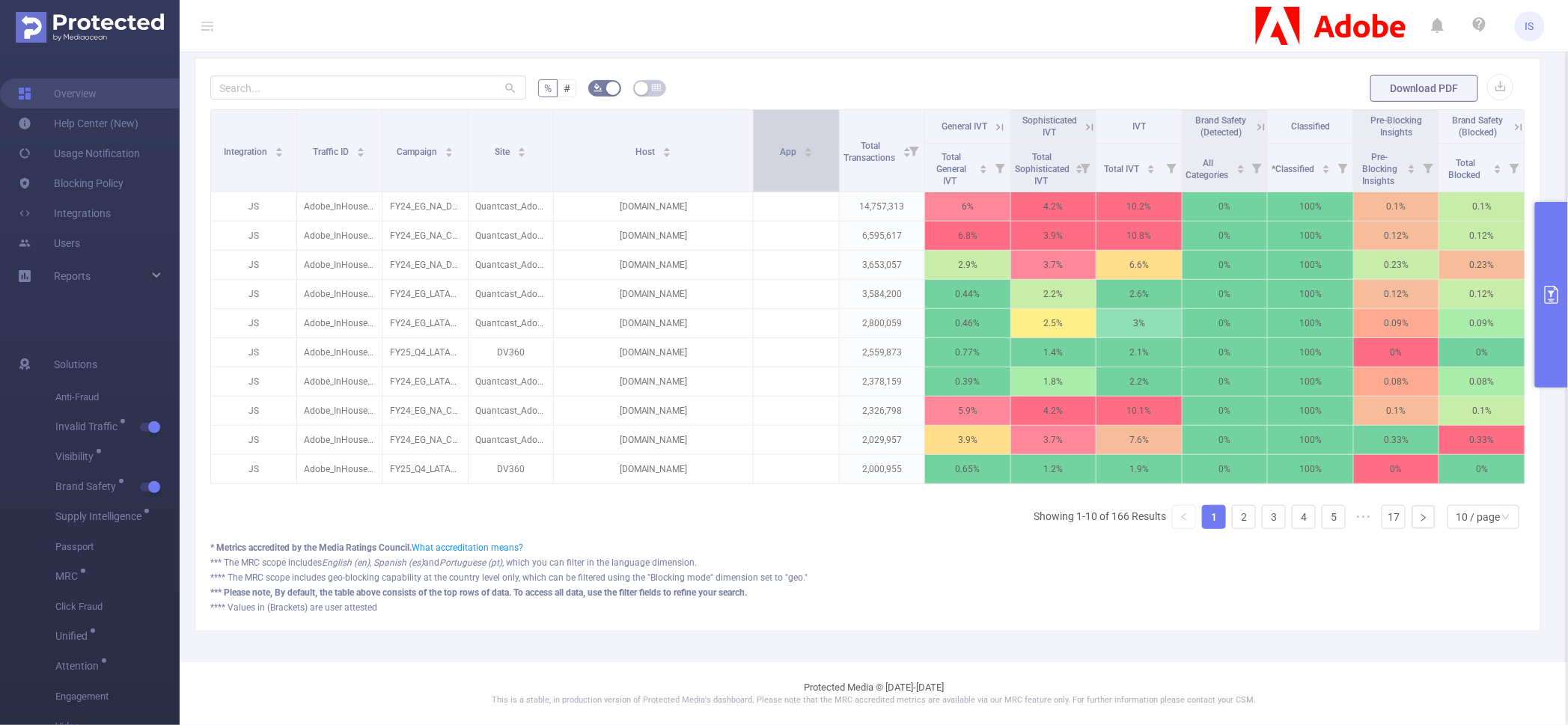
drag, startPoint x: 672, startPoint y: 162, endPoint x: 759, endPoint y: 158, distance: 87.1
click at [759, 143] on tr "Integration Traffic ID Campaign Site Host App Total Transactions General IVT So…" at bounding box center [867, 127] width 1314 height 33
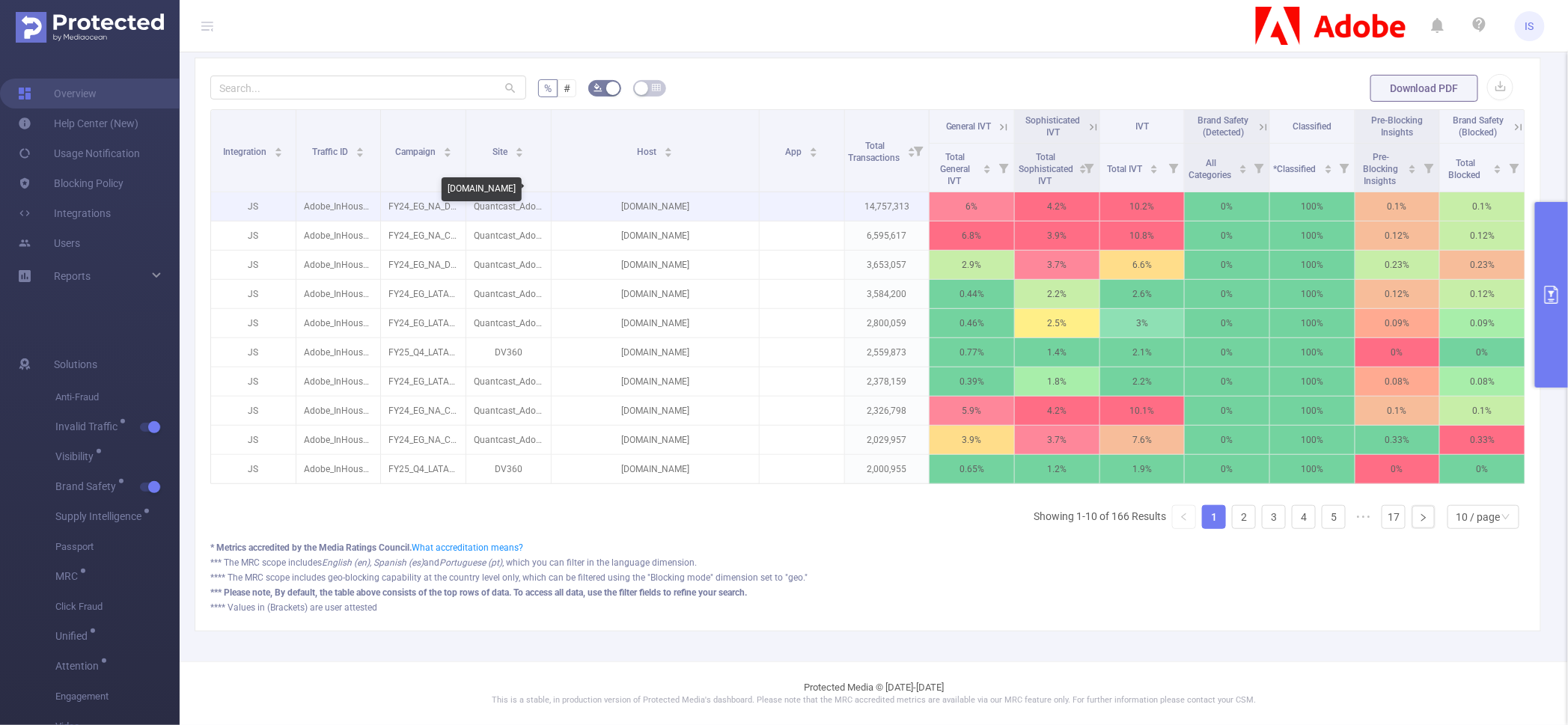
drag, startPoint x: 712, startPoint y: 196, endPoint x: 605, endPoint y: 199, distance: 107.0
click at [605, 199] on p "[DOMAIN_NAME]" at bounding box center [655, 207] width 207 height 28
copy p "[DOMAIN_NAME]"
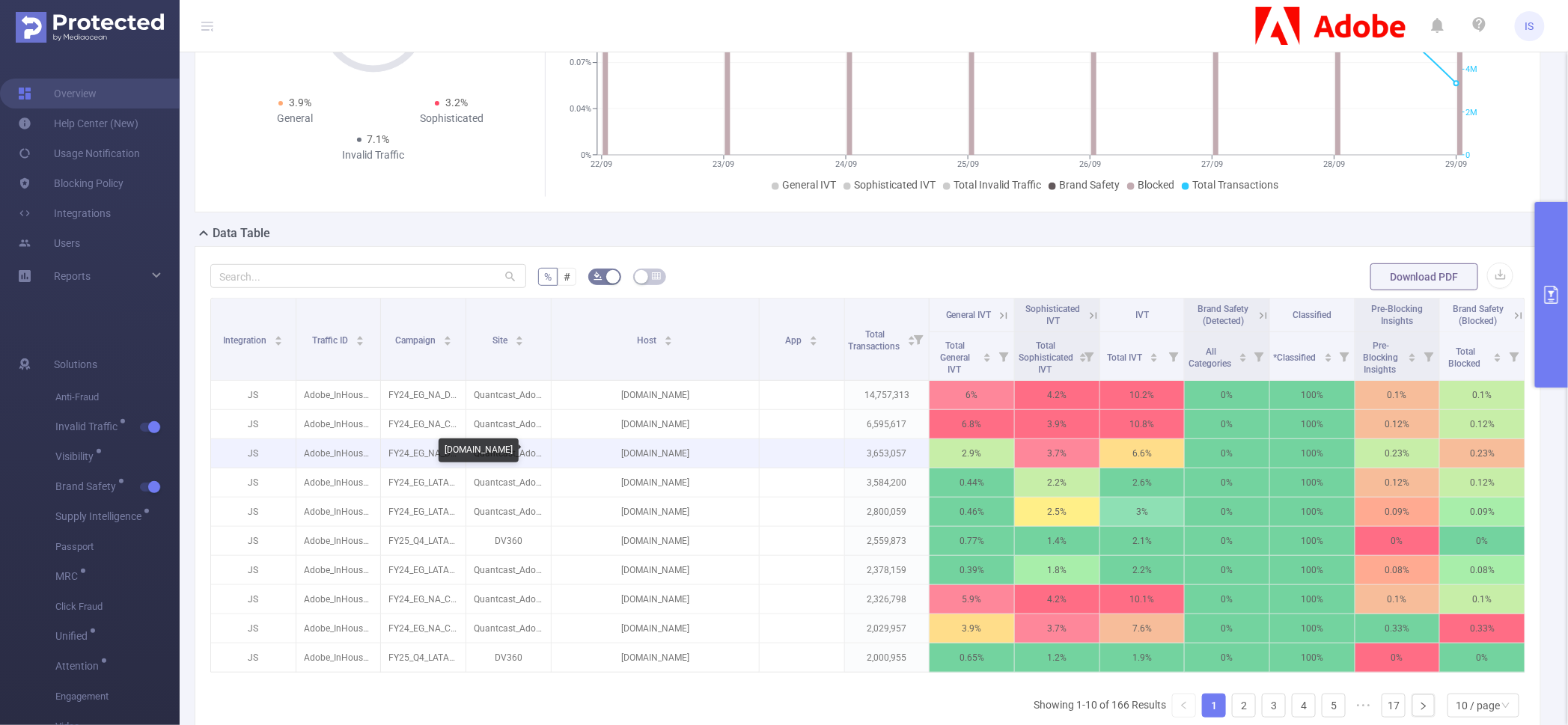
drag, startPoint x: 602, startPoint y: 450, endPoint x: 702, endPoint y: 455, distance: 100.1
click at [702, 455] on p "[DOMAIN_NAME]" at bounding box center [655, 453] width 207 height 28
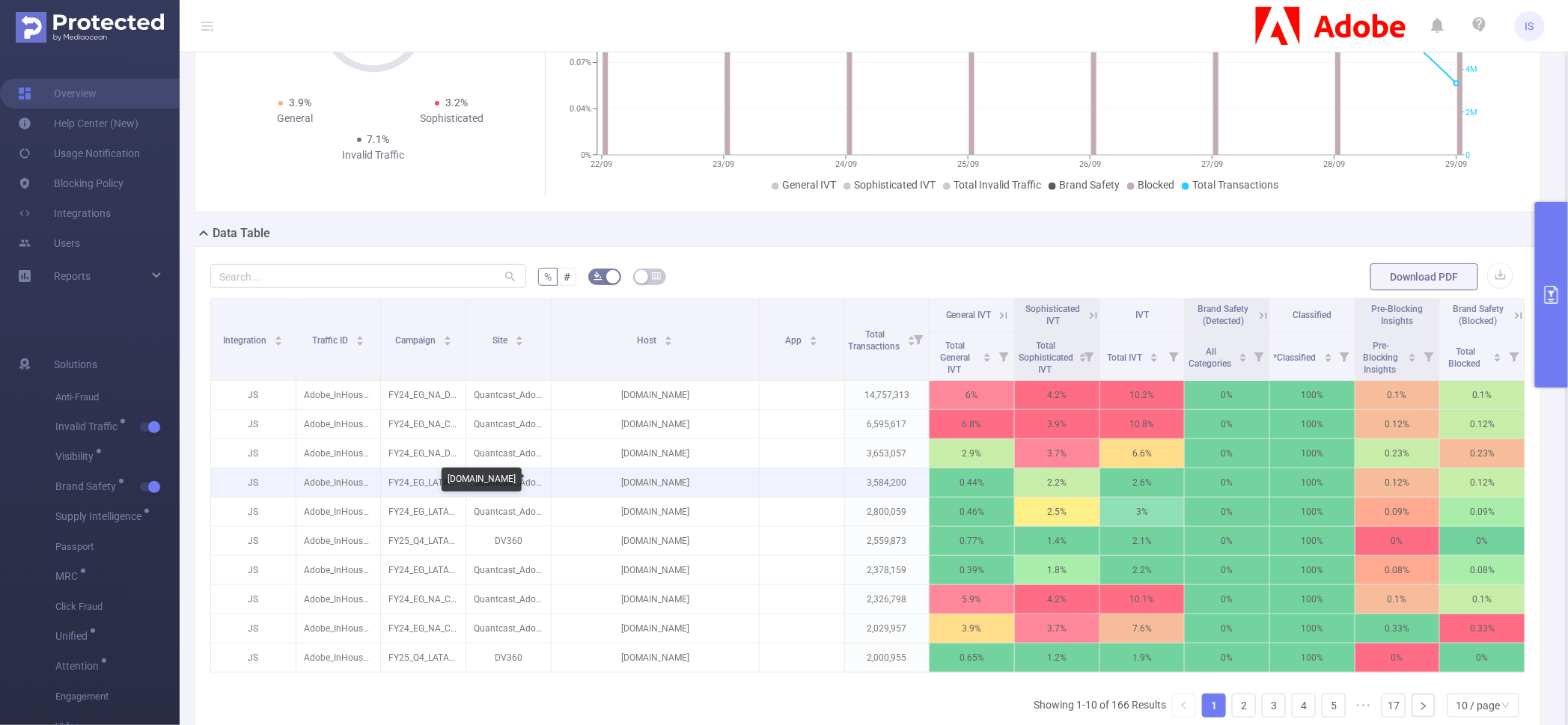
drag, startPoint x: 600, startPoint y: 481, endPoint x: 730, endPoint y: 478, distance: 130.0
click at [730, 478] on p "[DOMAIN_NAME]" at bounding box center [655, 482] width 207 height 28
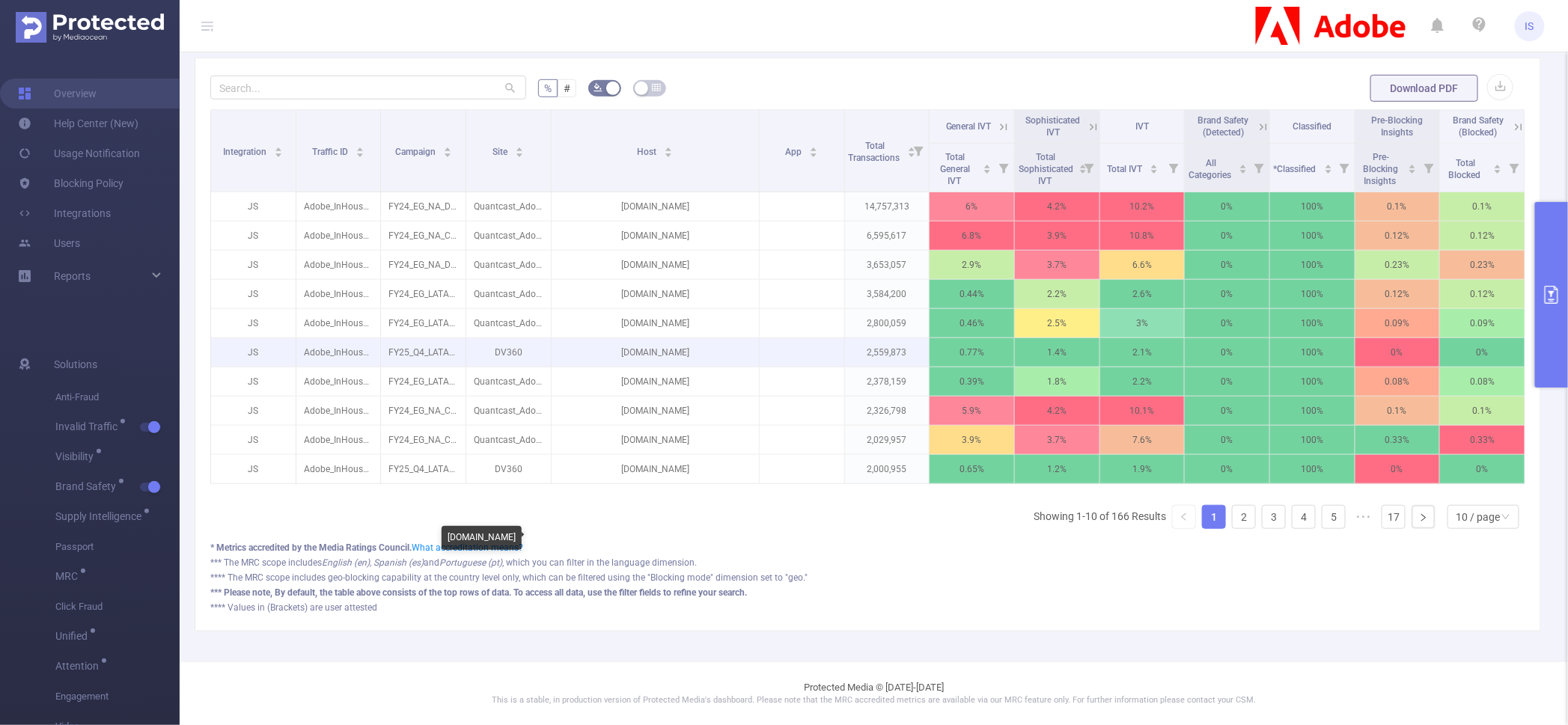
scroll to position [379, 0]
click at [1232, 518] on link "2" at bounding box center [1244, 518] width 23 height 23
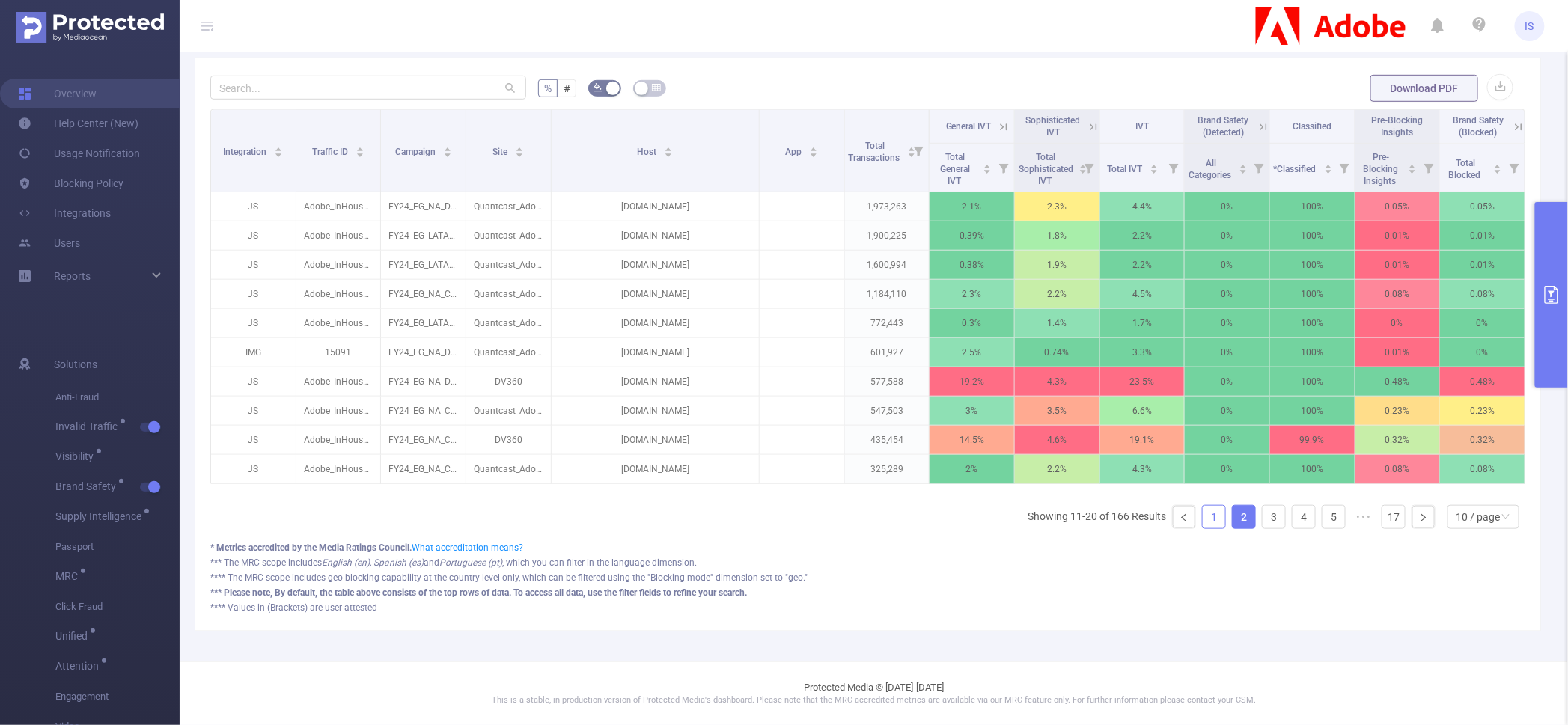
click at [1202, 516] on link "1" at bounding box center [1214, 518] width 23 height 23
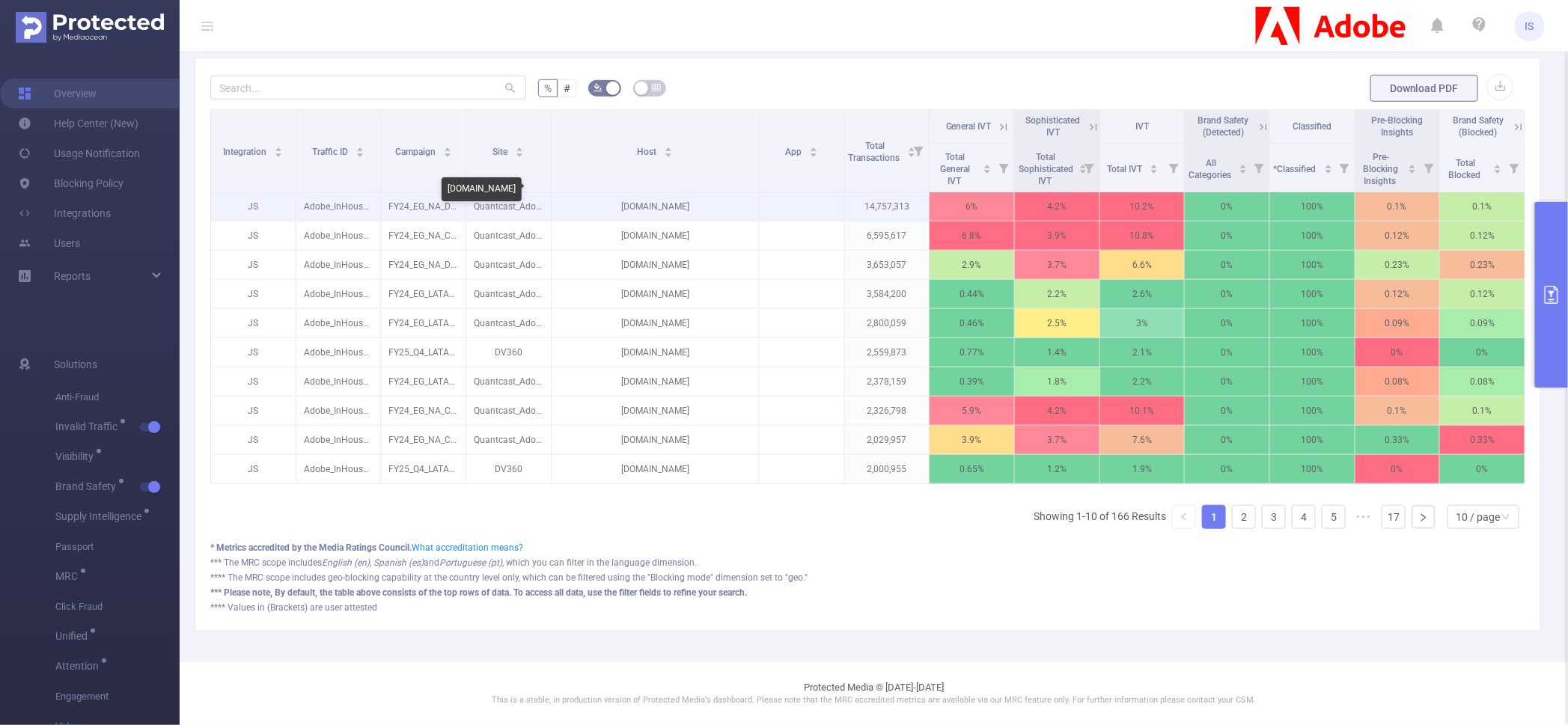
drag, startPoint x: 630, startPoint y: 193, endPoint x: 729, endPoint y: 191, distance: 99.0
click at [729, 192] on p "[DOMAIN_NAME]" at bounding box center [655, 207] width 207 height 28
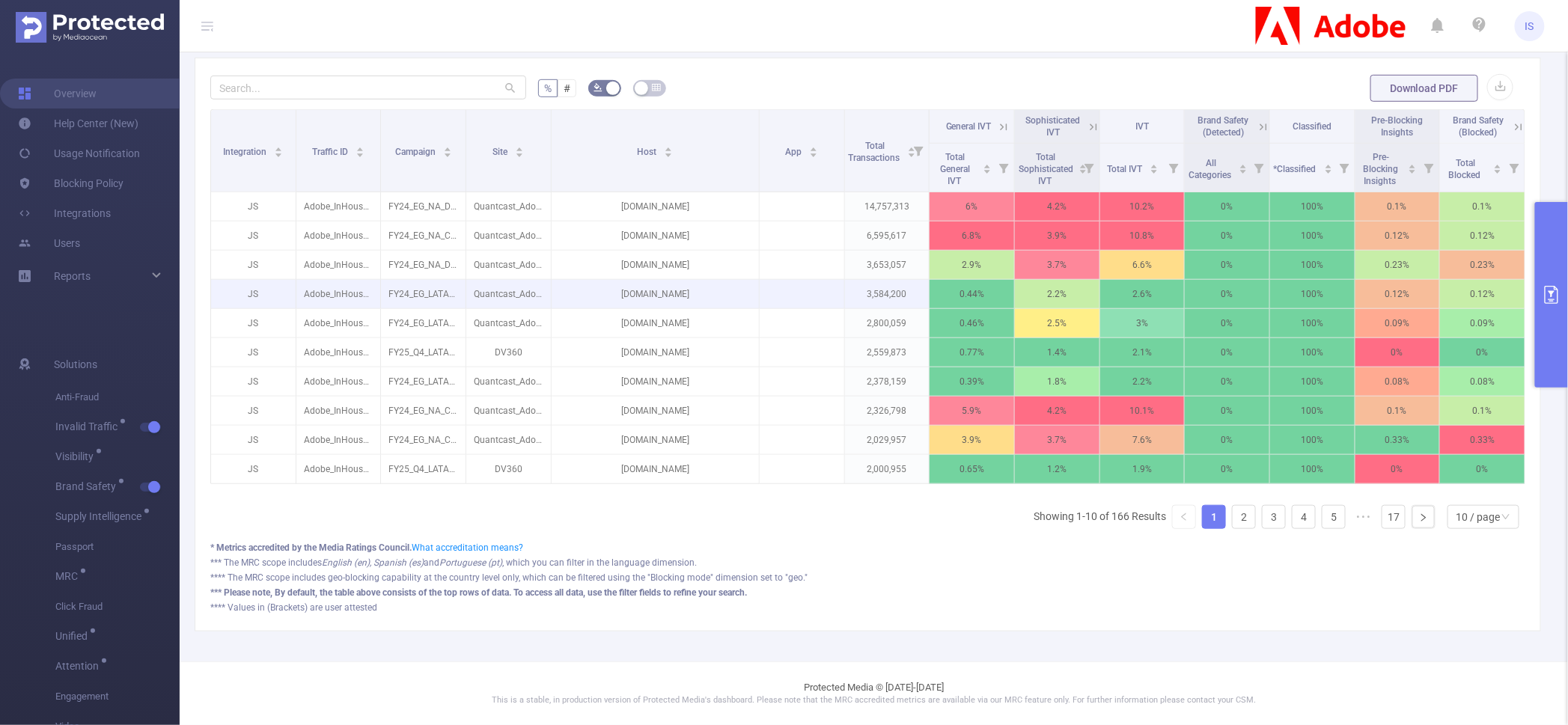
scroll to position [0, 0]
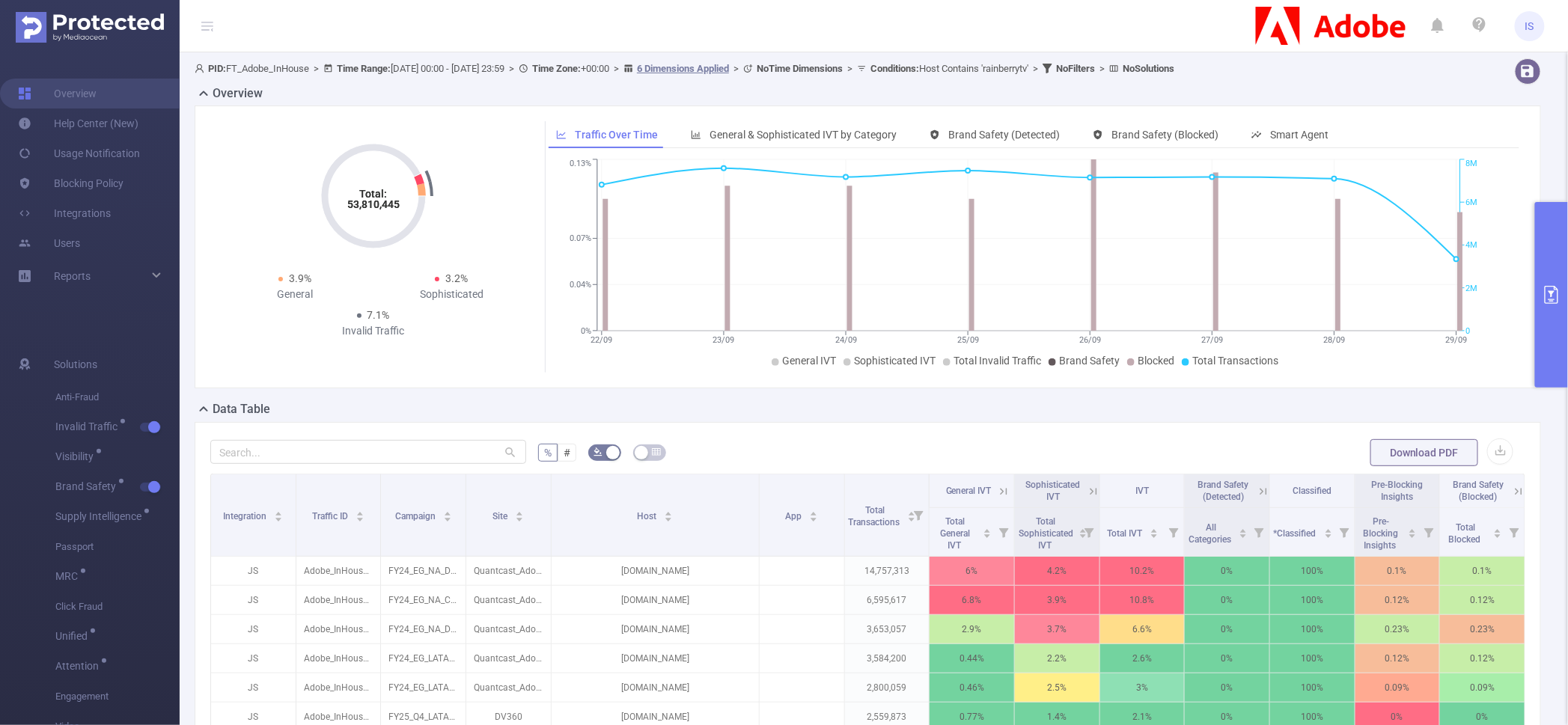
copy p ".[DOMAIN_NAME]"
click at [746, 433] on div "% # Download PDF Integration Traffic ID Campaign Site Host App Total Transactio…" at bounding box center [867, 708] width 1347 height 574
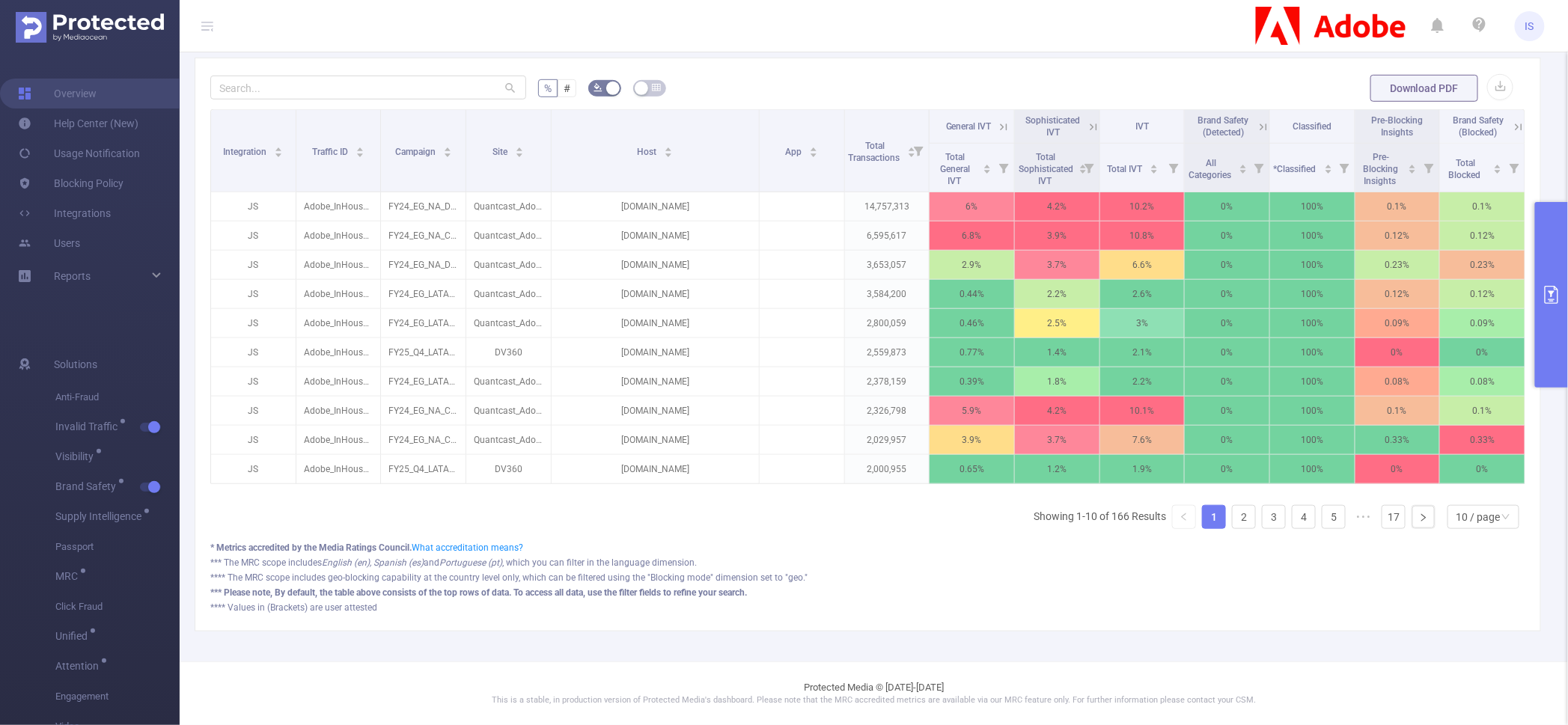
scroll to position [0, 3]
click at [1513, 123] on icon at bounding box center [1516, 127] width 7 height 7
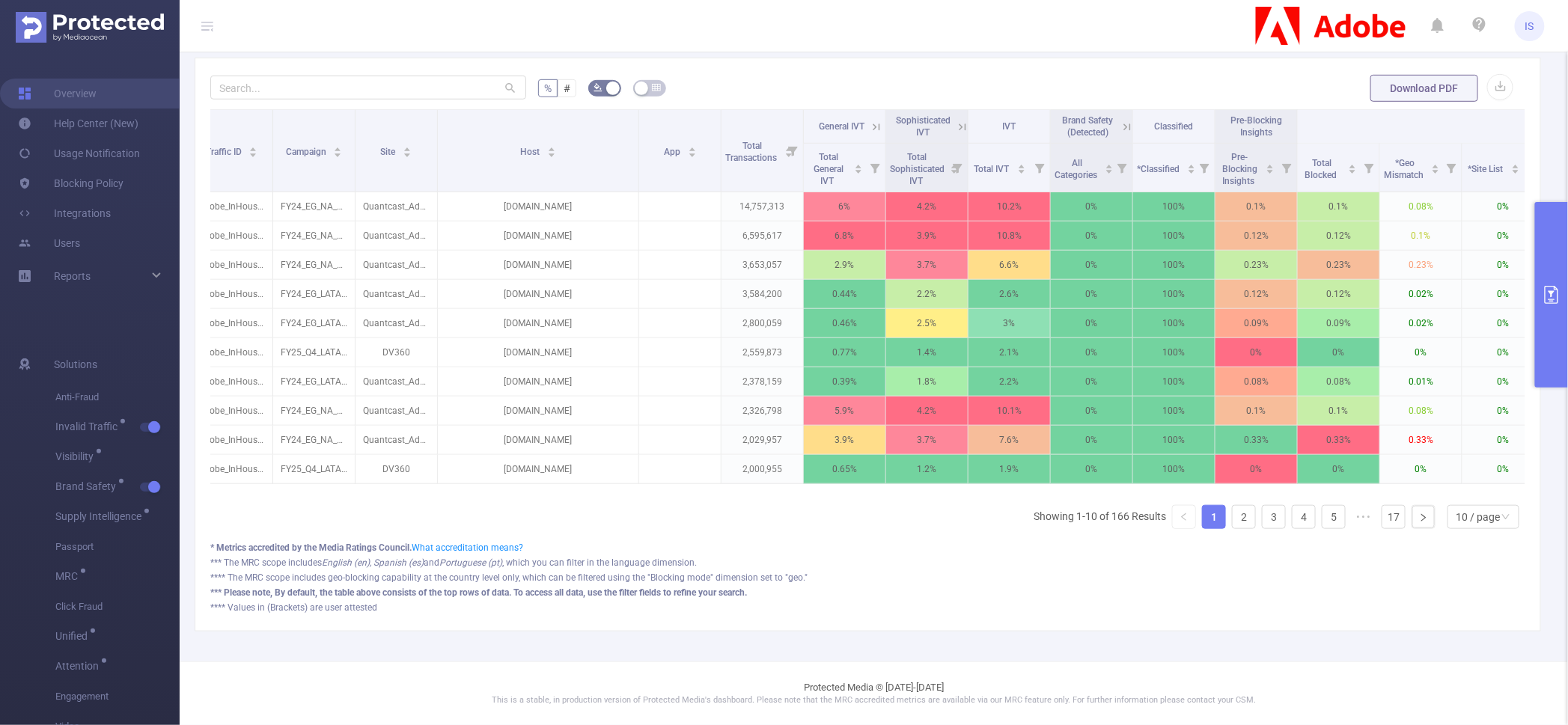
scroll to position [0, 0]
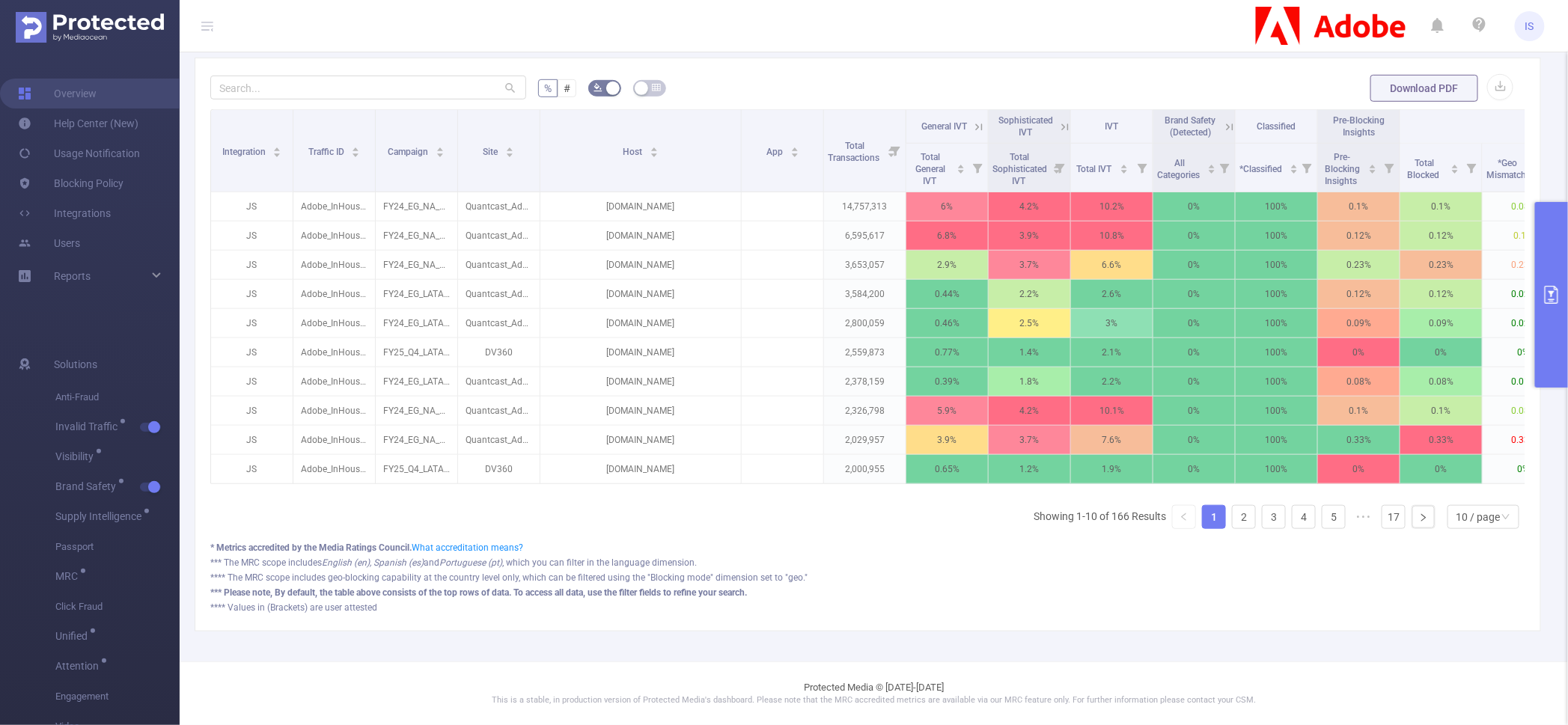
click at [1558, 234] on button "primary" at bounding box center [1550, 294] width 33 height 185
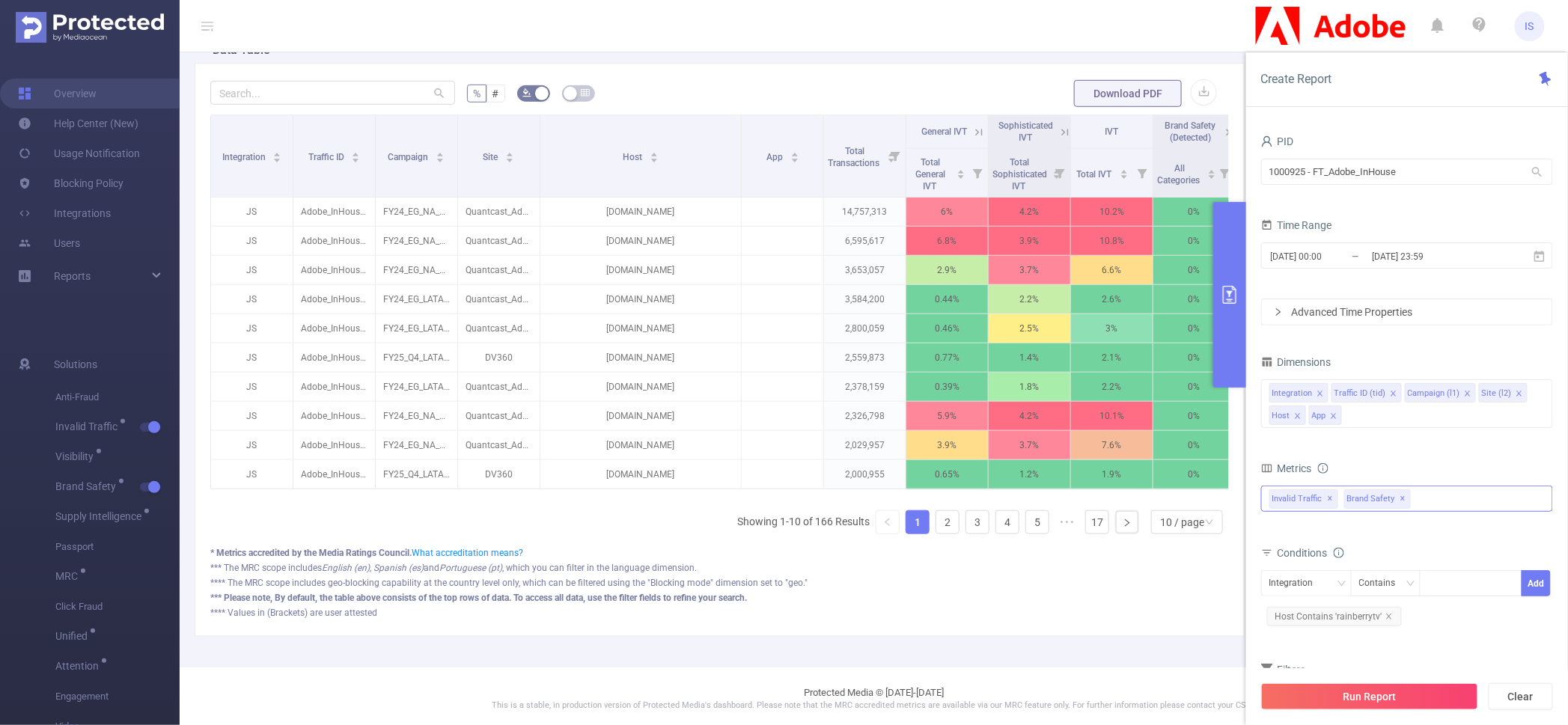
click at [1463, 390] on icon "icon: close" at bounding box center [1467, 394] width 8 height 8
click at [1389, 692] on button "Run Report" at bounding box center [1369, 696] width 217 height 27
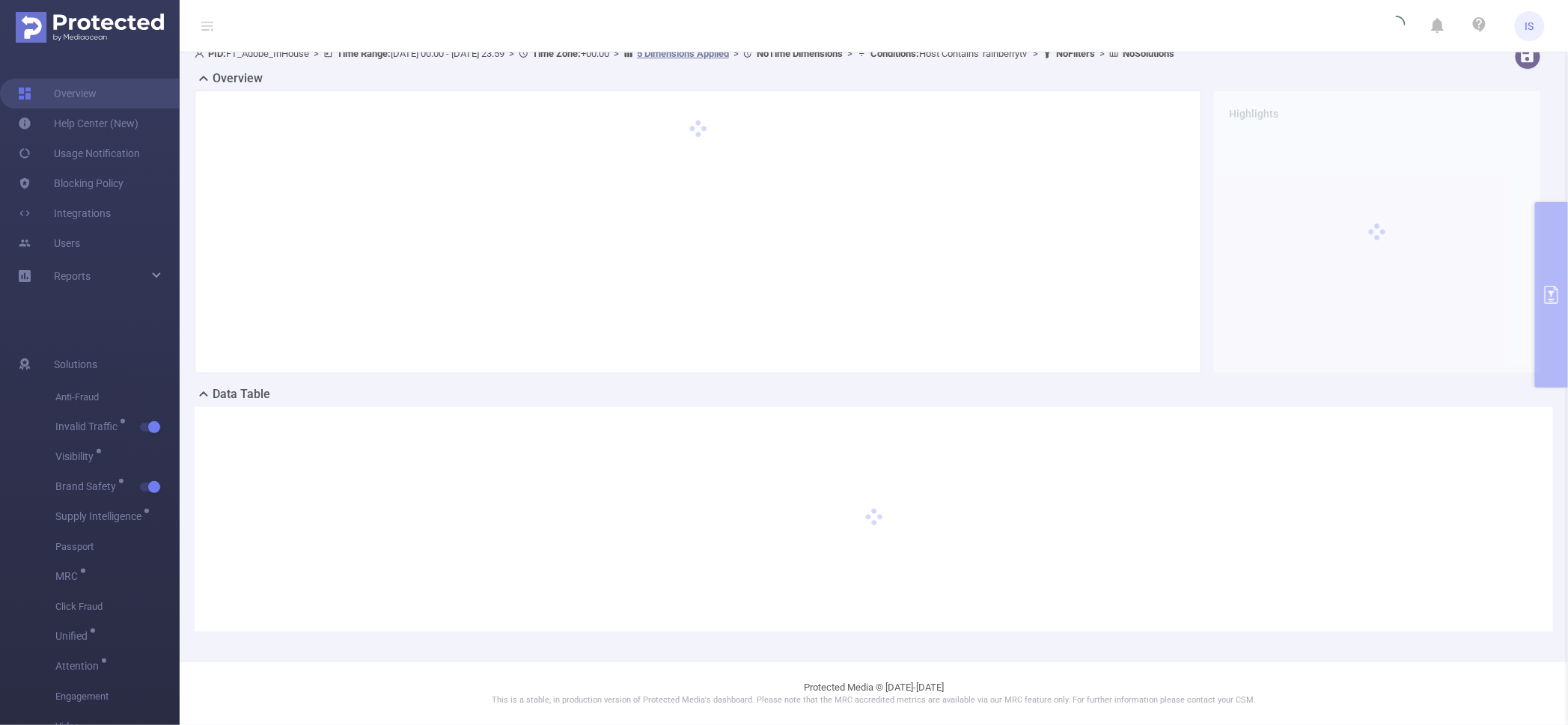
scroll to position [14, 0]
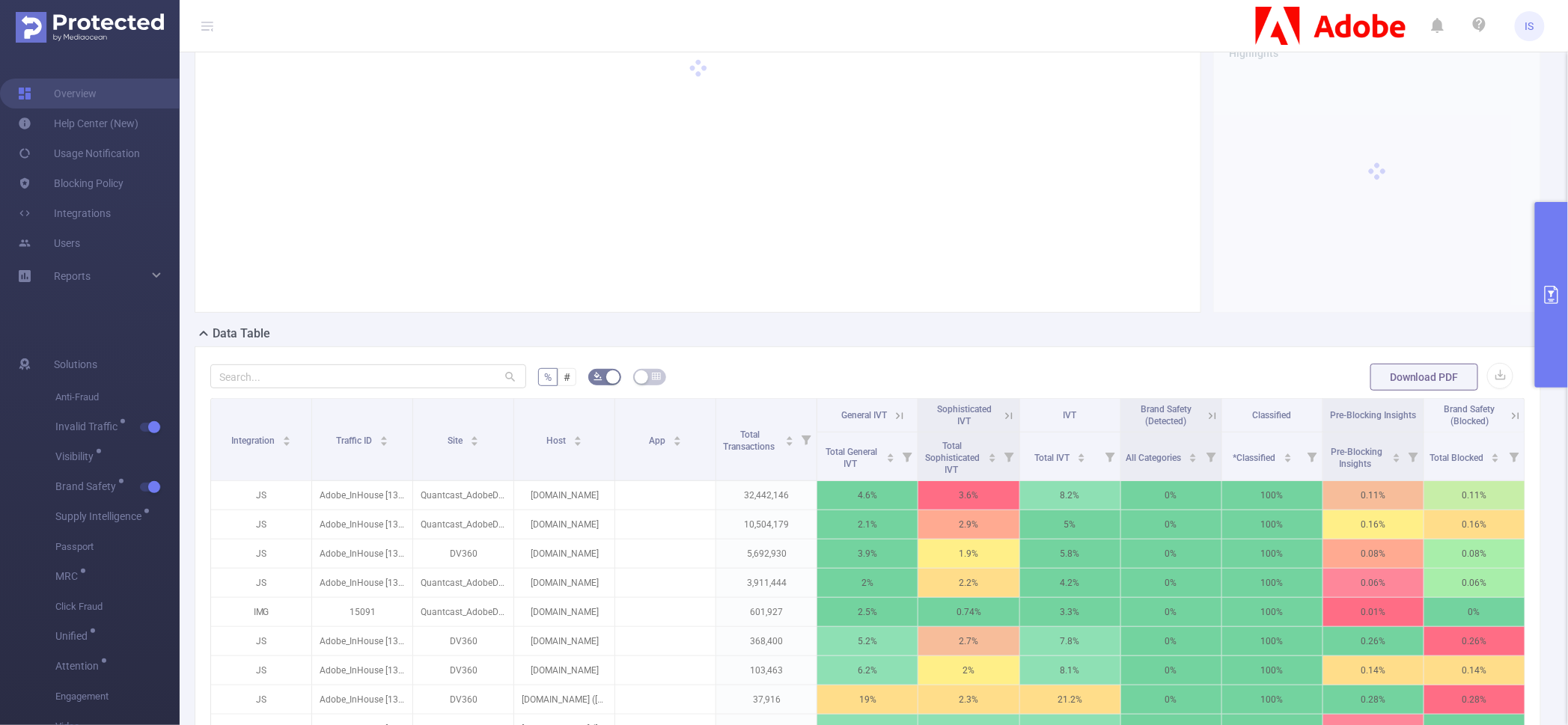
scroll to position [108, 0]
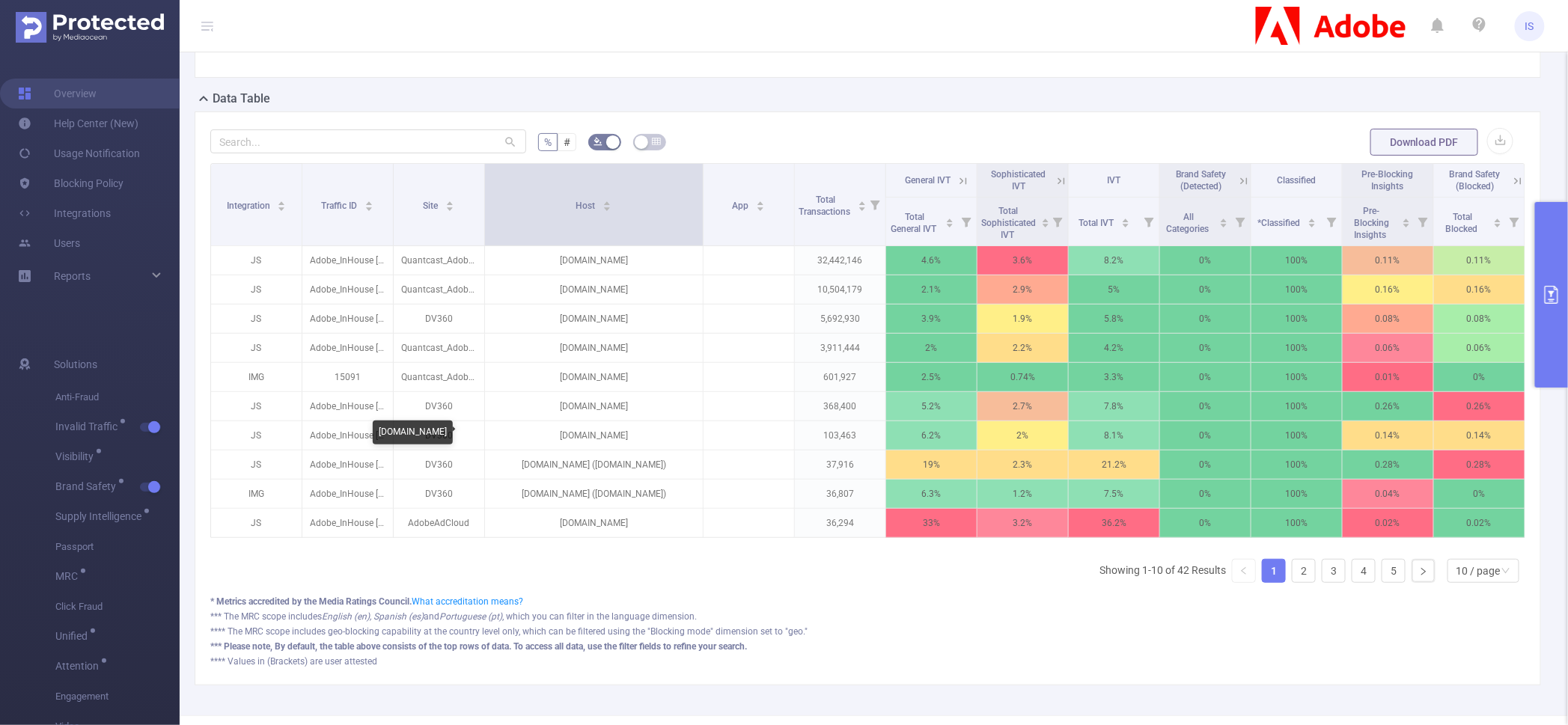
drag, startPoint x: 607, startPoint y: 431, endPoint x: 693, endPoint y: 425, distance: 86.2
click at [693, 425] on table "Integration Traffic ID Site Host App Total Transactions General IVT Sophisticat…" at bounding box center [867, 351] width 1315 height 375
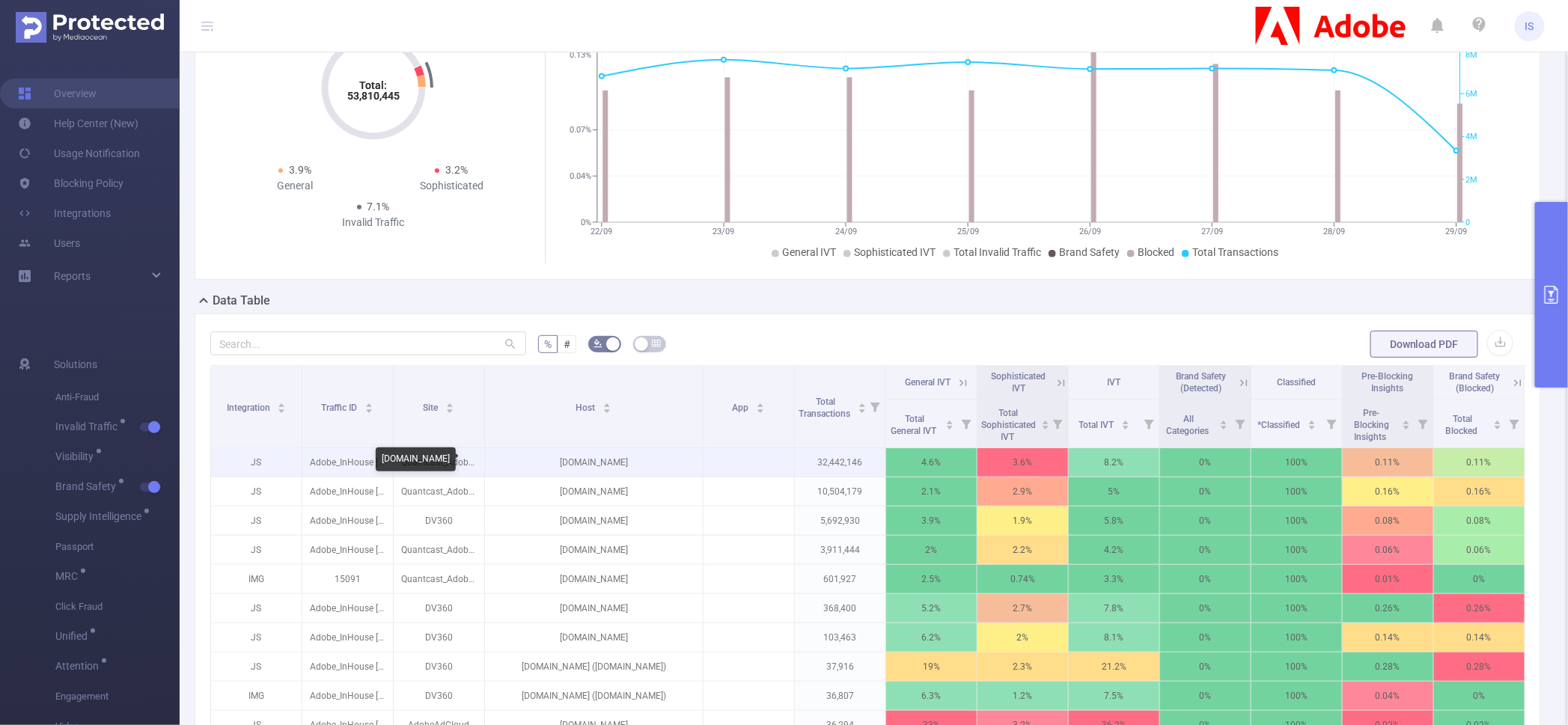
drag, startPoint x: 541, startPoint y: 462, endPoint x: 662, endPoint y: 471, distance: 121.3
click at [662, 471] on p "[DOMAIN_NAME]" at bounding box center [594, 462] width 218 height 28
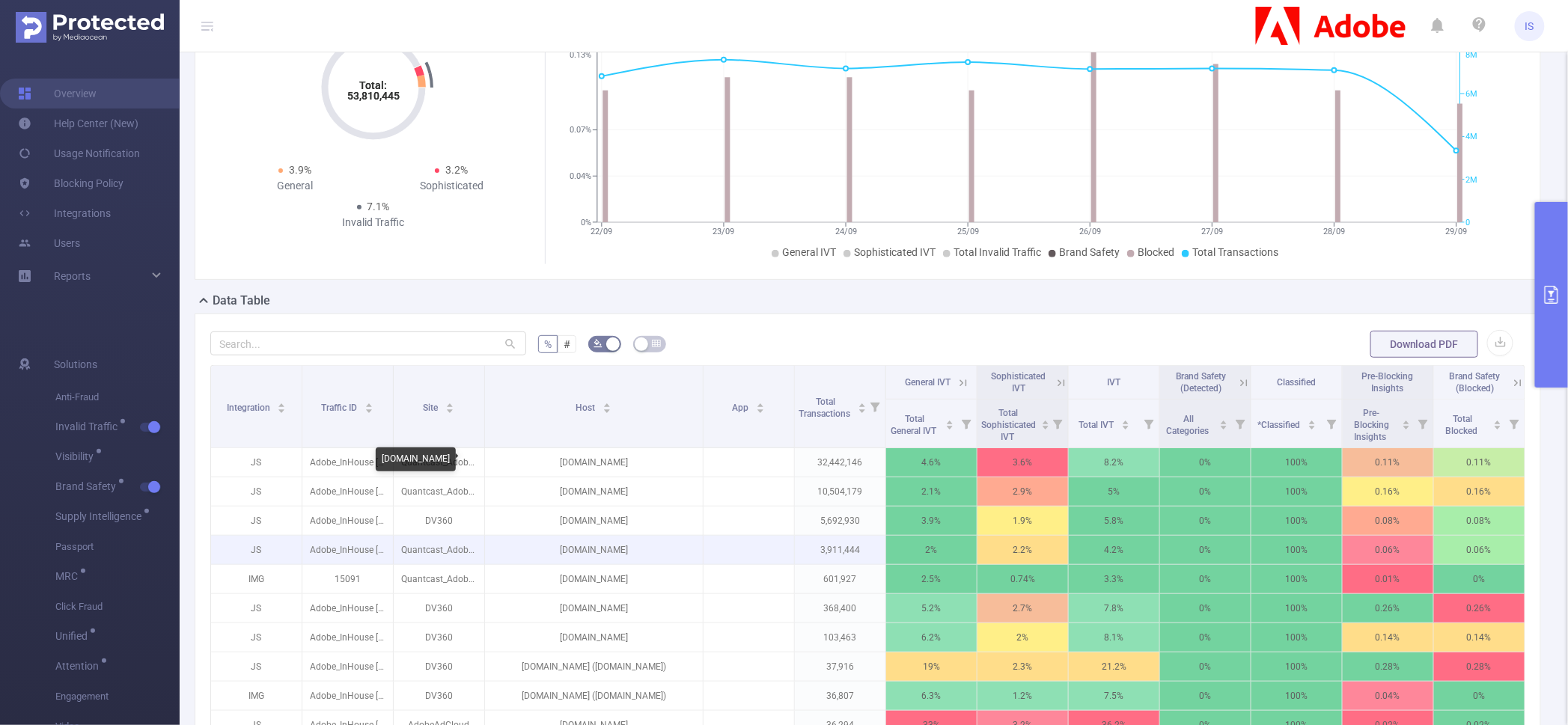
copy p "[DOMAIN_NAME]"
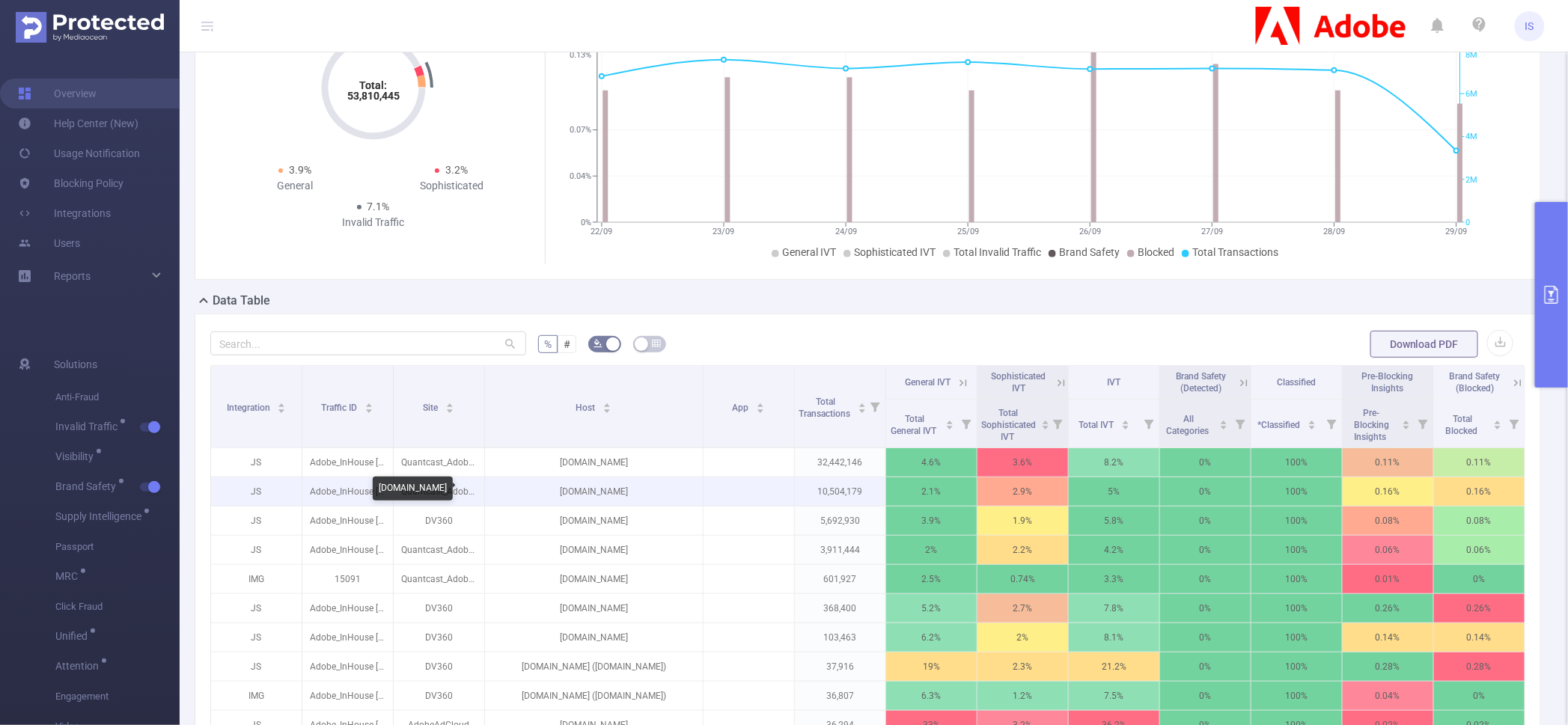
drag, startPoint x: 533, startPoint y: 493, endPoint x: 665, endPoint y: 485, distance: 132.2
click at [665, 485] on p "[DOMAIN_NAME]" at bounding box center [594, 491] width 218 height 28
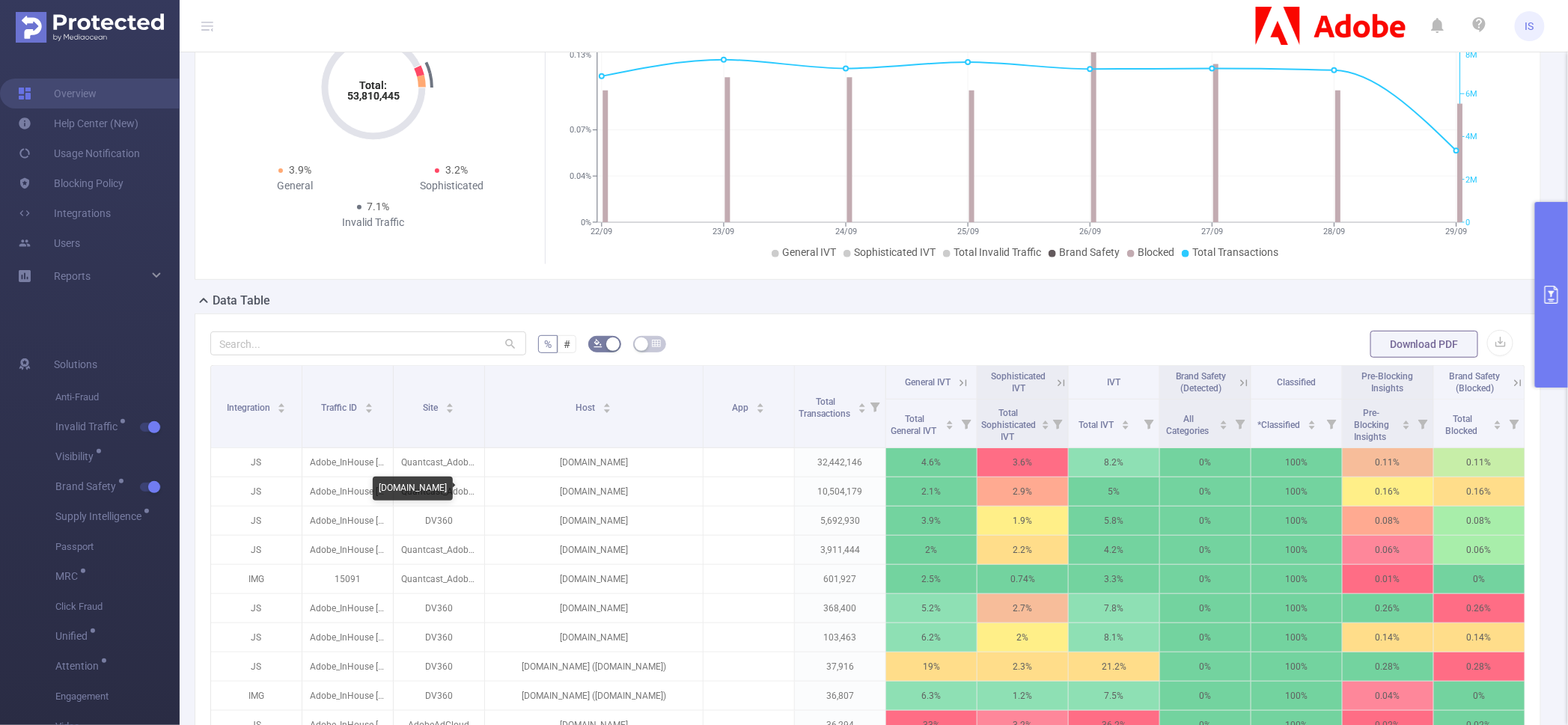
copy p "[DOMAIN_NAME]"
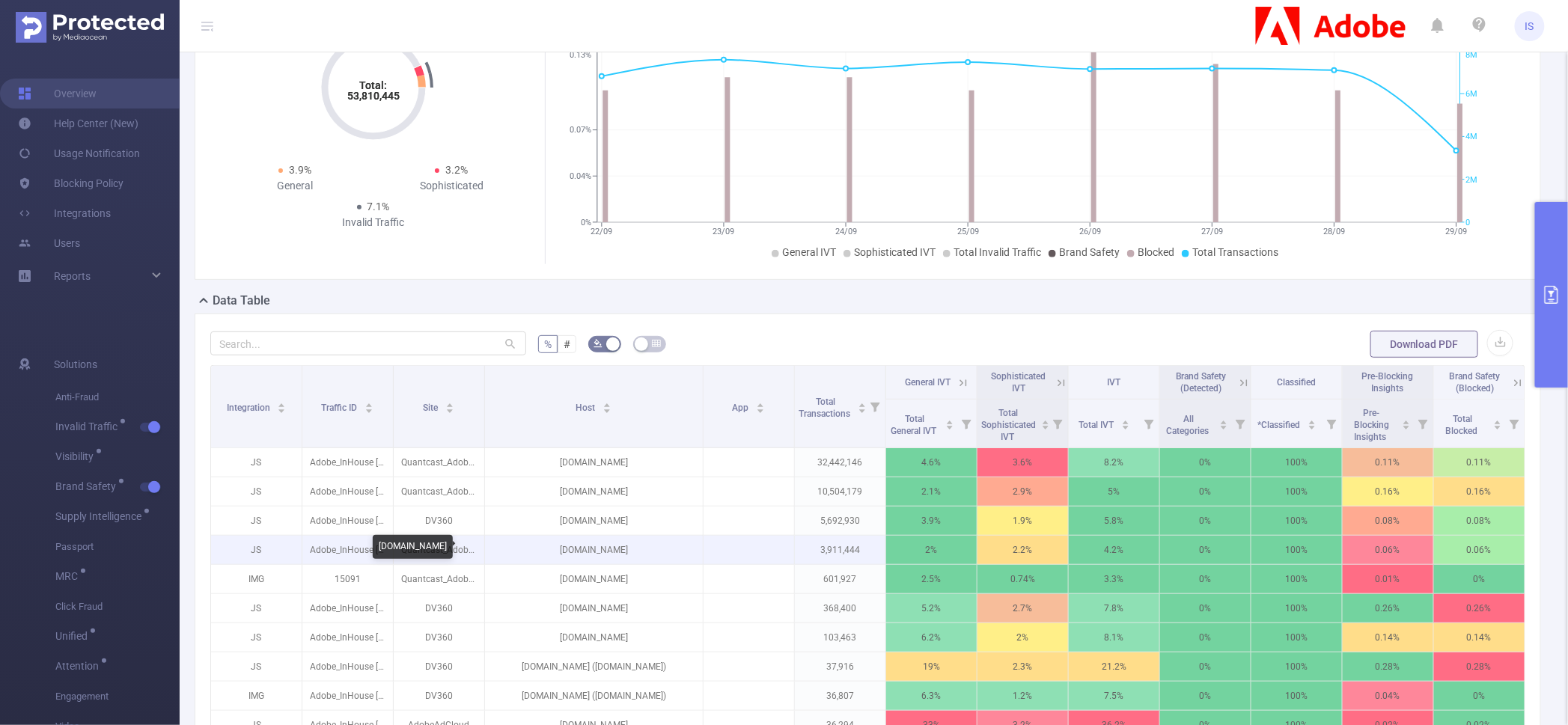
drag, startPoint x: 528, startPoint y: 542, endPoint x: 657, endPoint y: 549, distance: 129.2
click at [657, 549] on p "[DOMAIN_NAME]" at bounding box center [594, 550] width 218 height 28
copy p "[DOMAIN_NAME]"
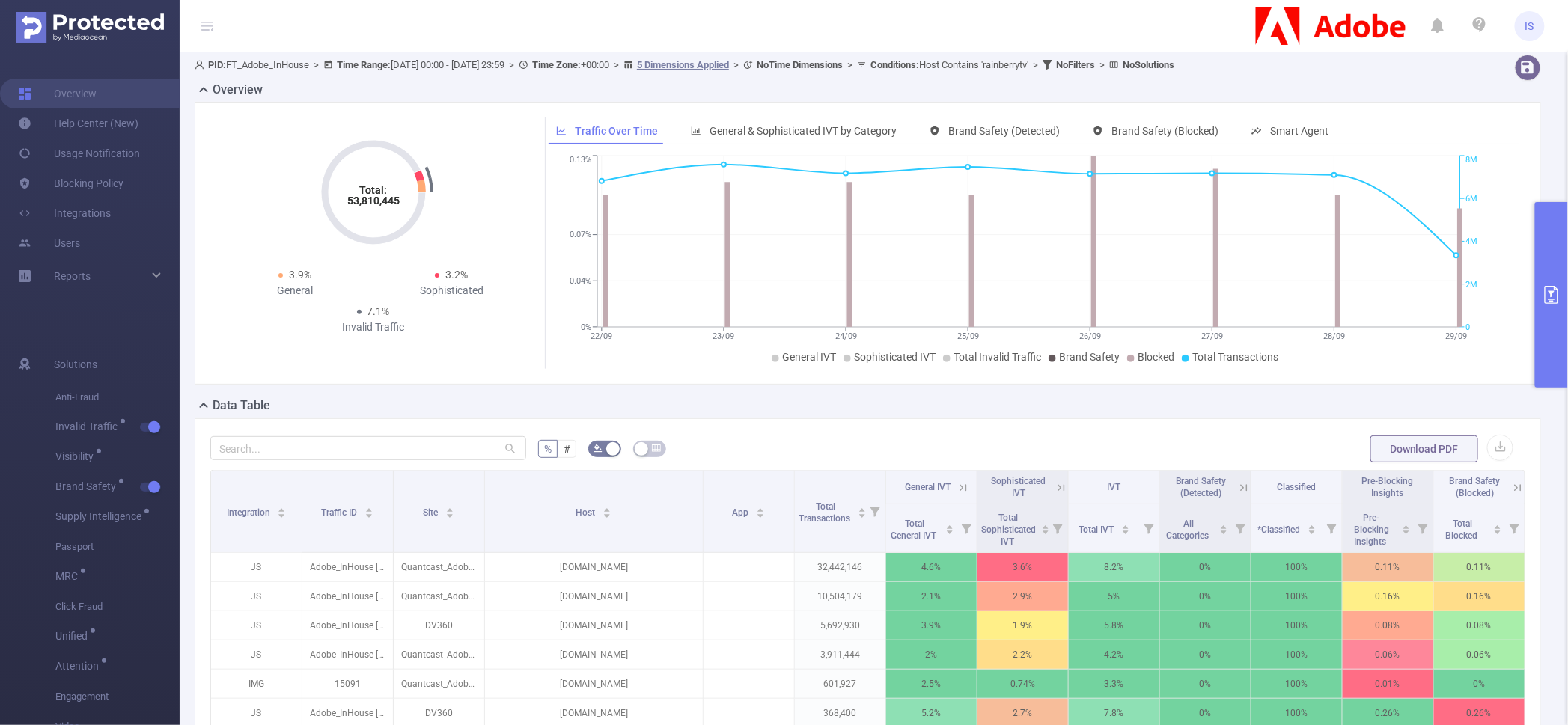
scroll to position [0, 0]
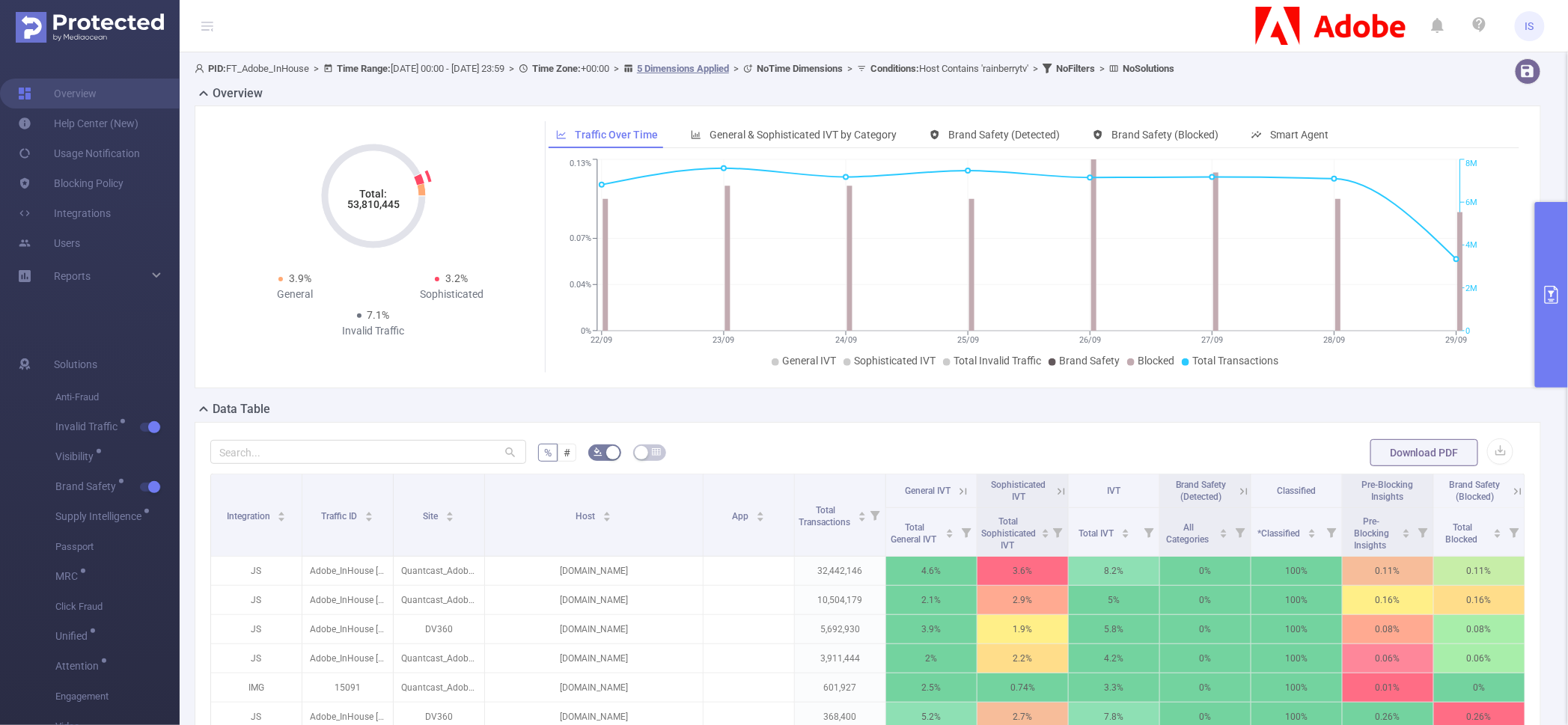
drag, startPoint x: 334, startPoint y: 199, endPoint x: 417, endPoint y: 198, distance: 83.0
click at [417, 198] on icon "Total: 53,810,445" at bounding box center [374, 196] width 149 height 149
click at [474, 228] on div "Total: 53,810,445 3.9% General 3.2% Sophisticated 7.1% Invalid Traffic" at bounding box center [373, 233] width 314 height 223
drag, startPoint x: 531, startPoint y: 562, endPoint x: 637, endPoint y: 570, distance: 106.3
click at [637, 570] on p "[DOMAIN_NAME]" at bounding box center [594, 570] width 218 height 28
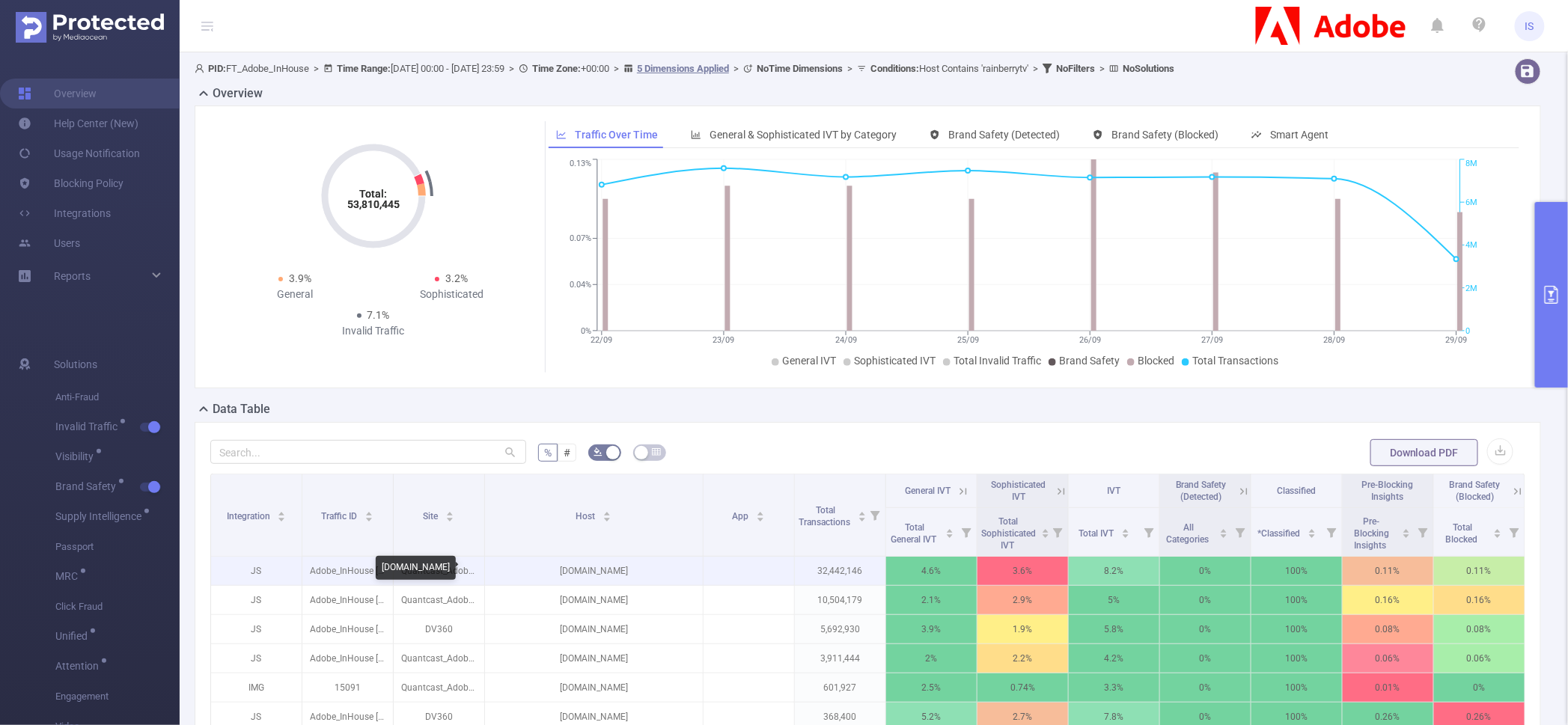
click at [637, 570] on p "[DOMAIN_NAME]" at bounding box center [594, 570] width 218 height 28
drag, startPoint x: 636, startPoint y: 570, endPoint x: 571, endPoint y: 564, distance: 65.3
click at [571, 564] on p "[DOMAIN_NAME]" at bounding box center [594, 570] width 218 height 28
drag, startPoint x: 335, startPoint y: 195, endPoint x: 405, endPoint y: 194, distance: 70.0
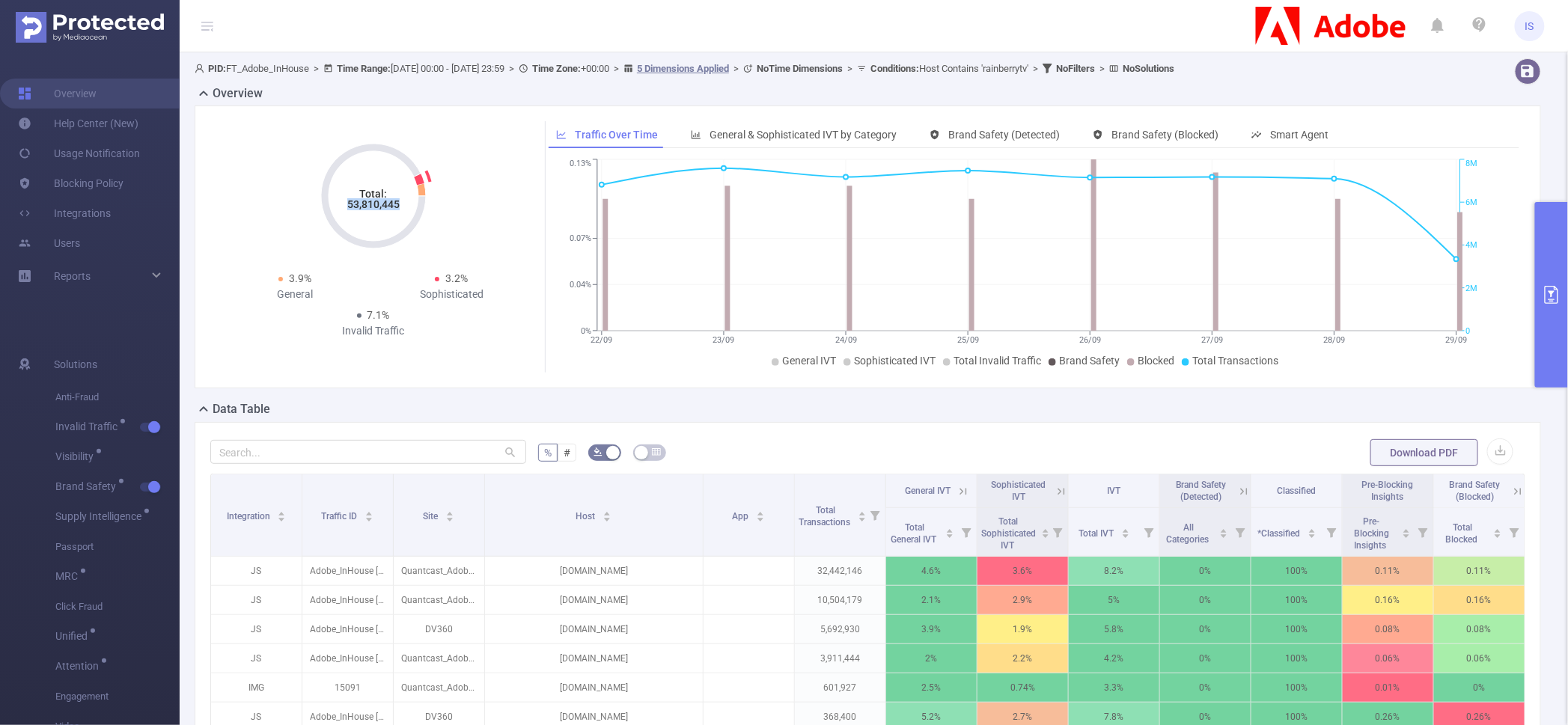
click at [408, 190] on icon "Total: 53,810,445" at bounding box center [374, 196] width 149 height 149
click at [400, 199] on icon "Total: 53,810,445" at bounding box center [374, 196] width 149 height 149
drag, startPoint x: 405, startPoint y: 207, endPoint x: 272, endPoint y: 201, distance: 133.1
click at [272, 201] on div "Total: 53,810,445 3.9% General 3.2% Sophisticated 7.1% Invalid Traffic" at bounding box center [373, 233] width 314 height 223
click at [1541, 228] on button "primary" at bounding box center [1550, 294] width 33 height 185
